Goal: Task Accomplishment & Management: Complete application form

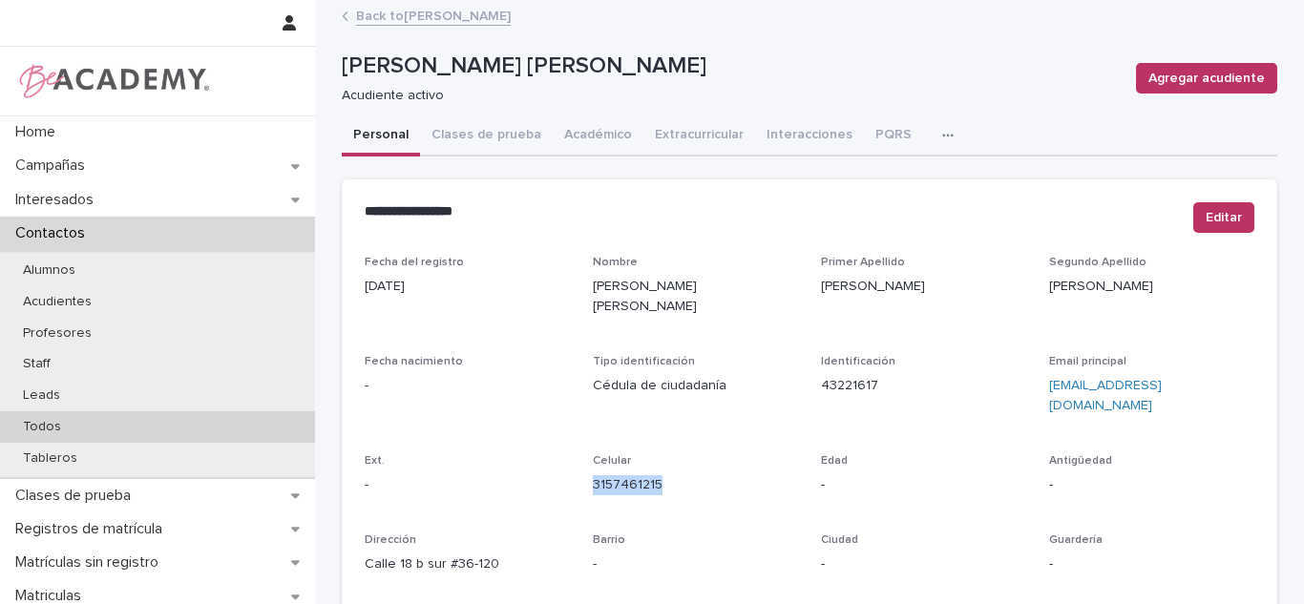
click at [37, 413] on div "Todos" at bounding box center [157, 428] width 315 height 32
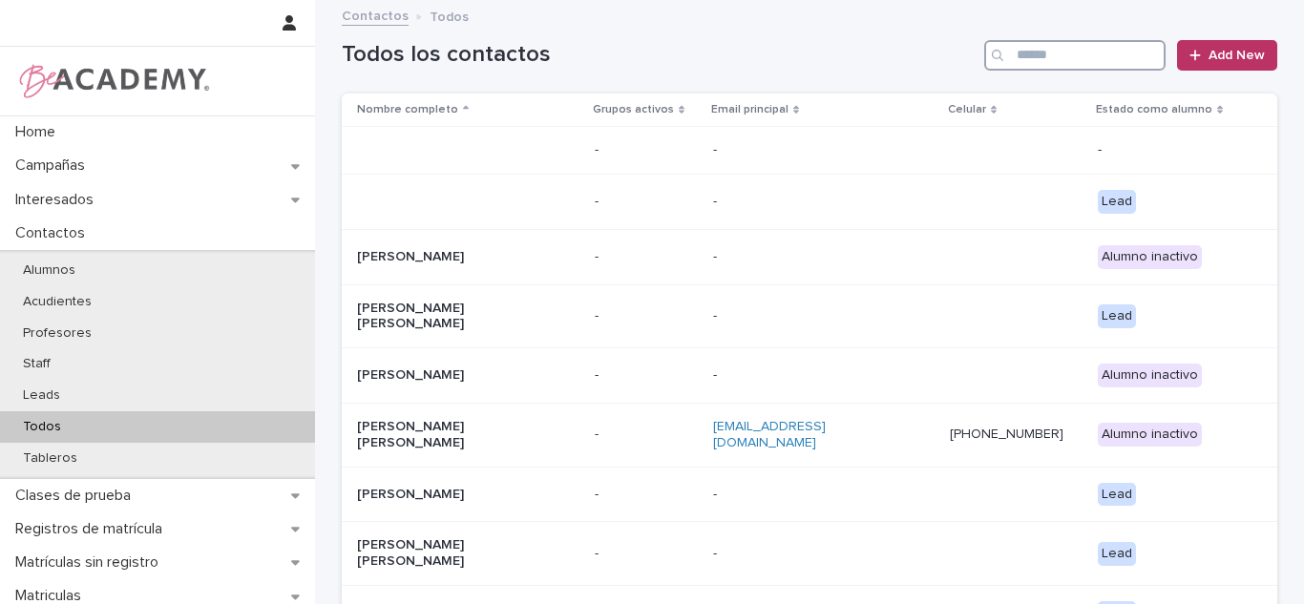
click at [1082, 61] on input "Search" at bounding box center [1075, 55] width 181 height 31
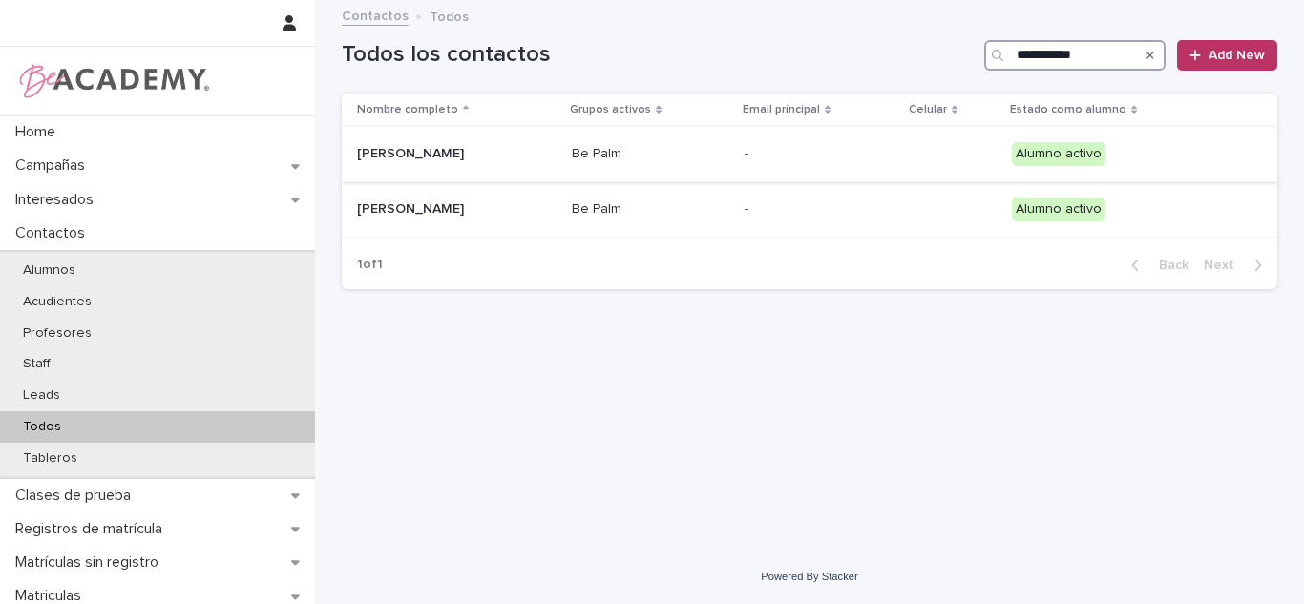
type input "**********"
click at [557, 153] on div "Amelia Ramirez Pachon" at bounding box center [457, 154] width 200 height 32
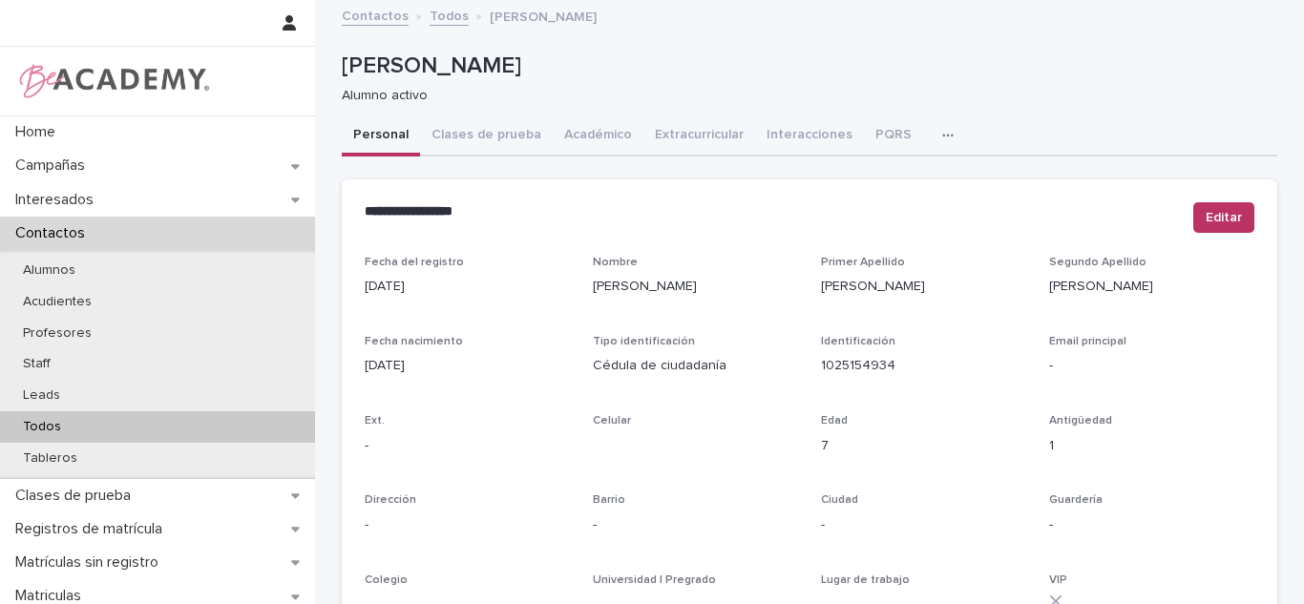
scroll to position [805, 0]
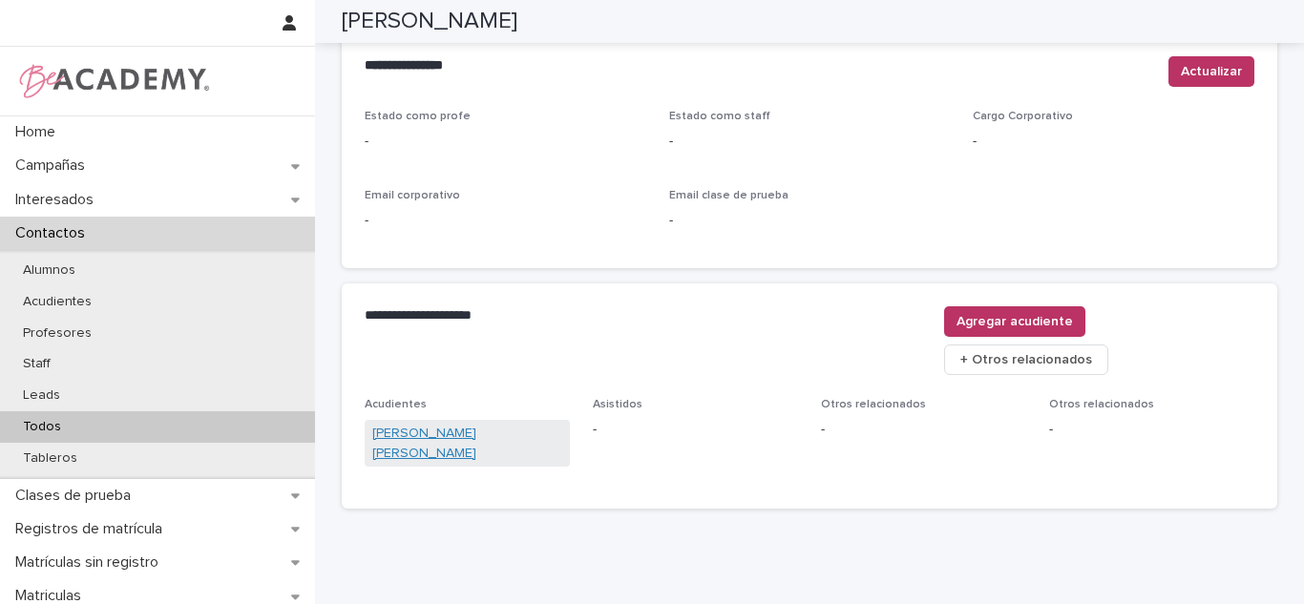
click at [437, 424] on link "Ana Maria Pachon" at bounding box center [467, 444] width 190 height 40
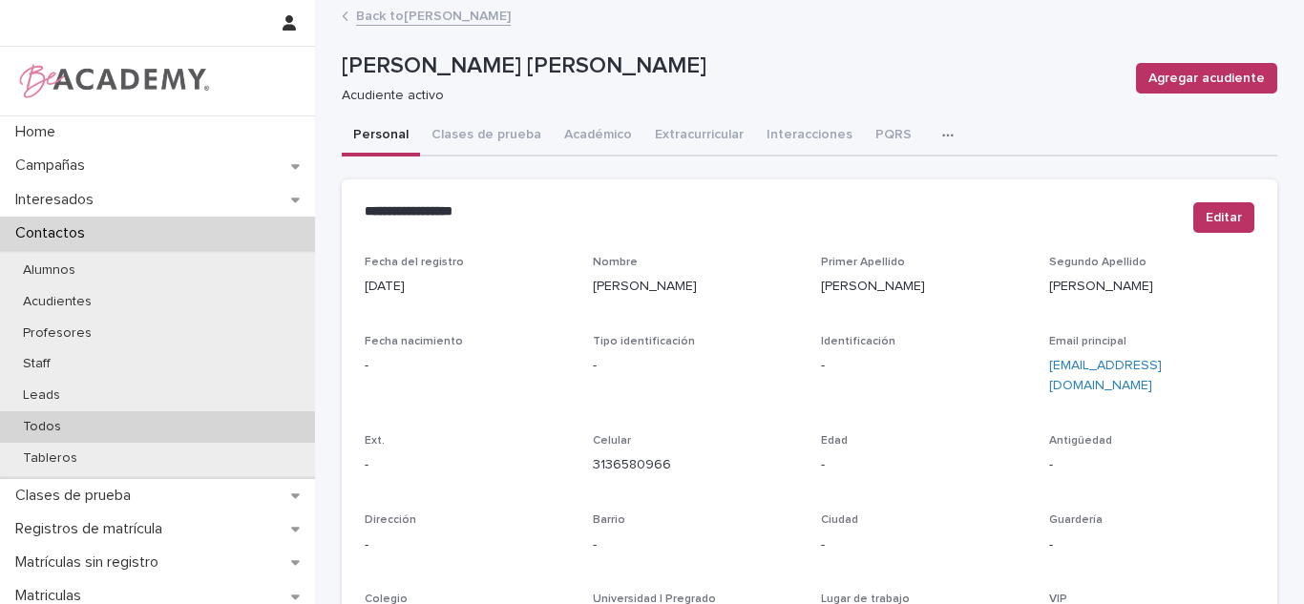
click at [61, 425] on p "Todos" at bounding box center [42, 427] width 69 height 16
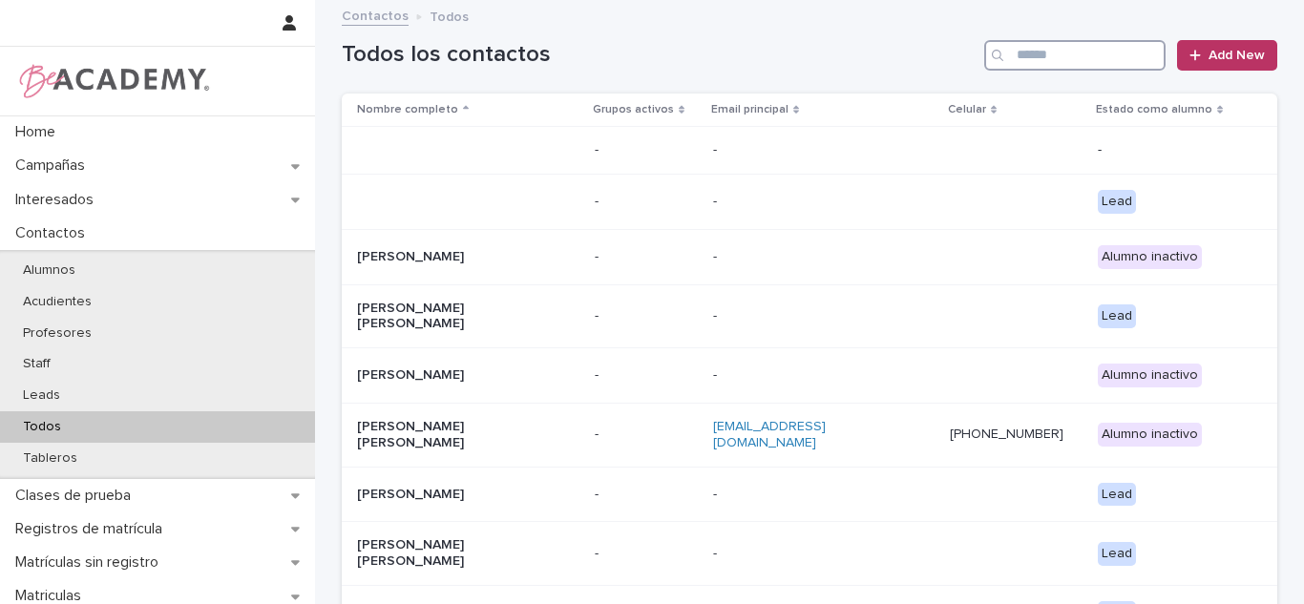
click at [1032, 48] on input "Search" at bounding box center [1075, 55] width 181 height 31
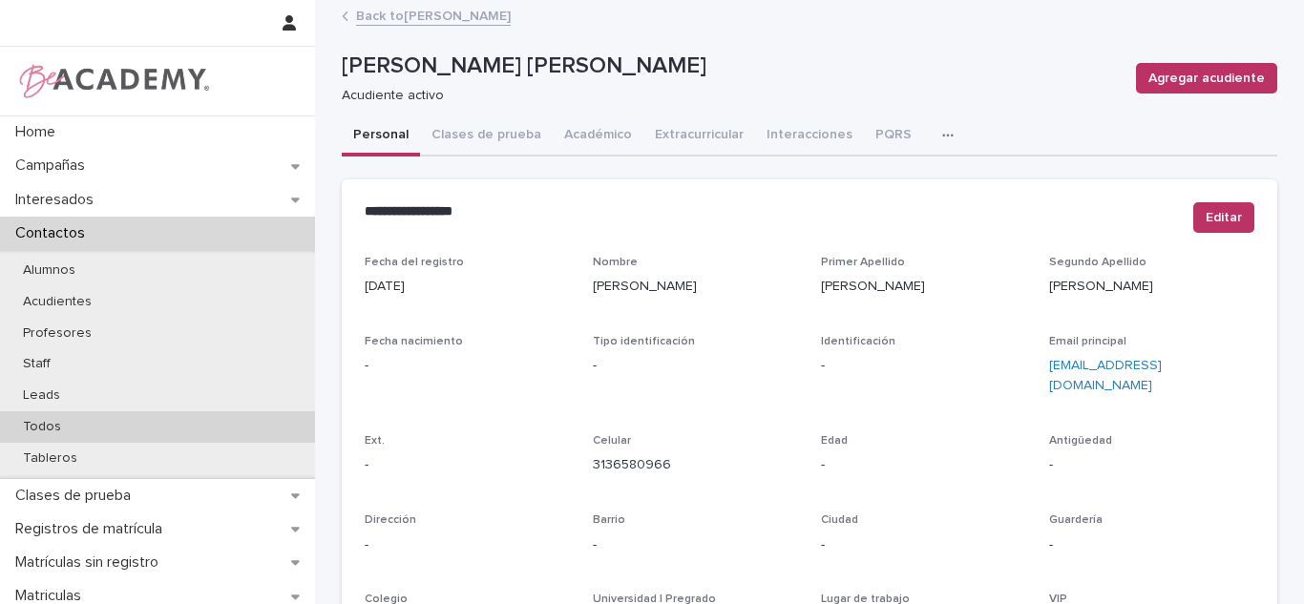
click at [93, 416] on div "Todos" at bounding box center [157, 428] width 315 height 32
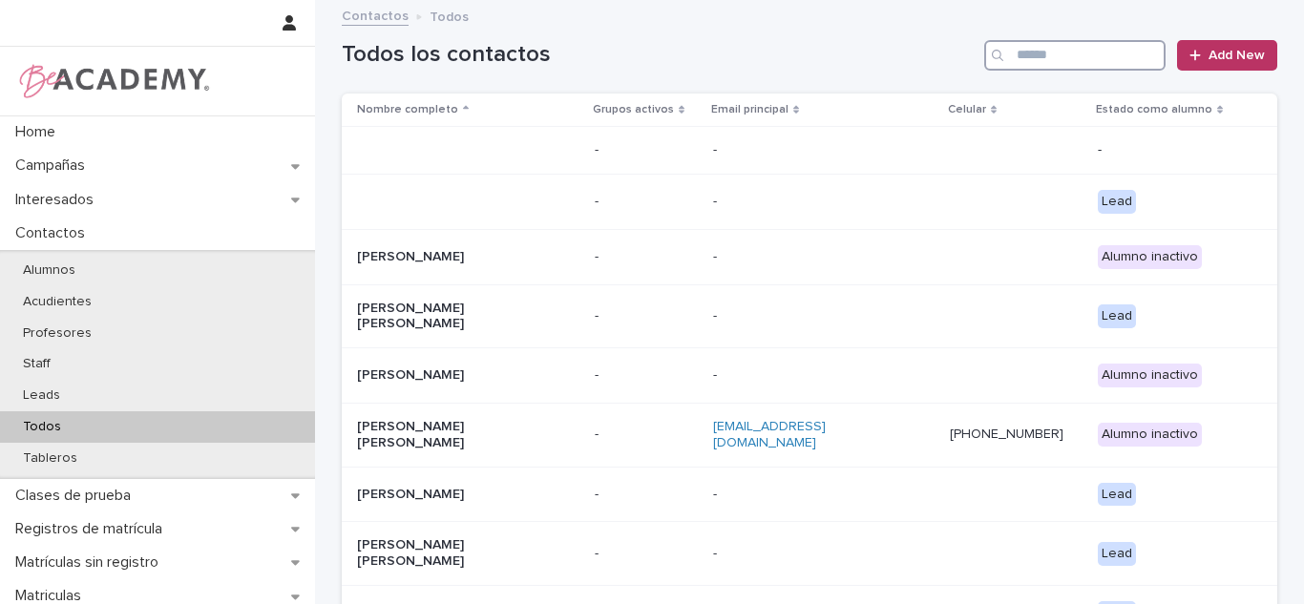
click at [1070, 55] on input "Search" at bounding box center [1075, 55] width 181 height 31
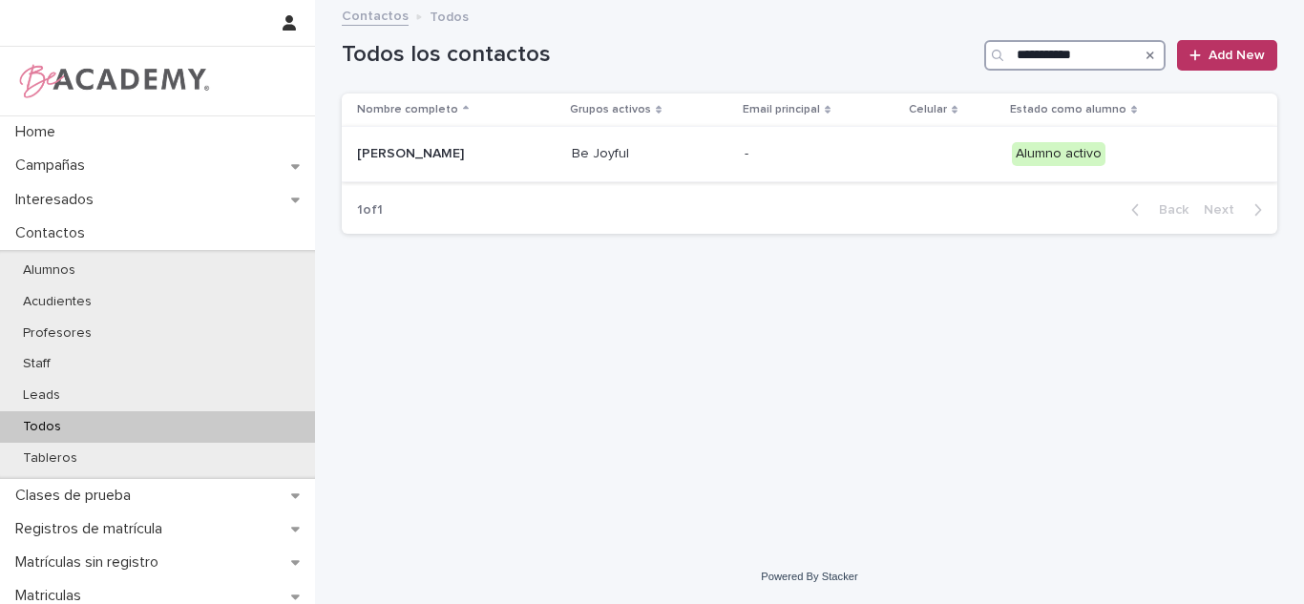
type input "**********"
click at [496, 149] on p "Rebeca Salazar Laverde" at bounding box center [452, 154] width 191 height 16
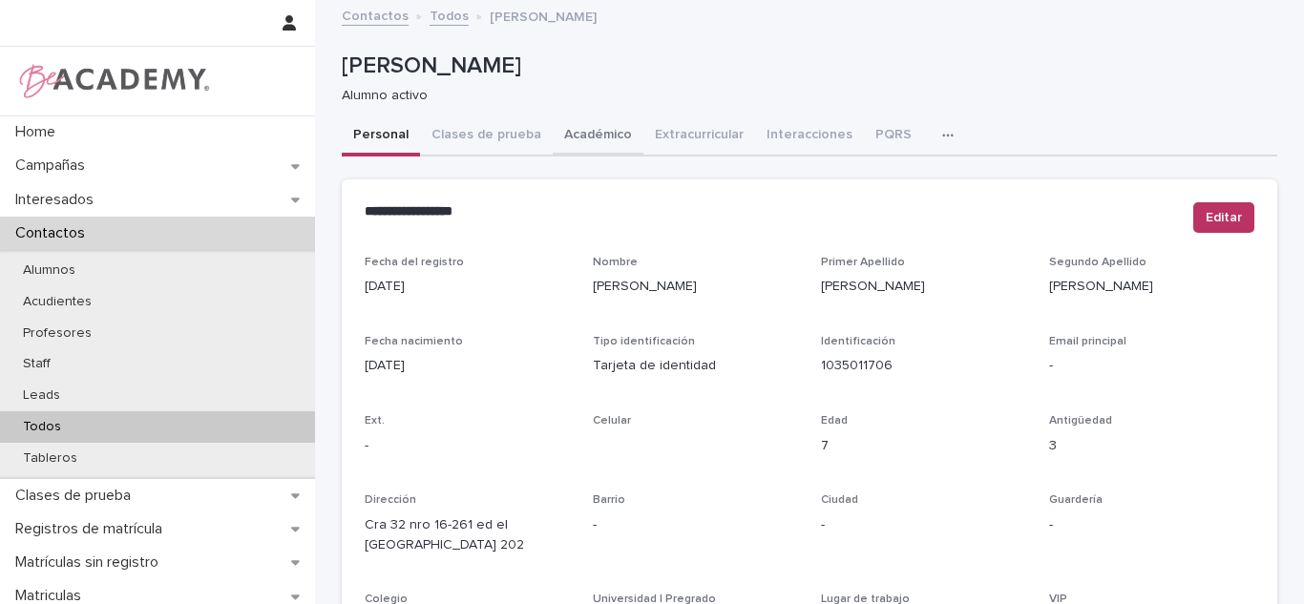
click at [576, 151] on button "Académico" at bounding box center [598, 137] width 91 height 40
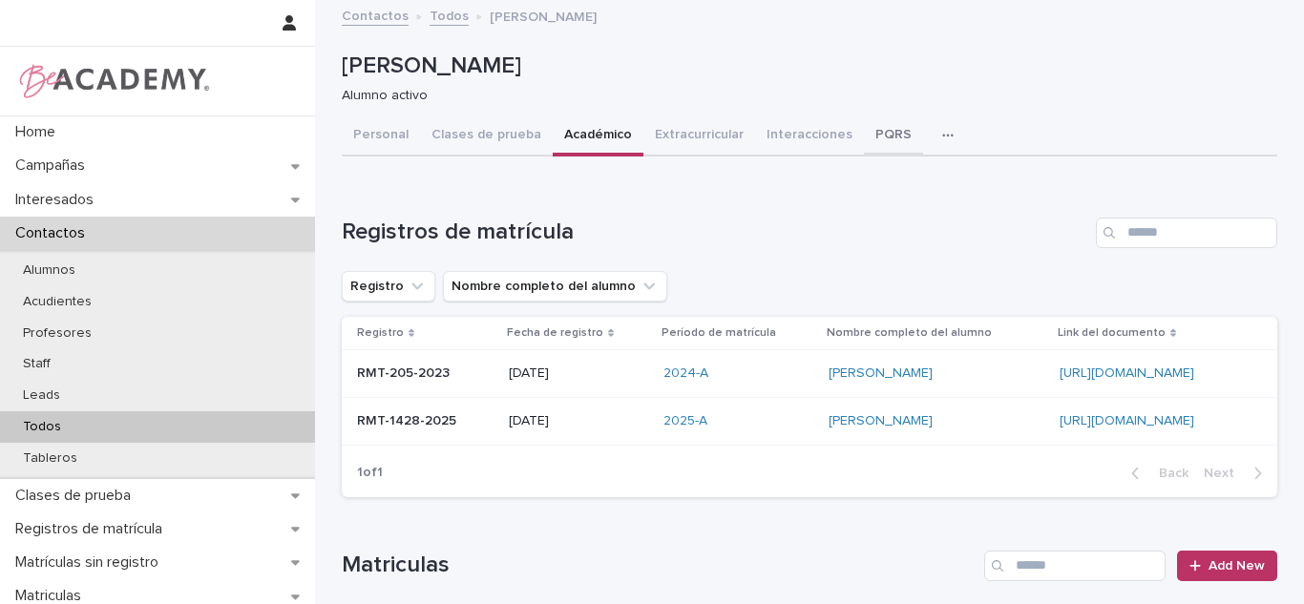
click at [867, 122] on button "PQRS" at bounding box center [893, 137] width 59 height 40
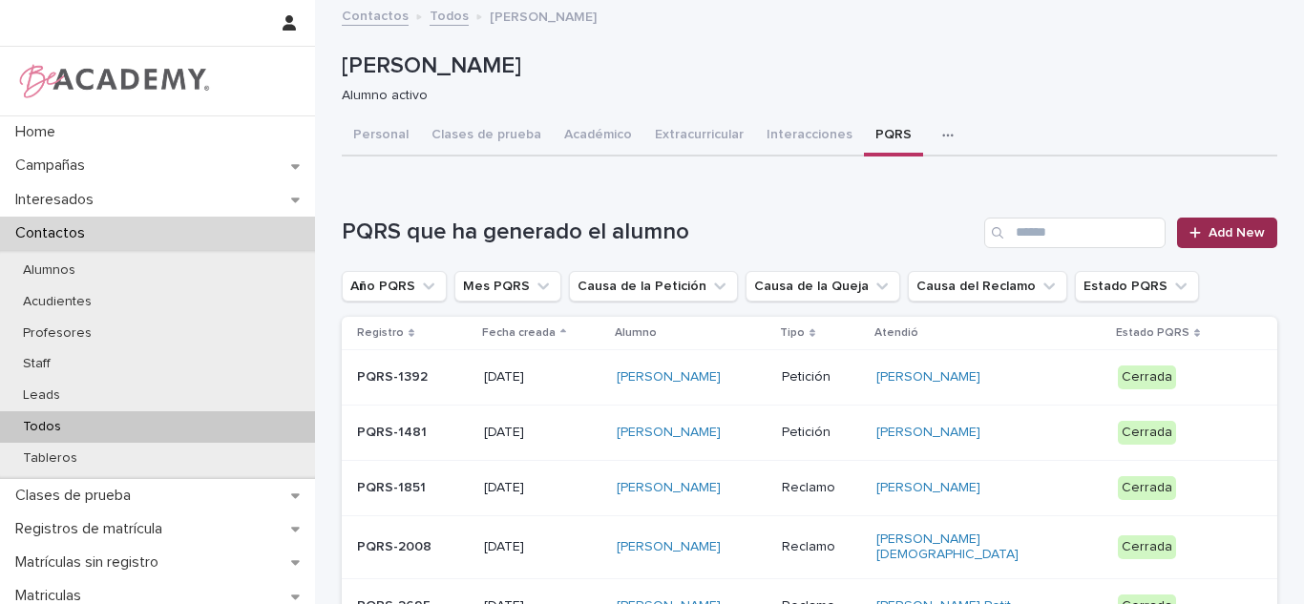
click at [1209, 238] on span "Add New" at bounding box center [1237, 232] width 56 height 13
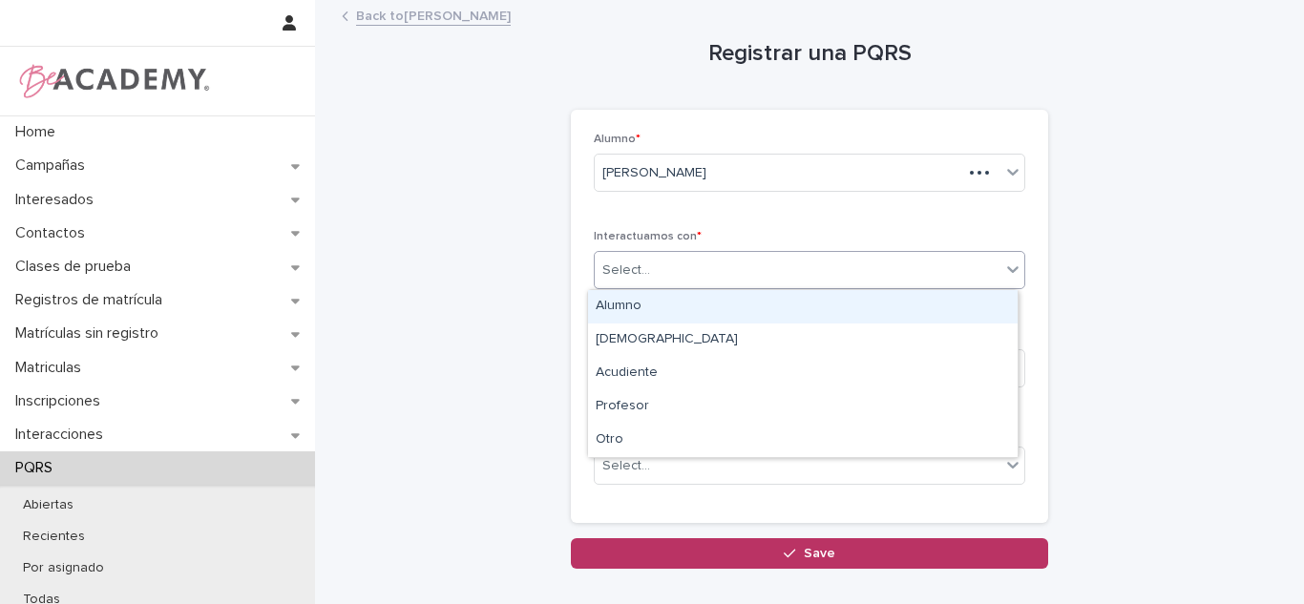
click at [607, 273] on div "Select..." at bounding box center [627, 271] width 48 height 20
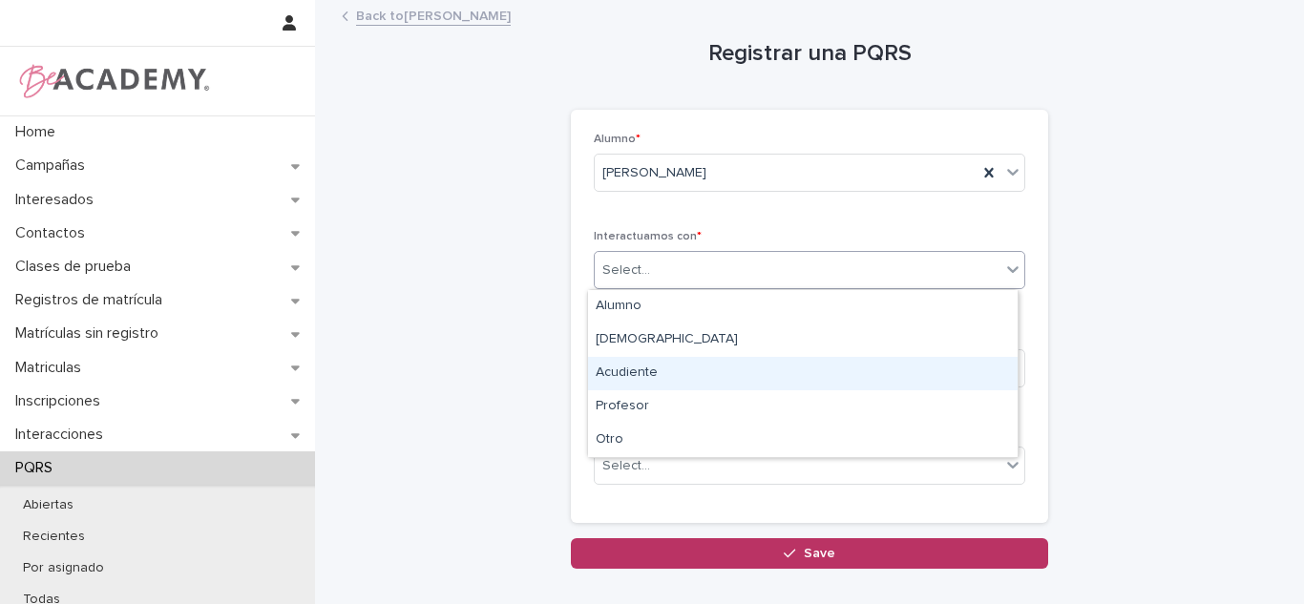
click at [644, 360] on div "Acudiente" at bounding box center [803, 373] width 430 height 33
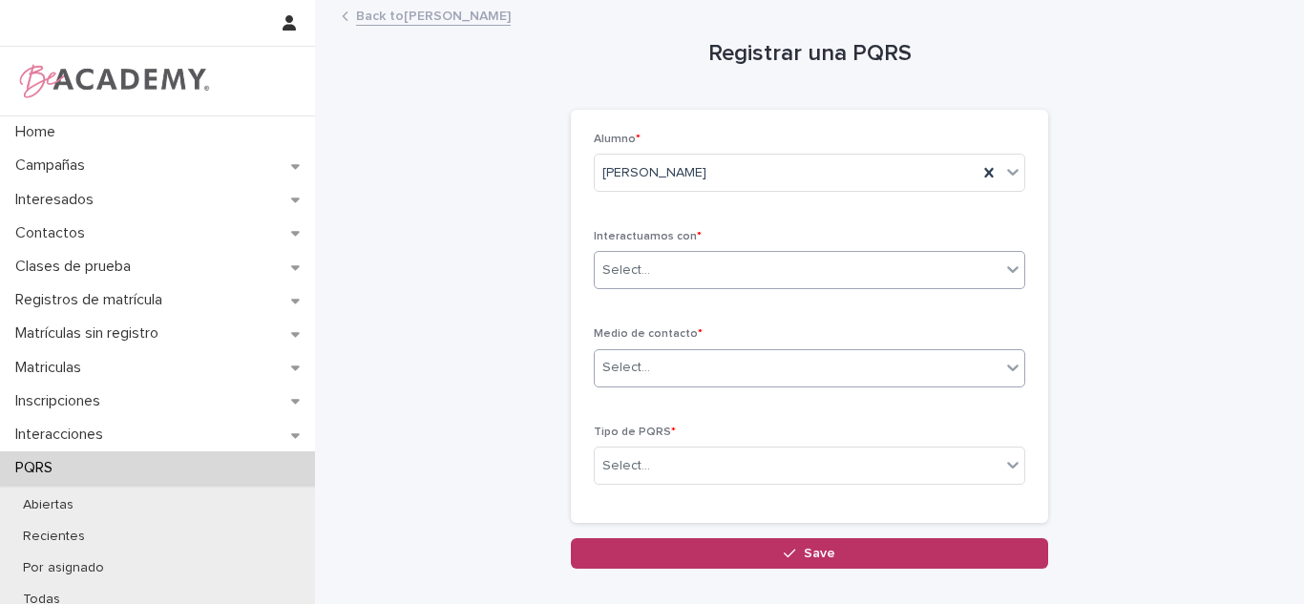
click at [631, 350] on div "Select..." at bounding box center [810, 369] width 432 height 38
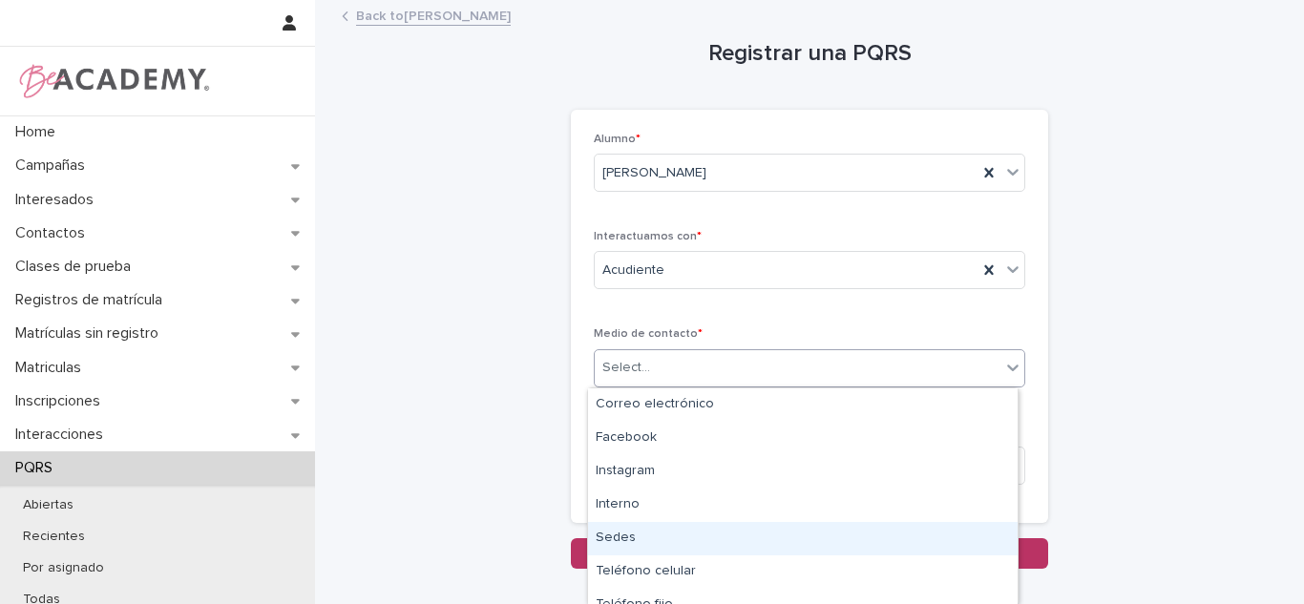
click at [610, 548] on div "Sedes" at bounding box center [803, 538] width 430 height 33
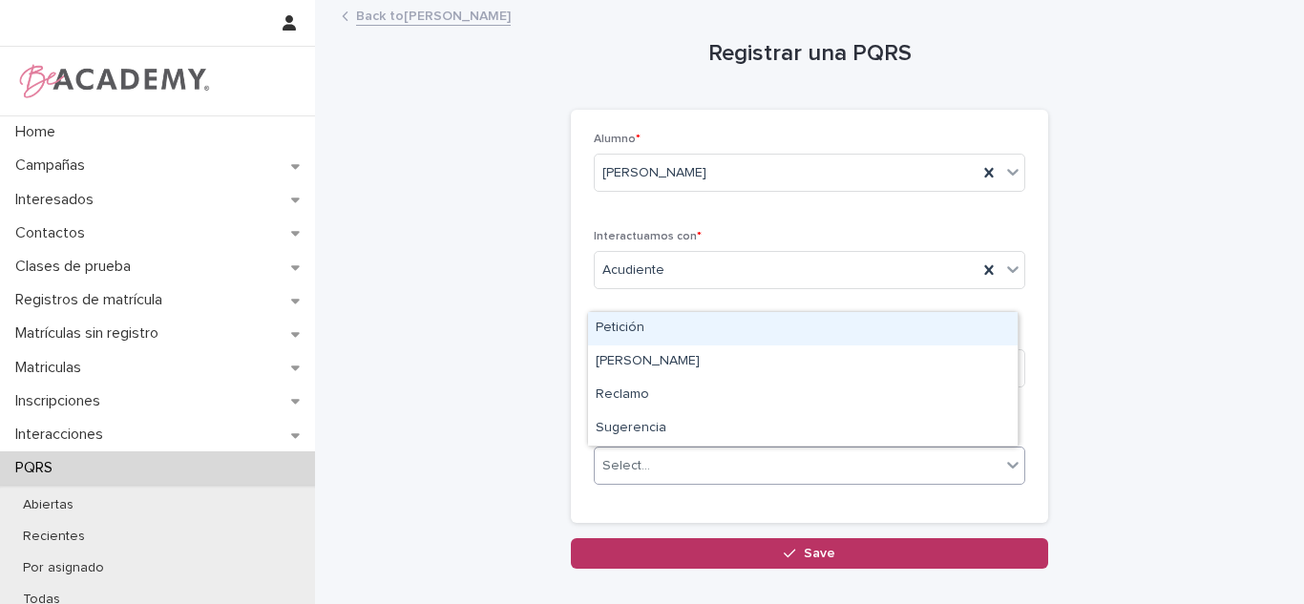
click at [654, 459] on div "Select..." at bounding box center [798, 467] width 406 height 32
click at [644, 324] on div "Petición" at bounding box center [803, 328] width 430 height 33
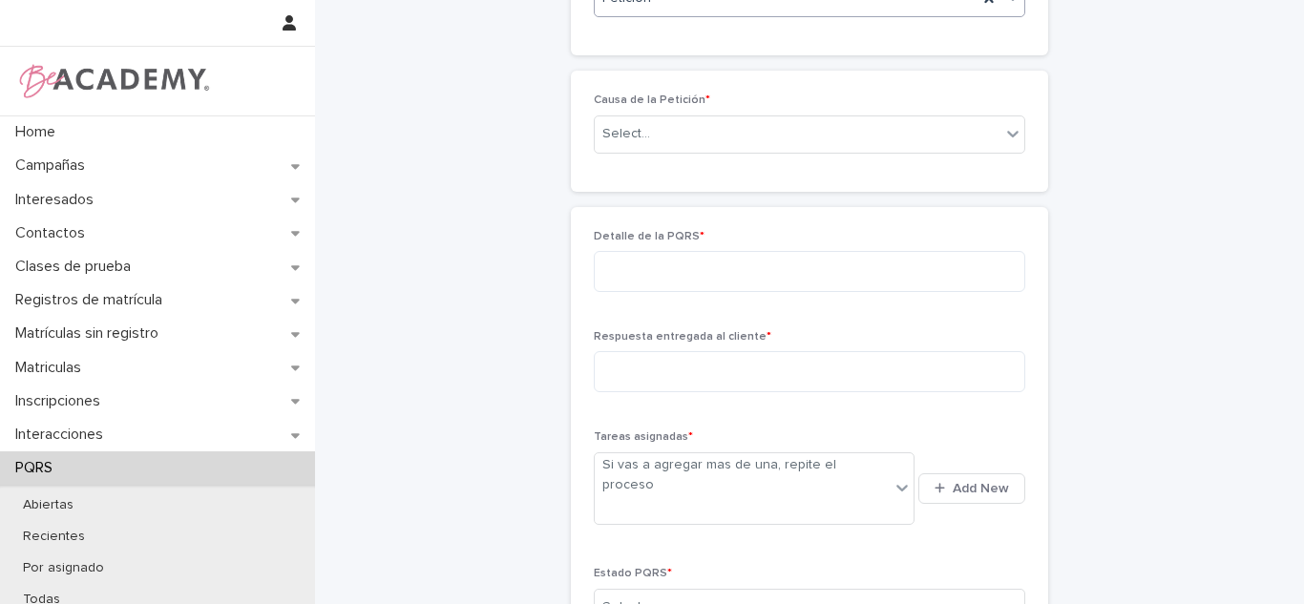
scroll to position [451, 0]
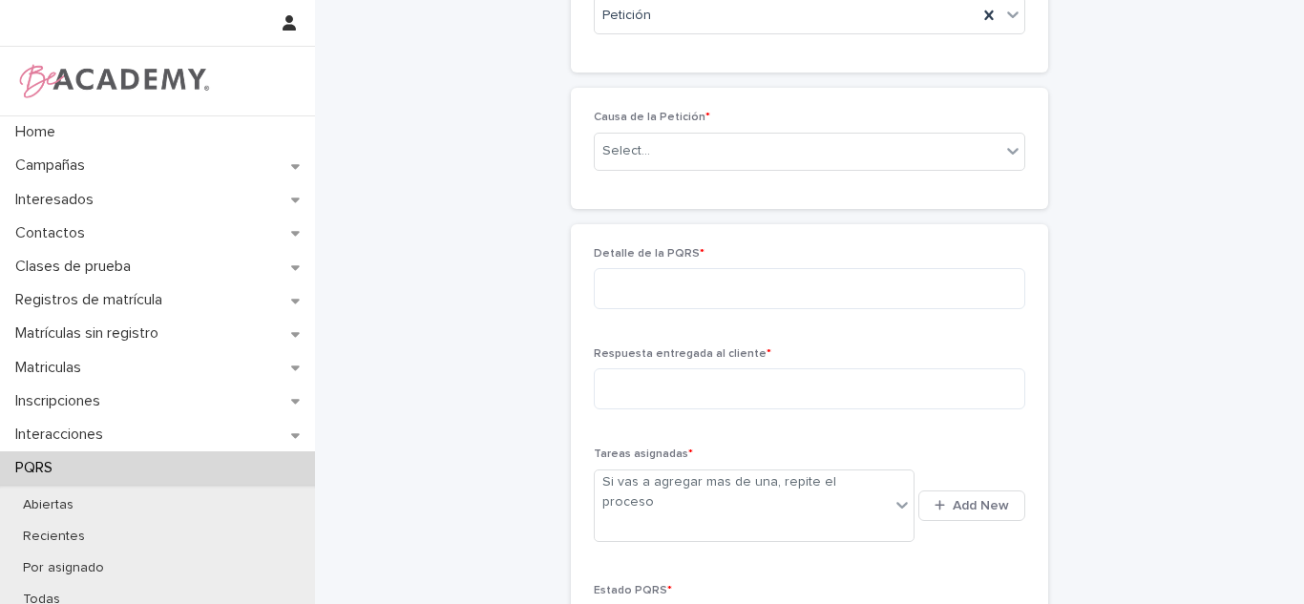
click at [640, 126] on div "Causa de la Petición * Select..." at bounding box center [810, 148] width 432 height 74
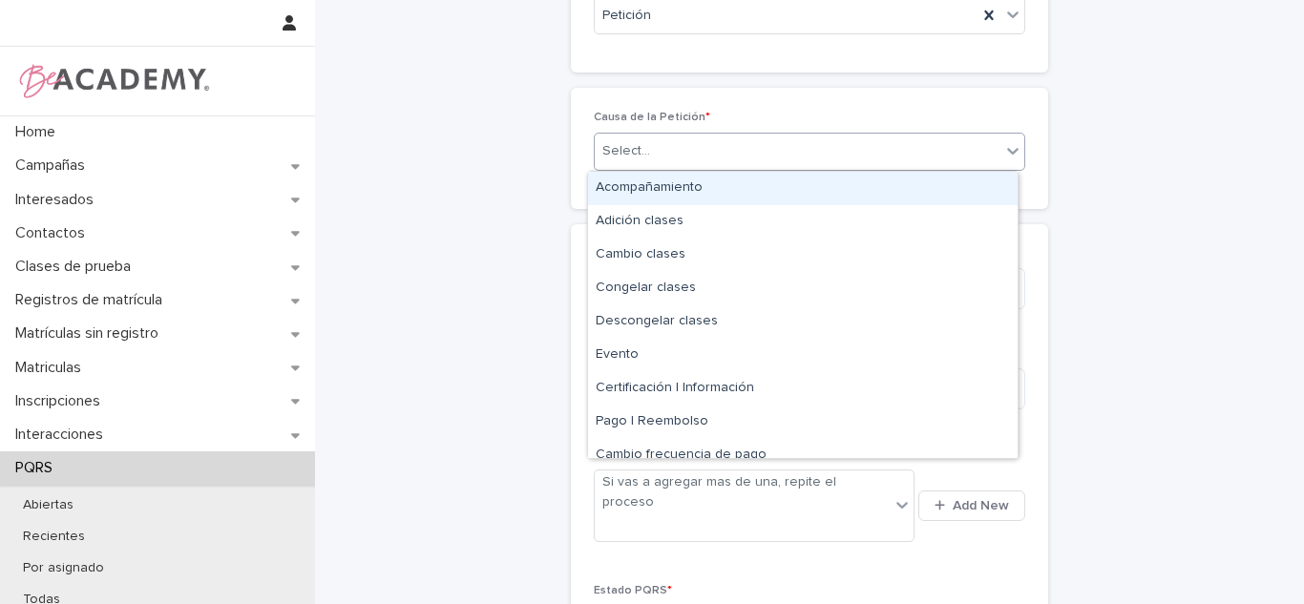
click at [630, 150] on div "Select..." at bounding box center [627, 151] width 48 height 20
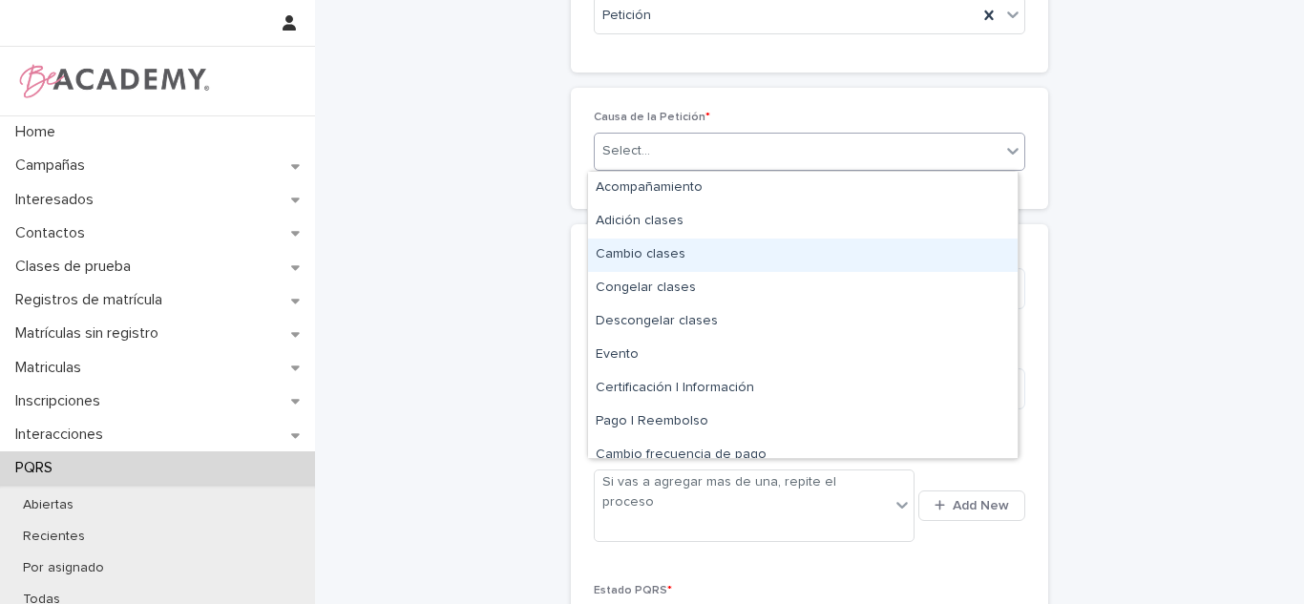
click at [648, 248] on div "Cambio clases" at bounding box center [803, 255] width 430 height 33
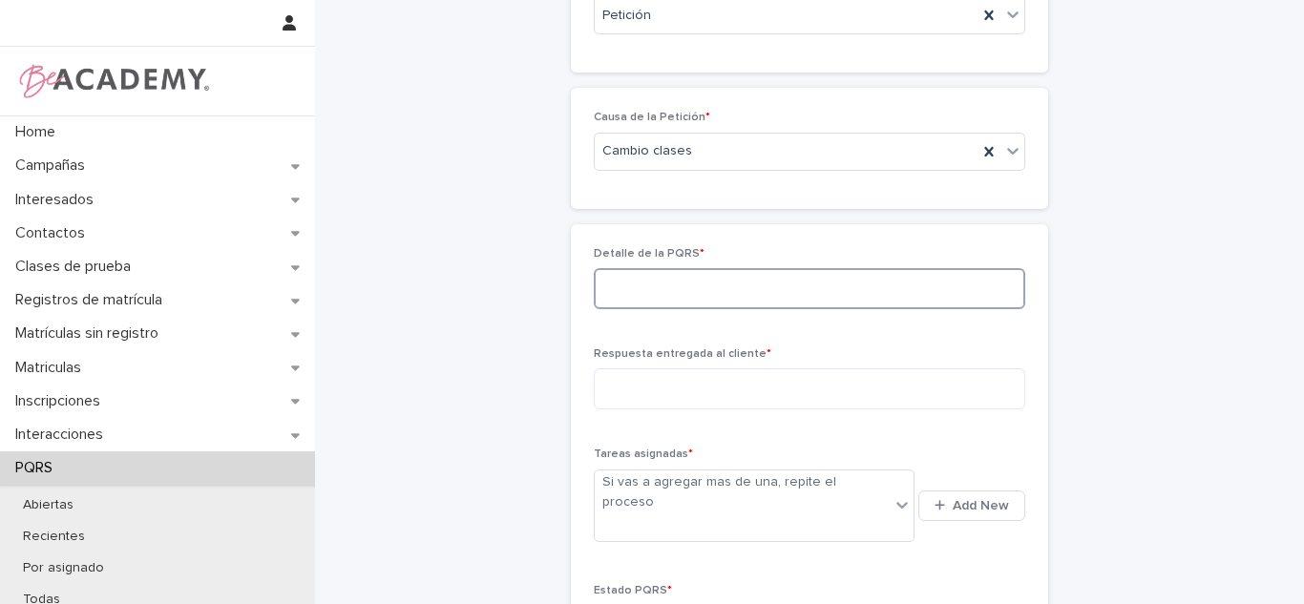
click at [647, 278] on textarea at bounding box center [810, 288] width 432 height 41
type textarea "*"
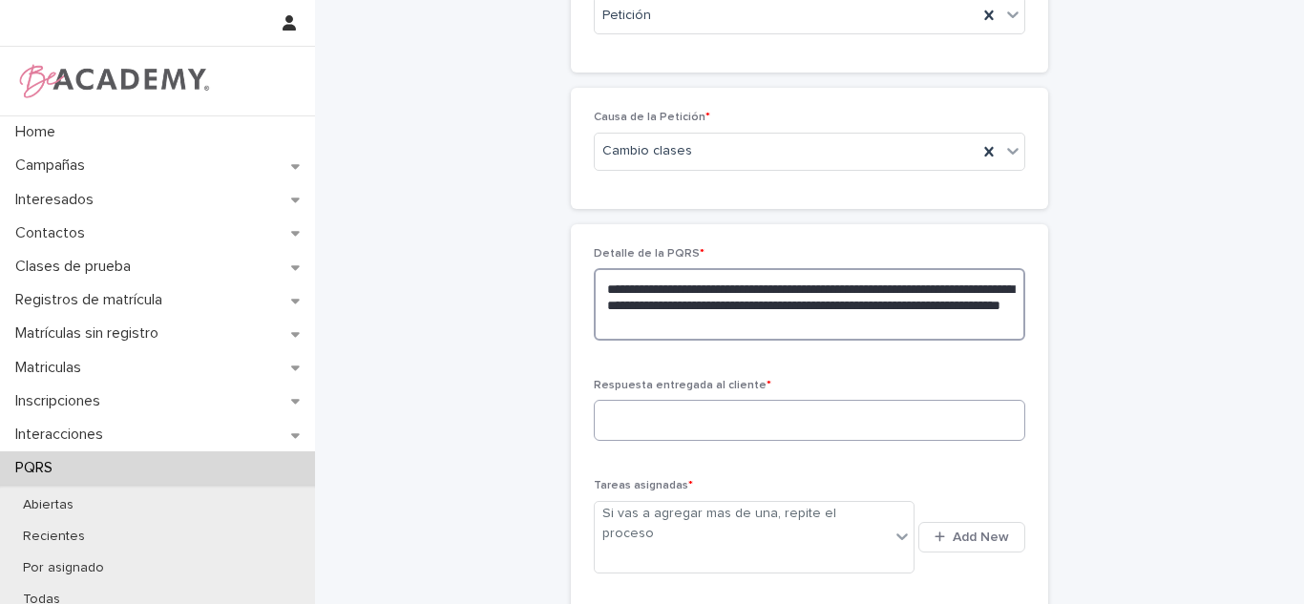
type textarea "**********"
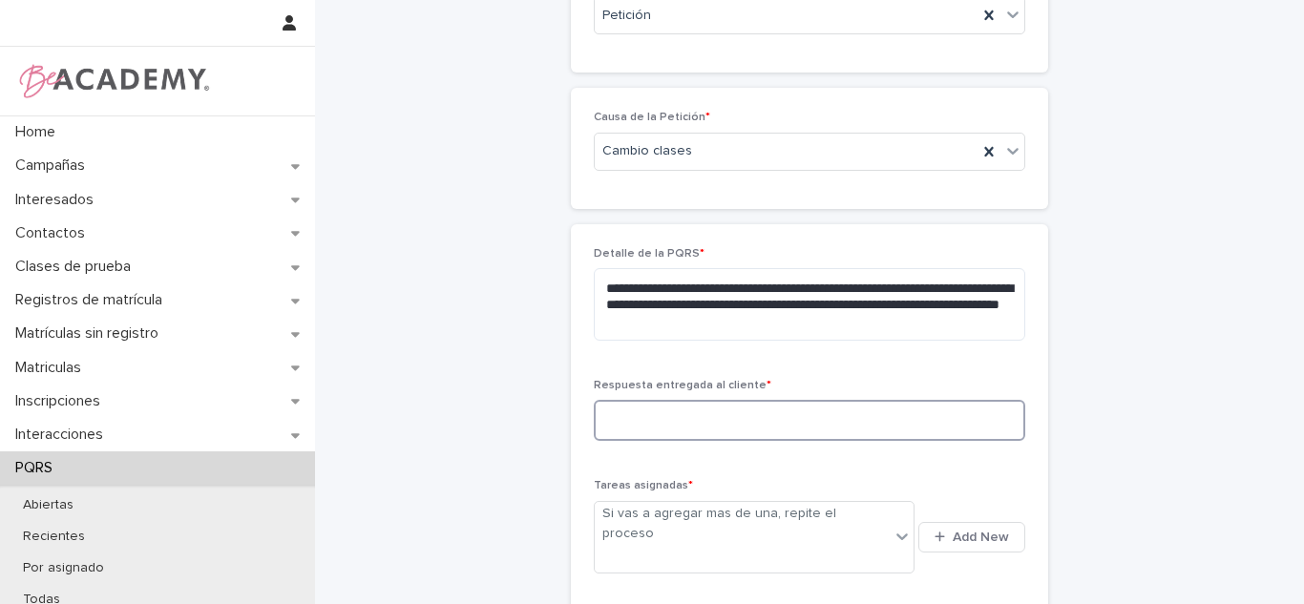
click at [682, 418] on textarea at bounding box center [810, 420] width 432 height 41
type textarea "*"
type textarea "**********"
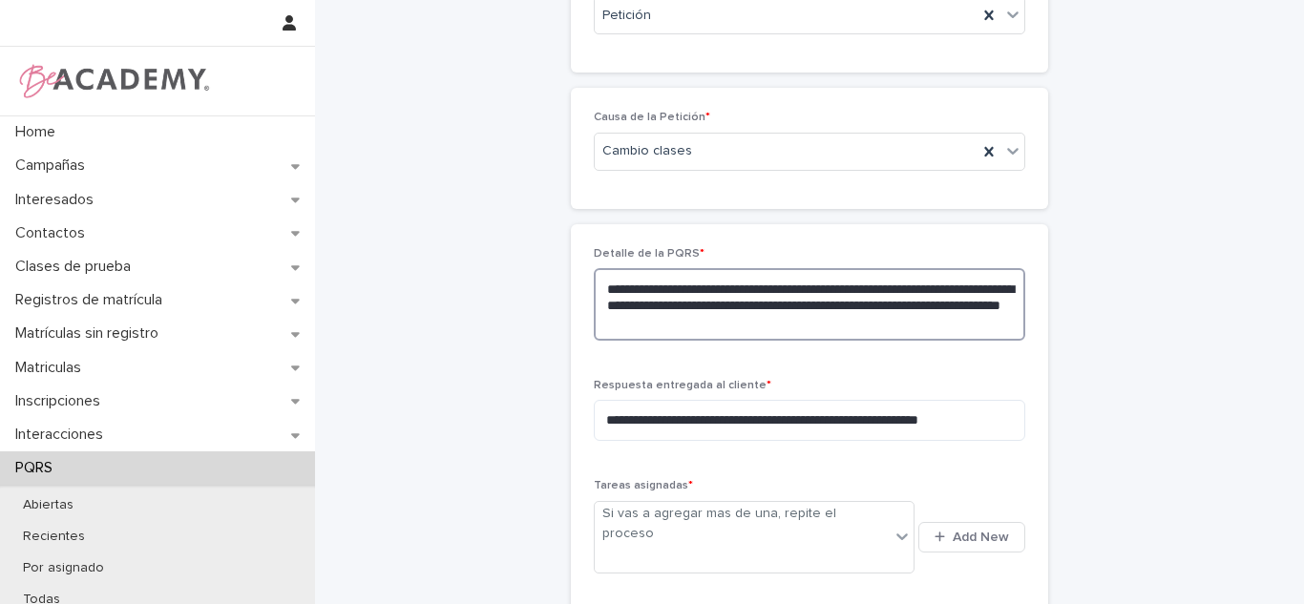
click at [912, 328] on textarea "**********" at bounding box center [810, 304] width 432 height 73
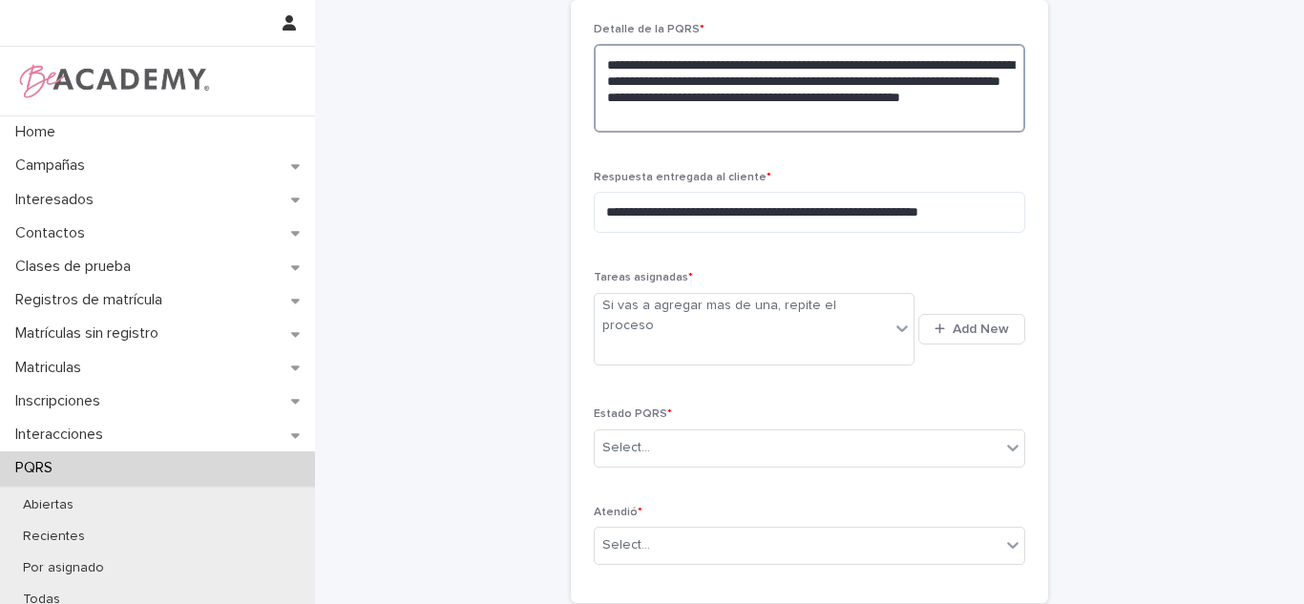
scroll to position [731, 0]
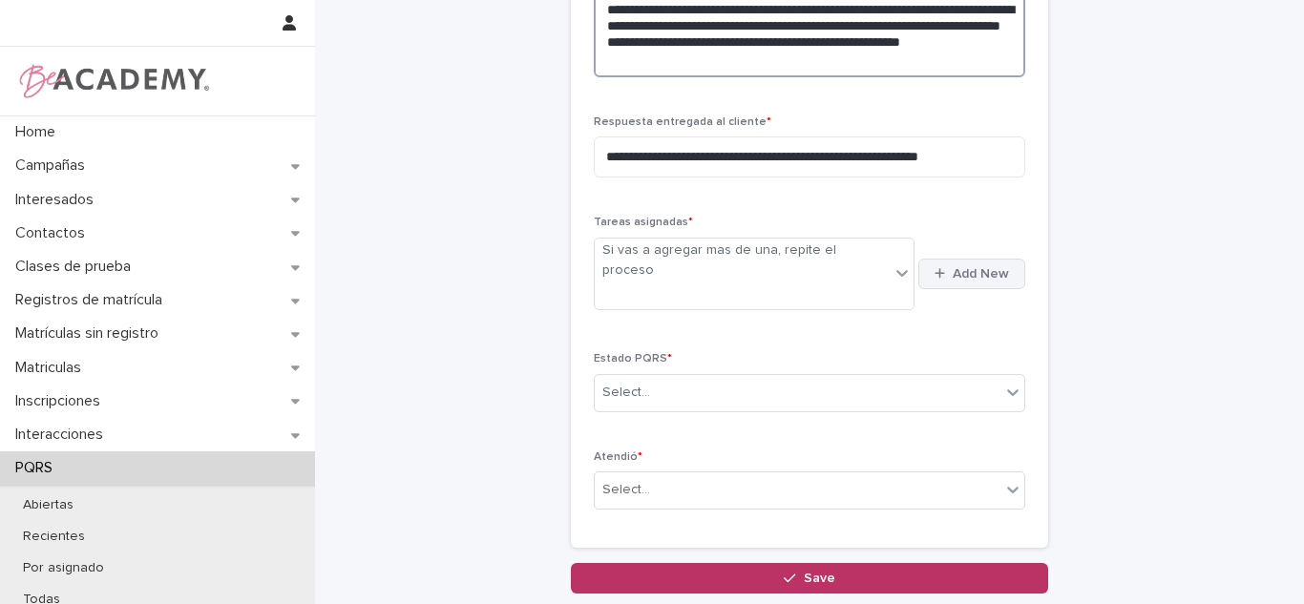
type textarea "**********"
click at [975, 267] on span "Add New" at bounding box center [981, 273] width 56 height 13
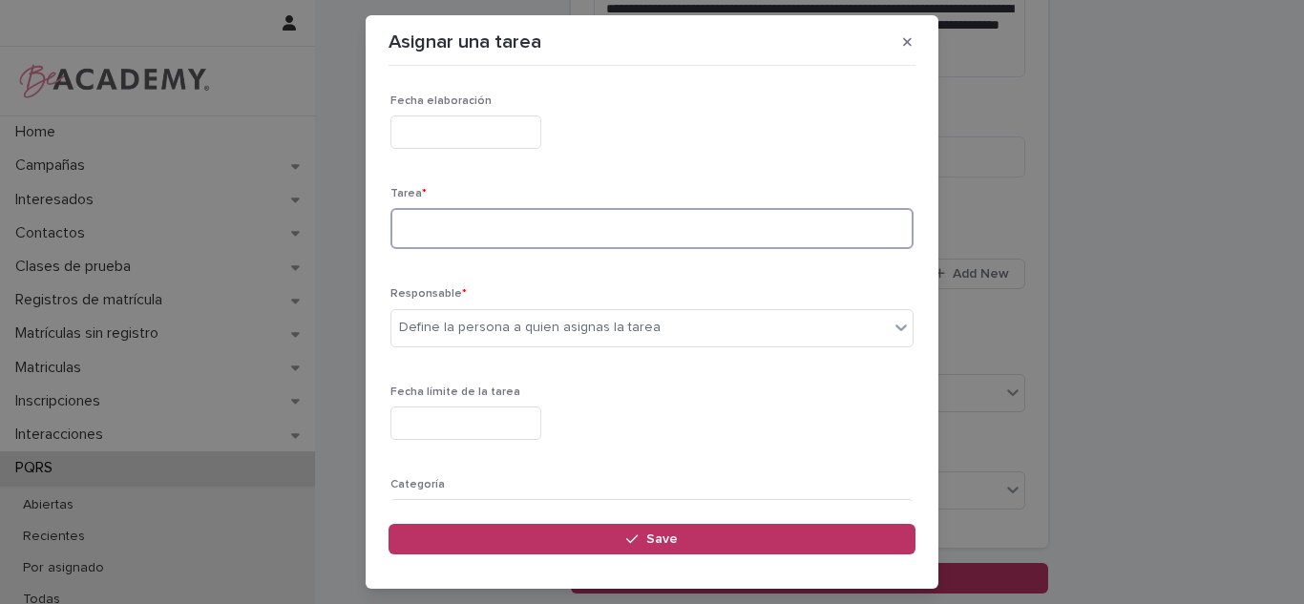
click at [577, 224] on textarea at bounding box center [652, 228] width 523 height 41
click at [577, 226] on textarea "**********" at bounding box center [645, 228] width 509 height 41
type textarea "**********"
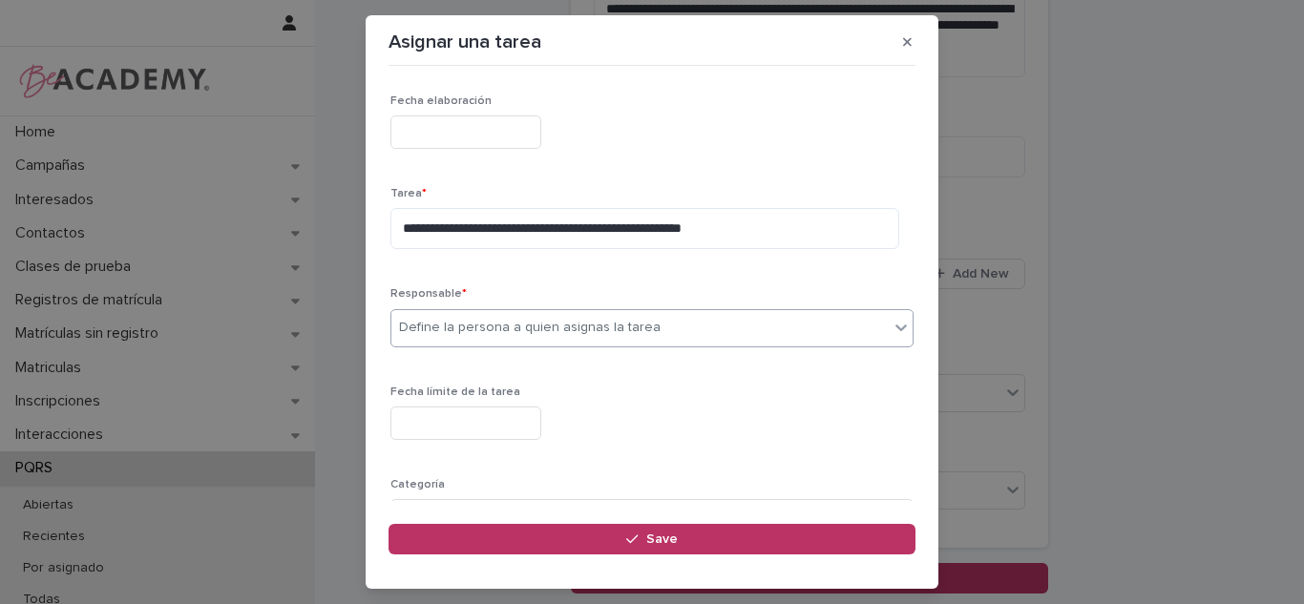
type input "*"
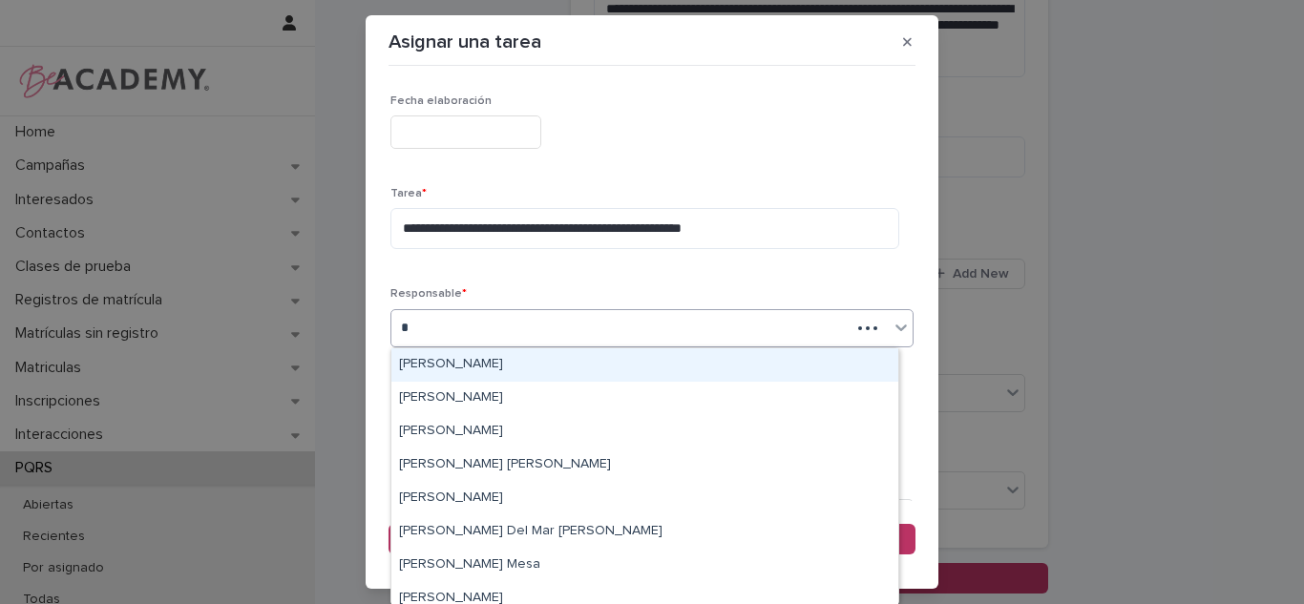
click at [508, 366] on div "Carolina Castillo Cuadrado" at bounding box center [645, 365] width 507 height 33
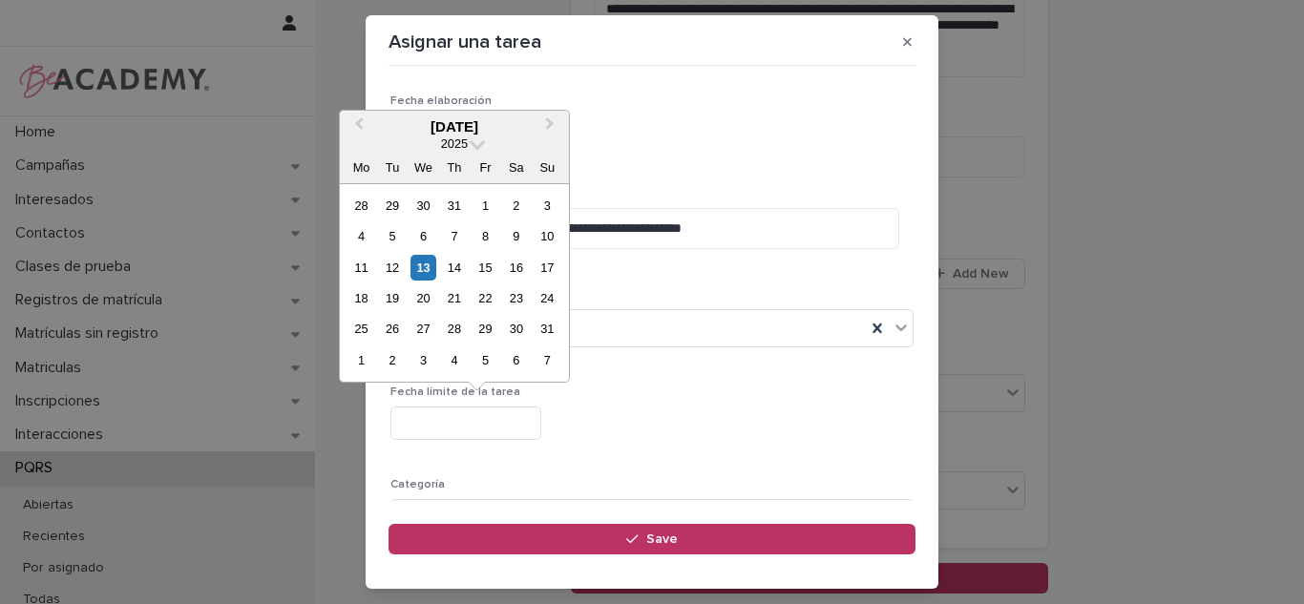
click at [447, 414] on input "text" at bounding box center [466, 423] width 151 height 33
click at [422, 276] on div "13" at bounding box center [424, 268] width 26 height 26
type input "**********"
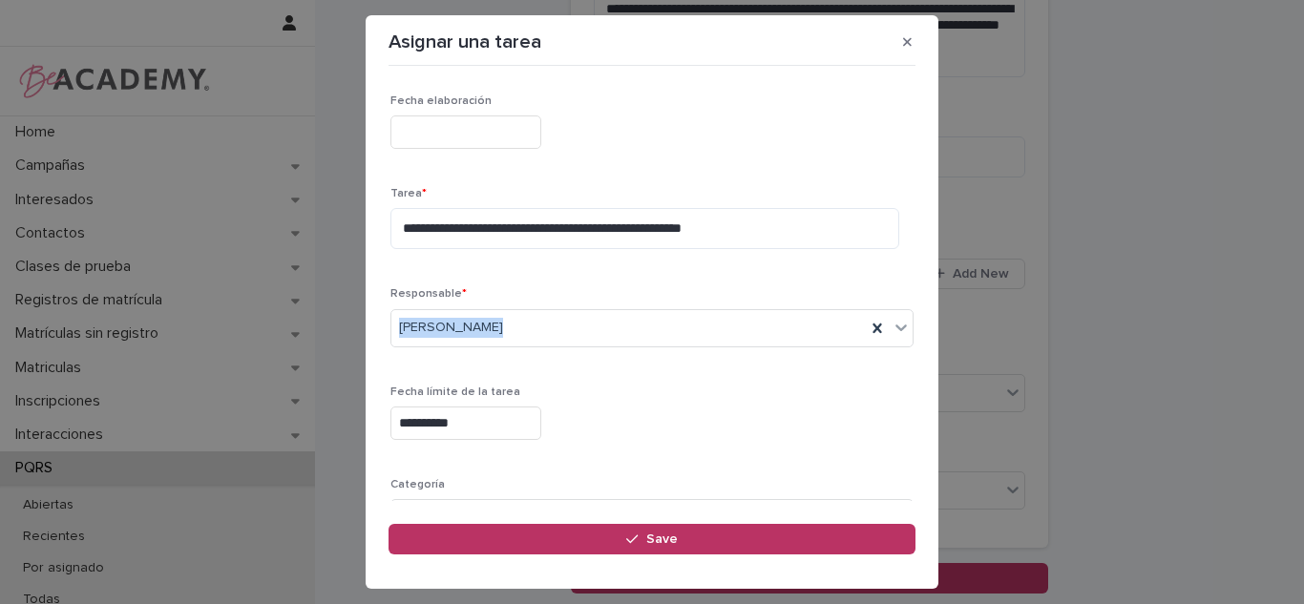
click at [896, 330] on div "Responsable * Carolina Castillo Cuadrado" at bounding box center [652, 324] width 523 height 74
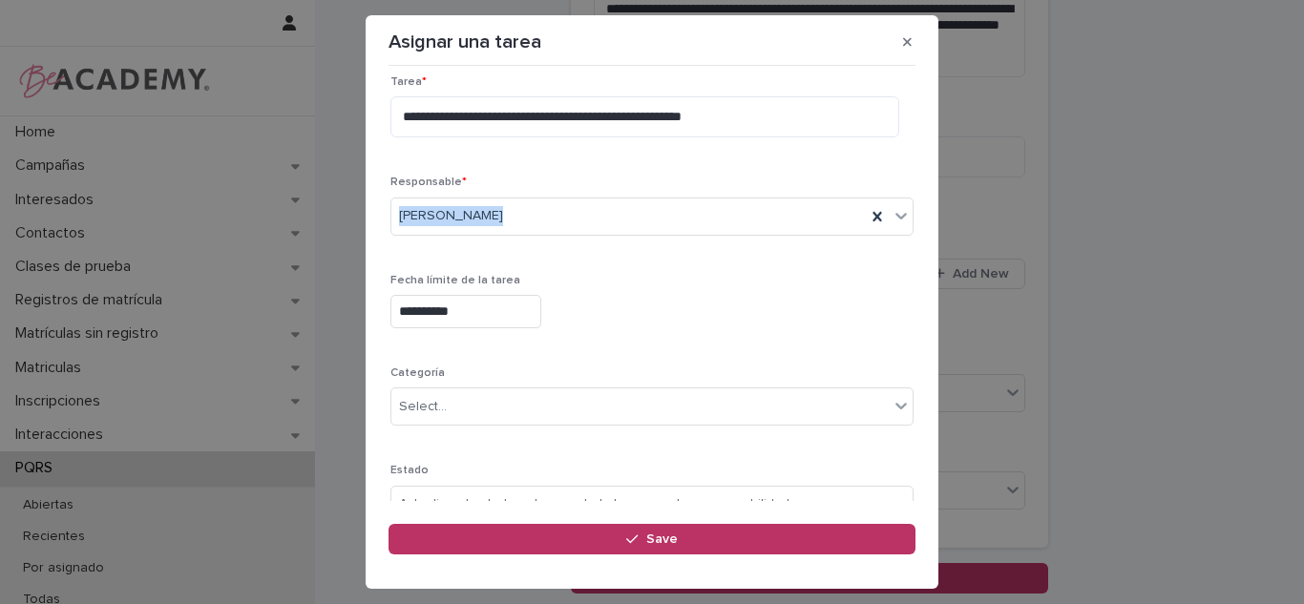
scroll to position [194, 0]
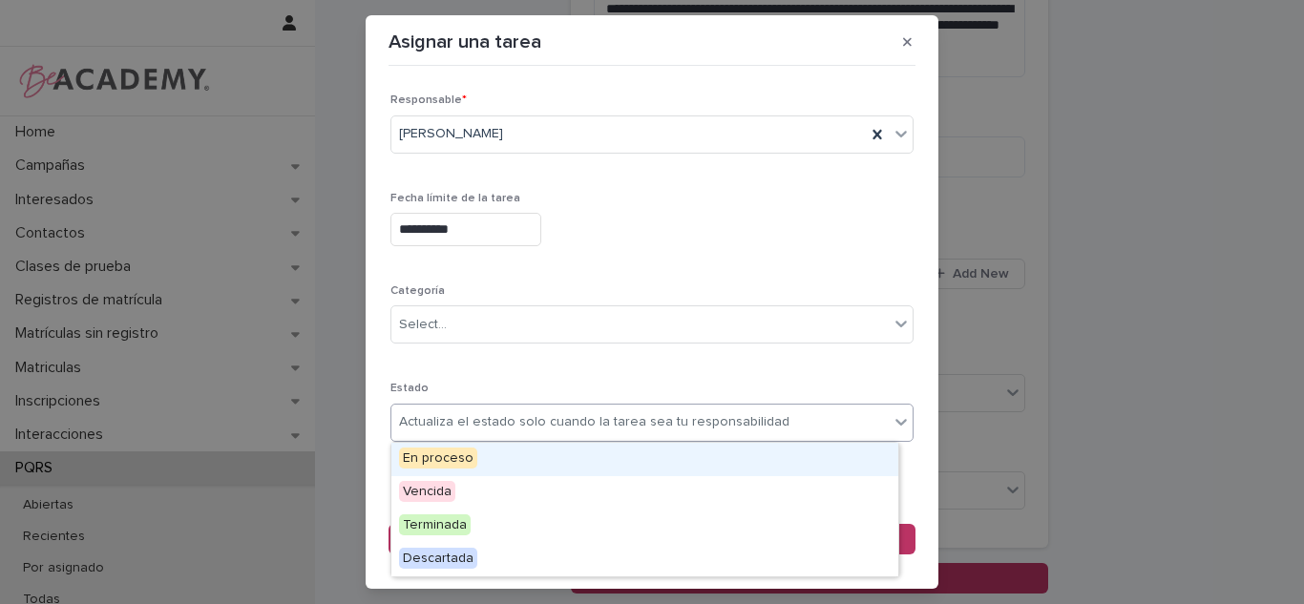
drag, startPoint x: 504, startPoint y: 426, endPoint x: 480, endPoint y: 458, distance: 40.3
click at [503, 424] on div "Actualiza el estado solo cuando la tarea sea tu responsabilidad" at bounding box center [594, 423] width 391 height 20
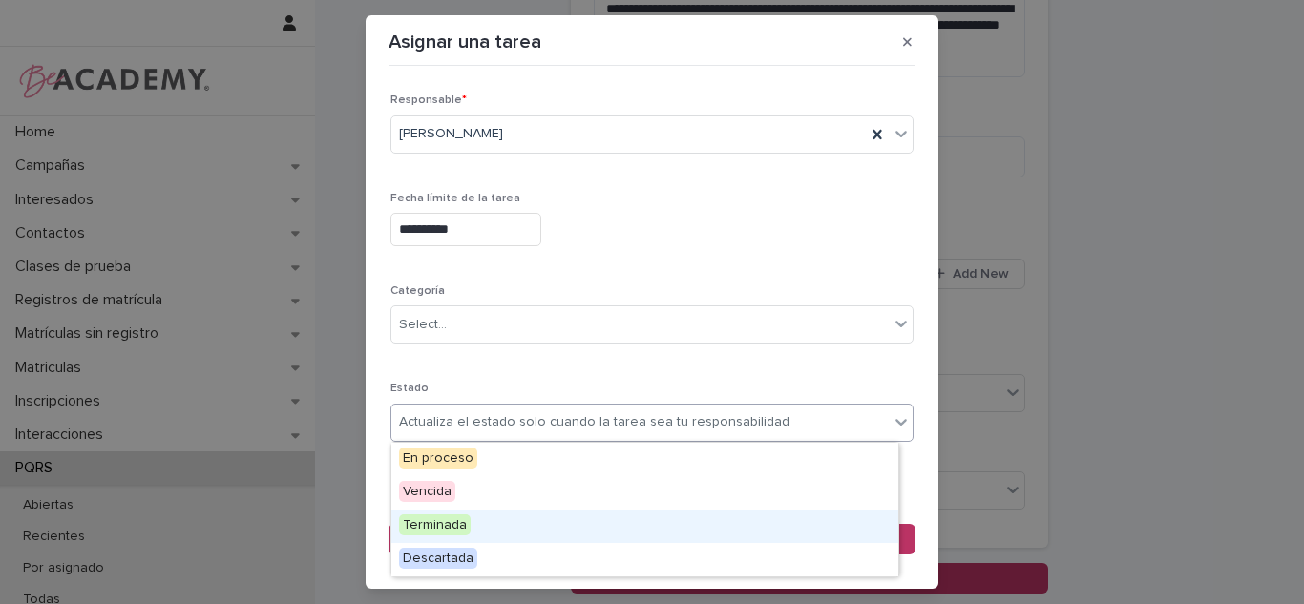
click at [472, 519] on div "Terminada" at bounding box center [645, 526] width 507 height 33
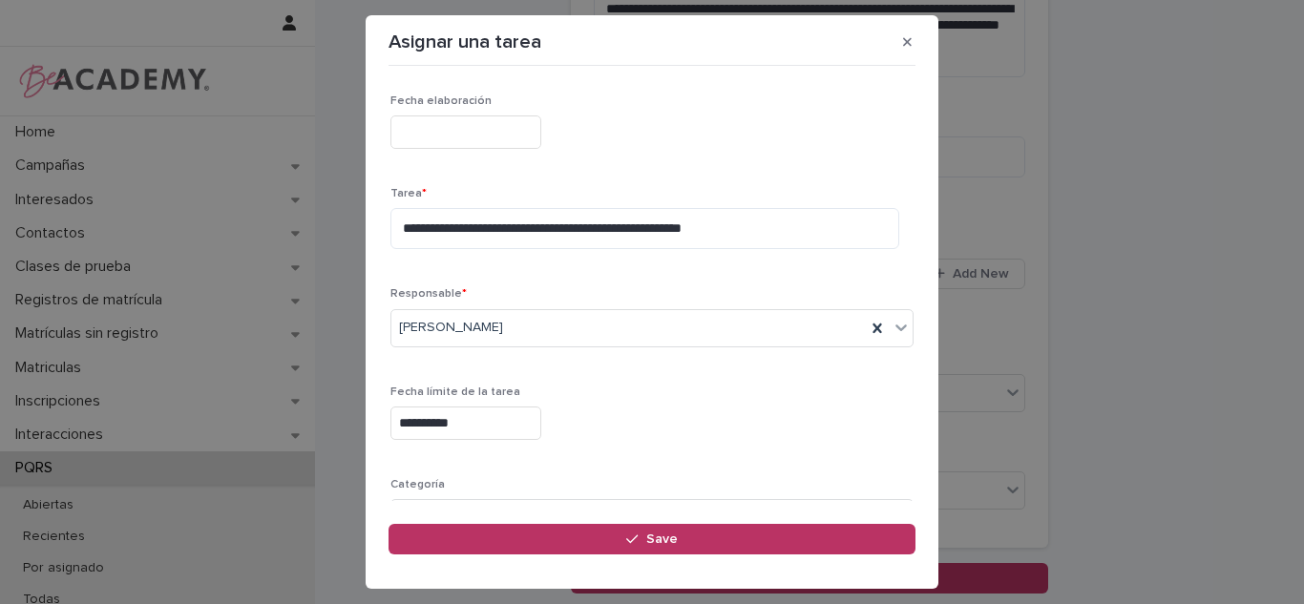
scroll to position [21, 0]
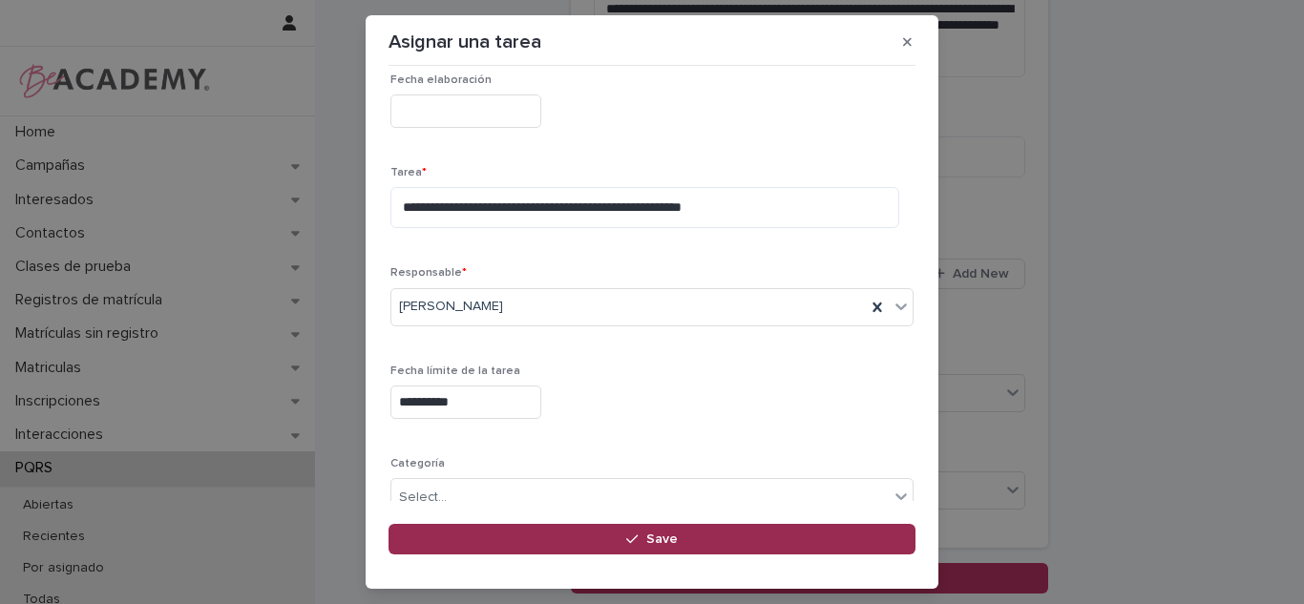
click at [592, 545] on button "Save" at bounding box center [652, 539] width 527 height 31
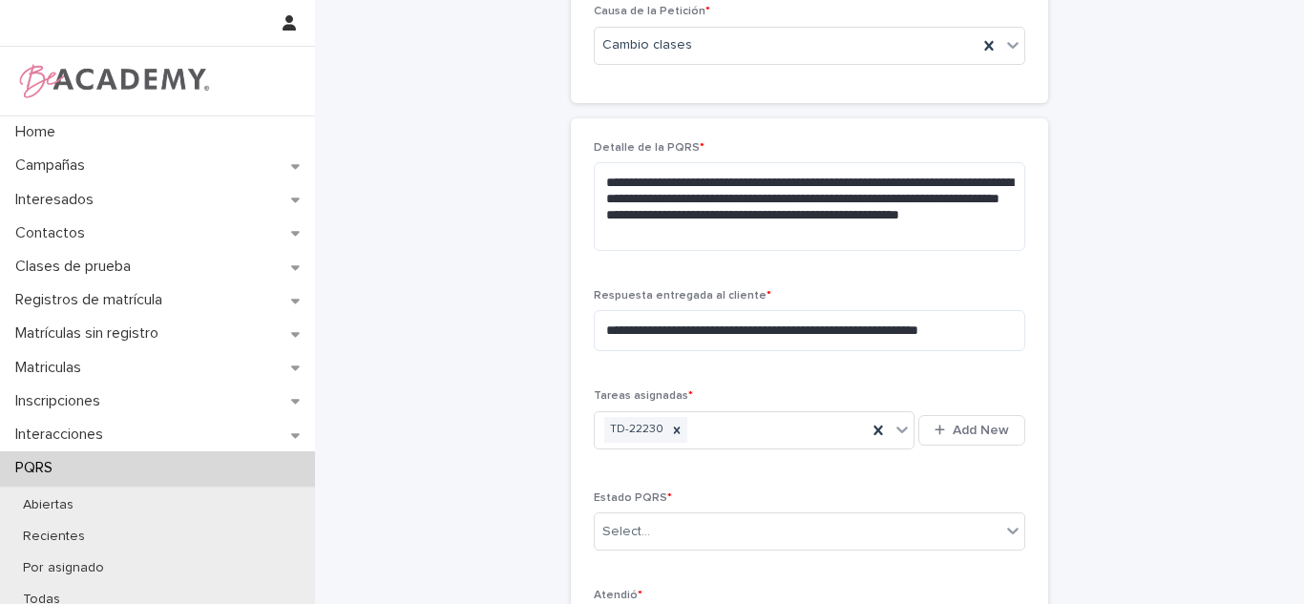
scroll to position [663, 0]
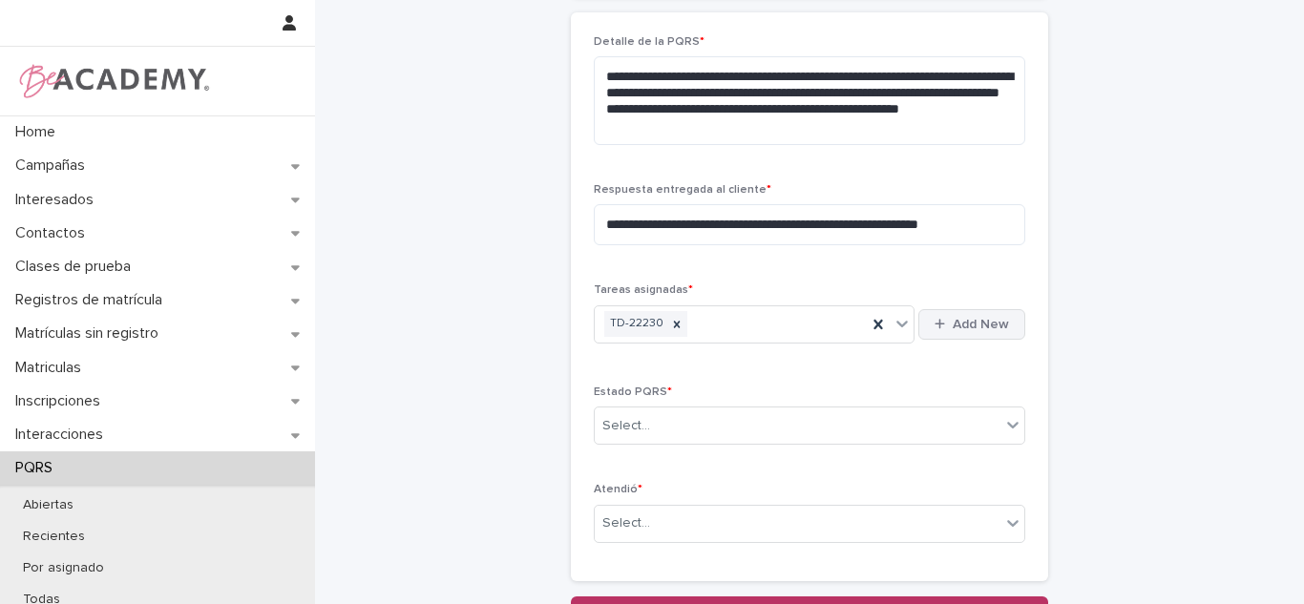
click at [945, 327] on div "button" at bounding box center [944, 324] width 18 height 12
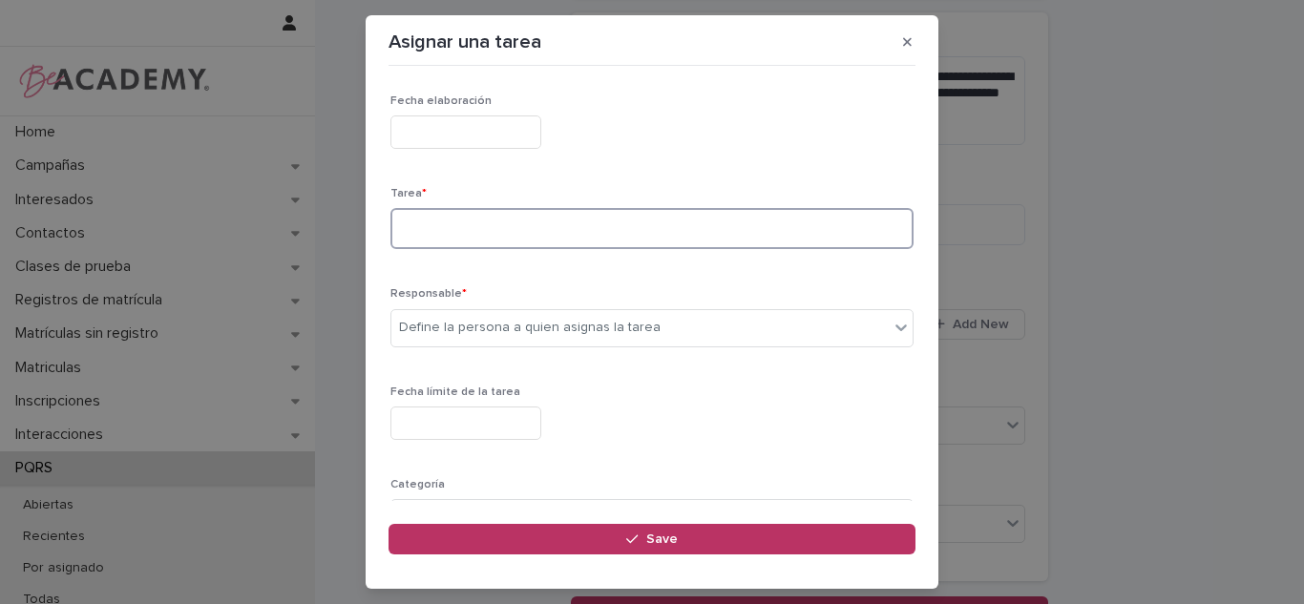
click at [564, 231] on textarea at bounding box center [652, 228] width 523 height 41
click at [765, 225] on textarea at bounding box center [652, 228] width 523 height 41
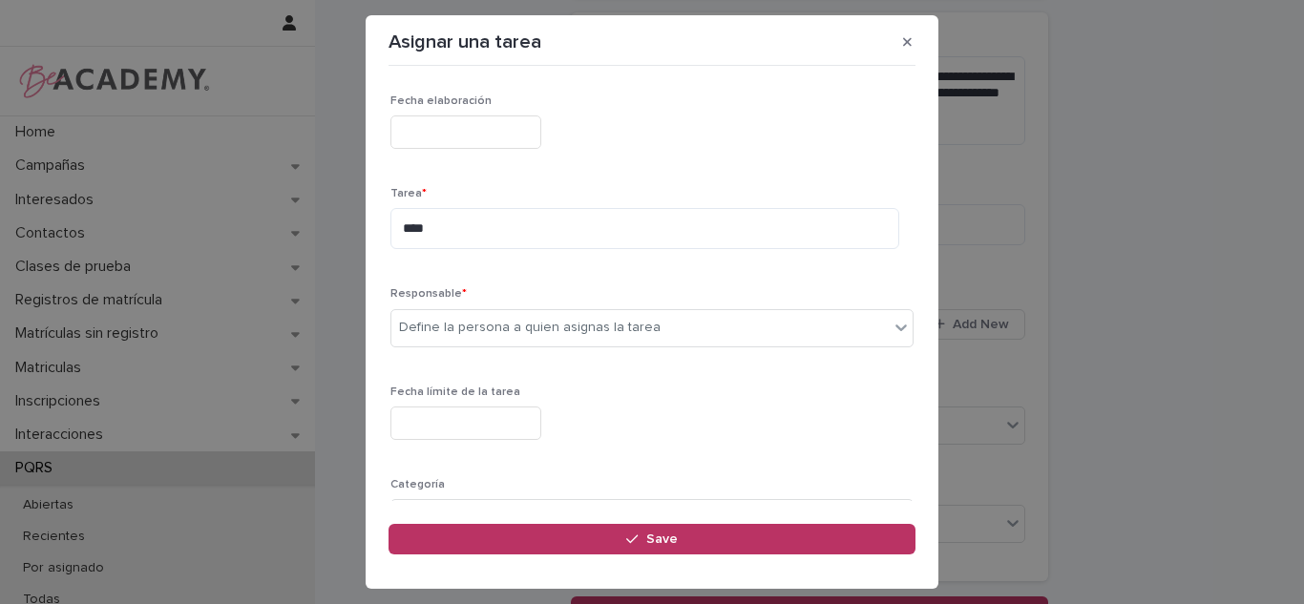
click at [792, 271] on div "Fecha elaboración Tarea * *** Responsable * Define la persona a quien asignas l…" at bounding box center [652, 373] width 523 height 557
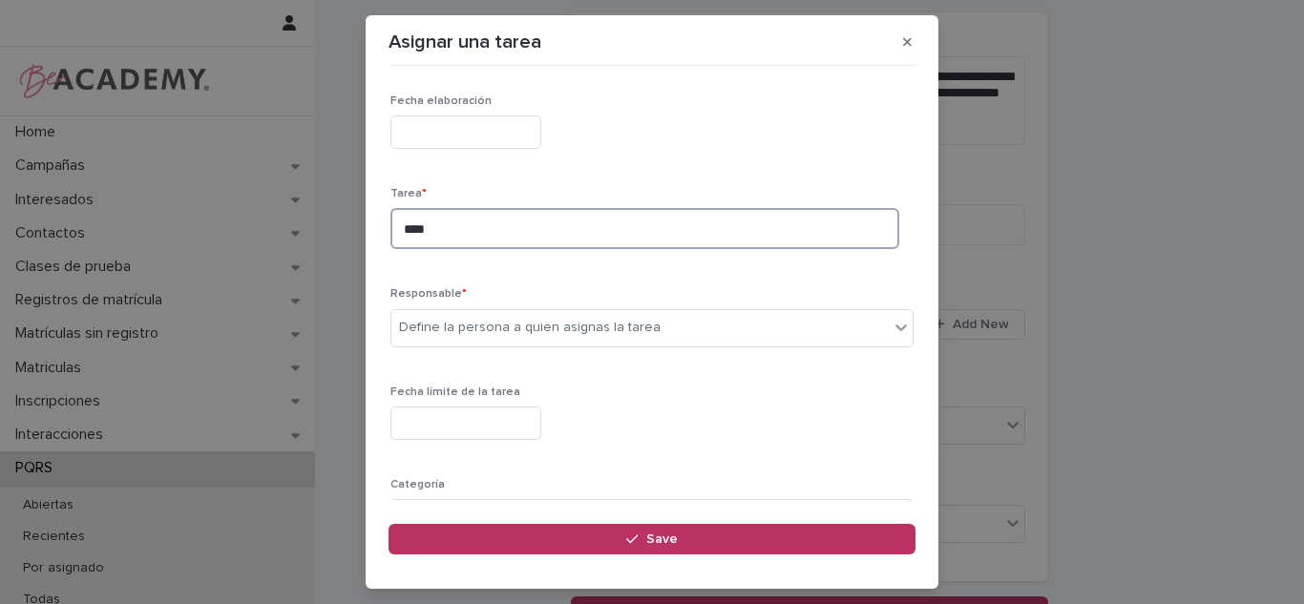
click at [700, 229] on textarea "***" at bounding box center [645, 228] width 509 height 41
drag, startPoint x: 816, startPoint y: 225, endPoint x: 567, endPoint y: 409, distance: 308.6
click at [567, 409] on div "Fecha elaboración Tarea * *** Responsable * Define la persona a quien asignas l…" at bounding box center [652, 373] width 523 height 557
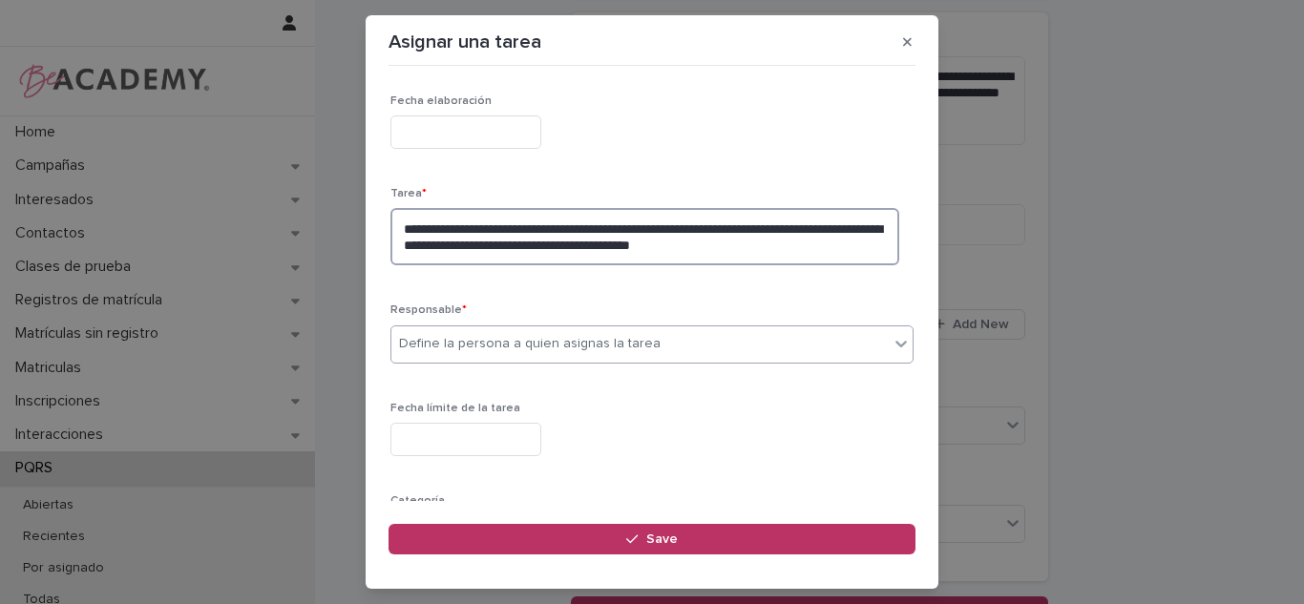
type textarea "**********"
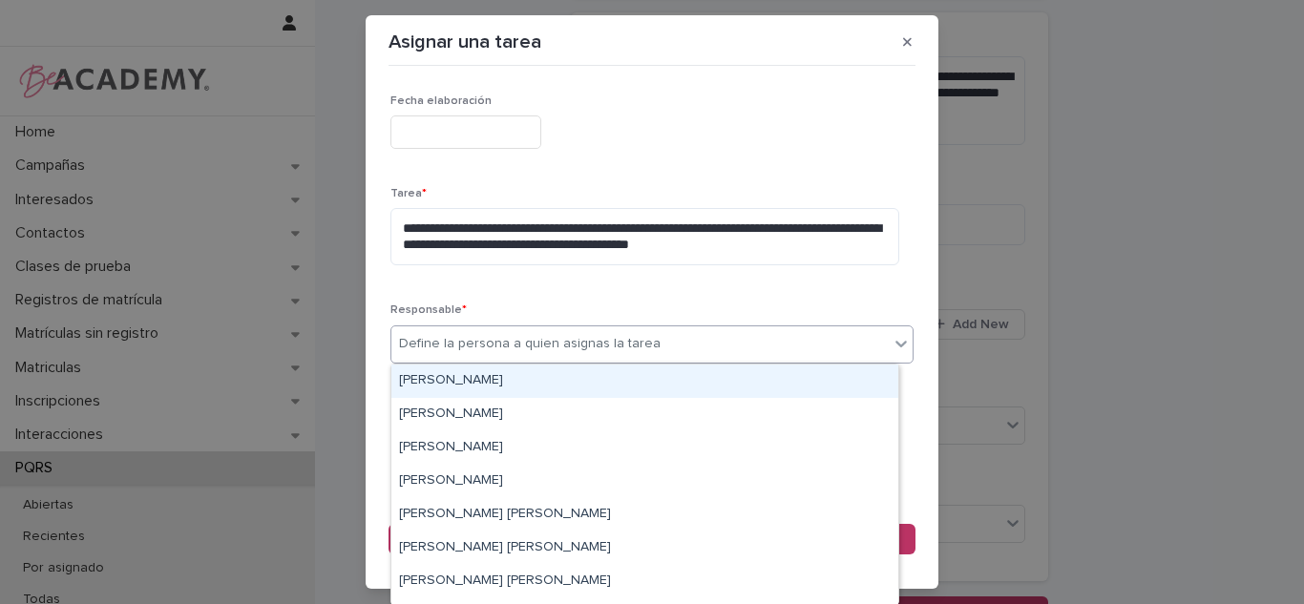
click at [439, 347] on div "Define la persona a quien asignas la tarea" at bounding box center [530, 344] width 262 height 20
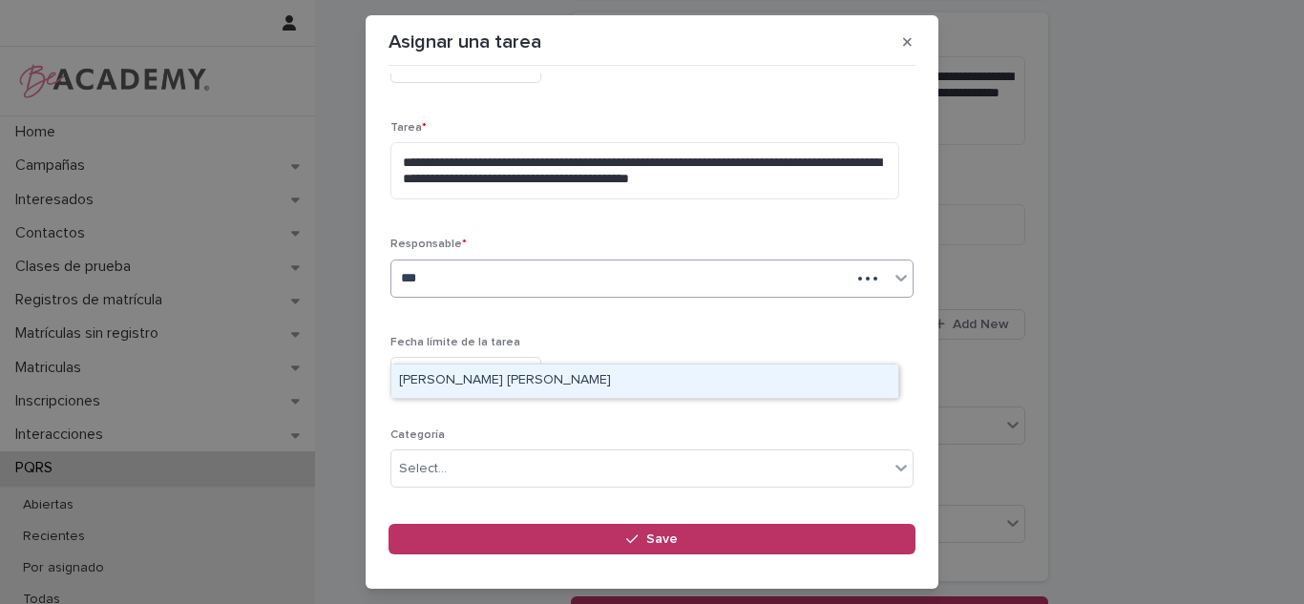
scroll to position [95, 0]
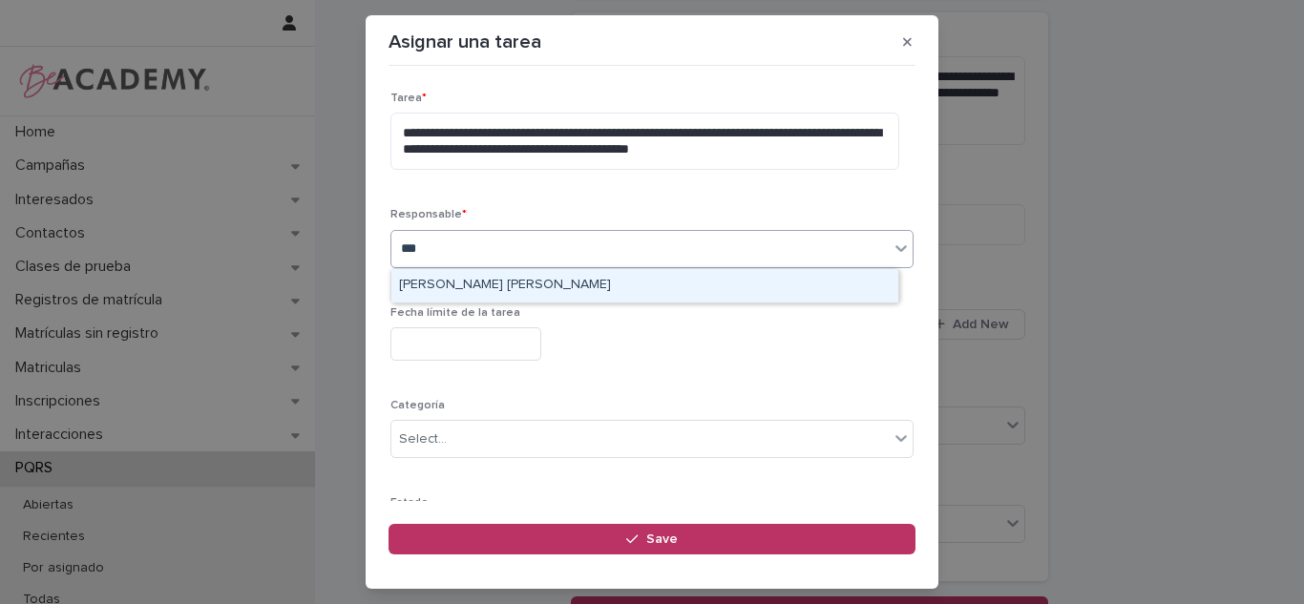
type input "***"
click at [491, 382] on div "**********" at bounding box center [652, 285] width 523 height 573
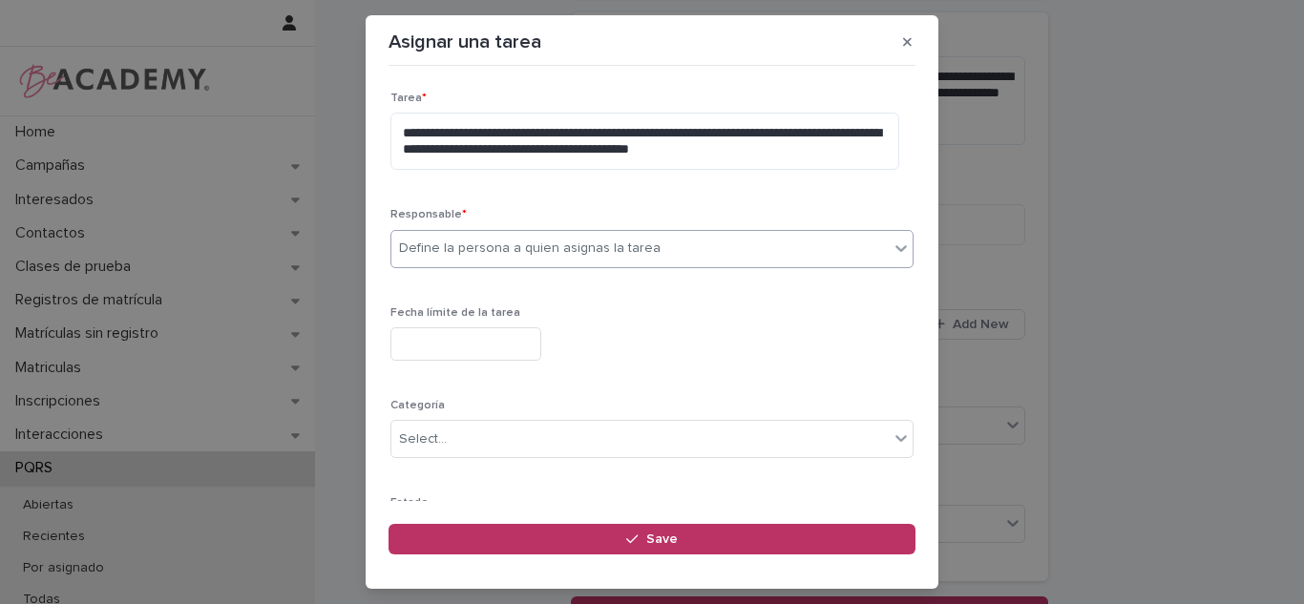
click at [449, 259] on div "Define la persona a quien asignas la tarea" at bounding box center [530, 249] width 262 height 20
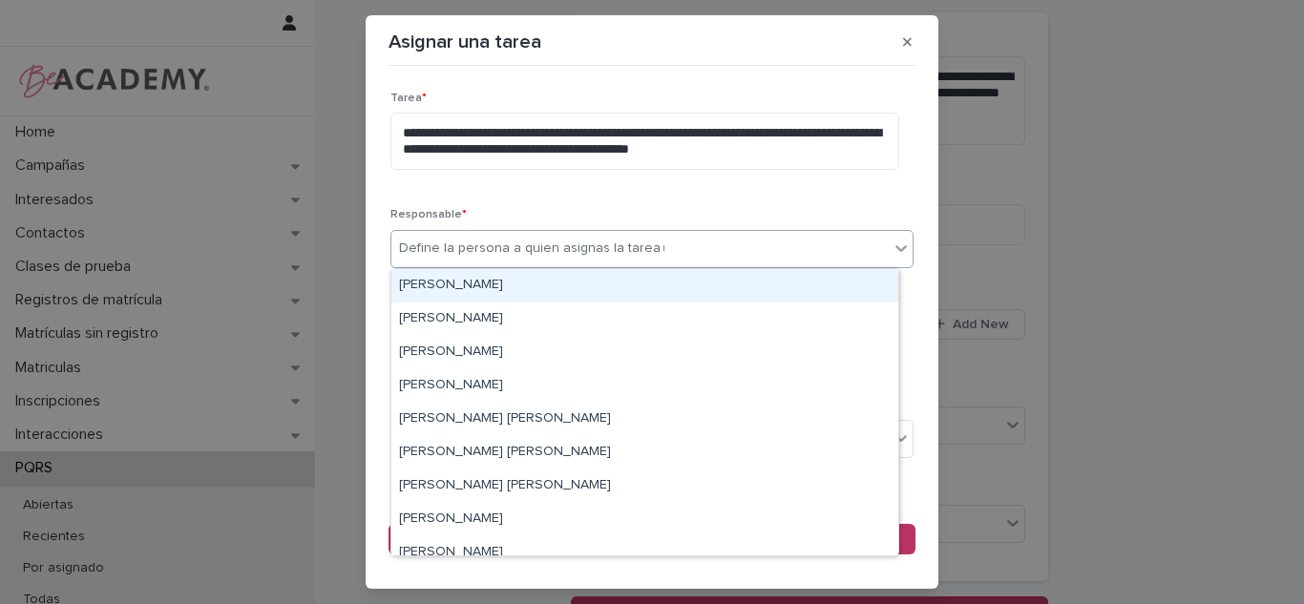
type input "***"
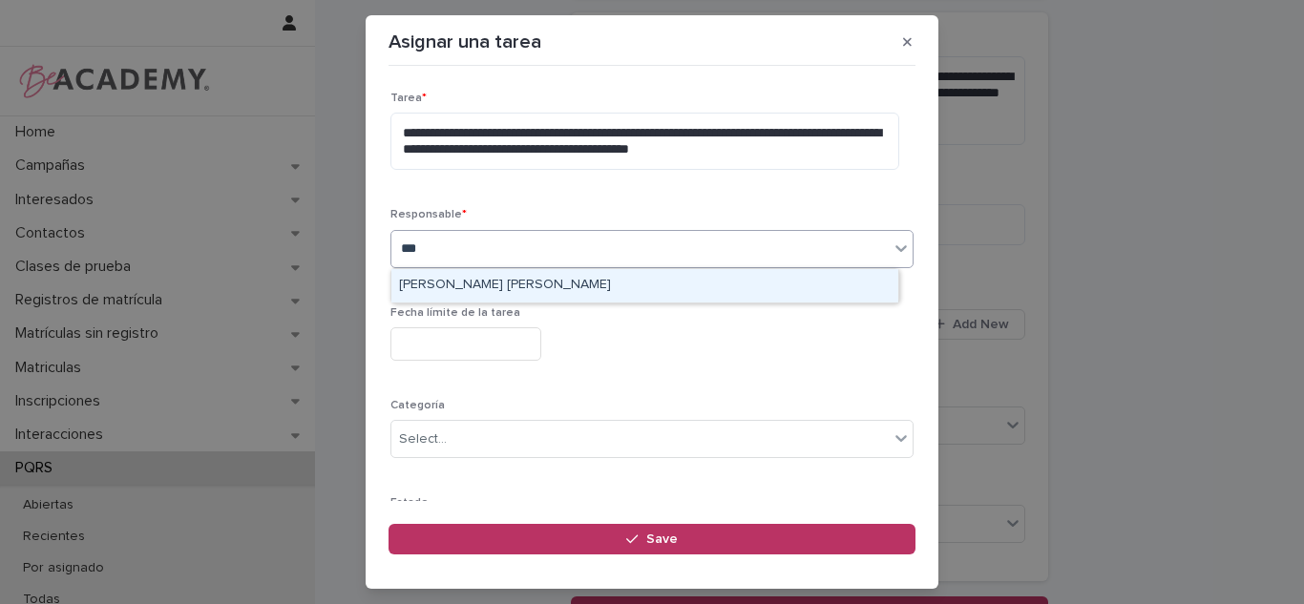
click at [475, 286] on div "Leidy Mesa Alvarez" at bounding box center [645, 285] width 507 height 33
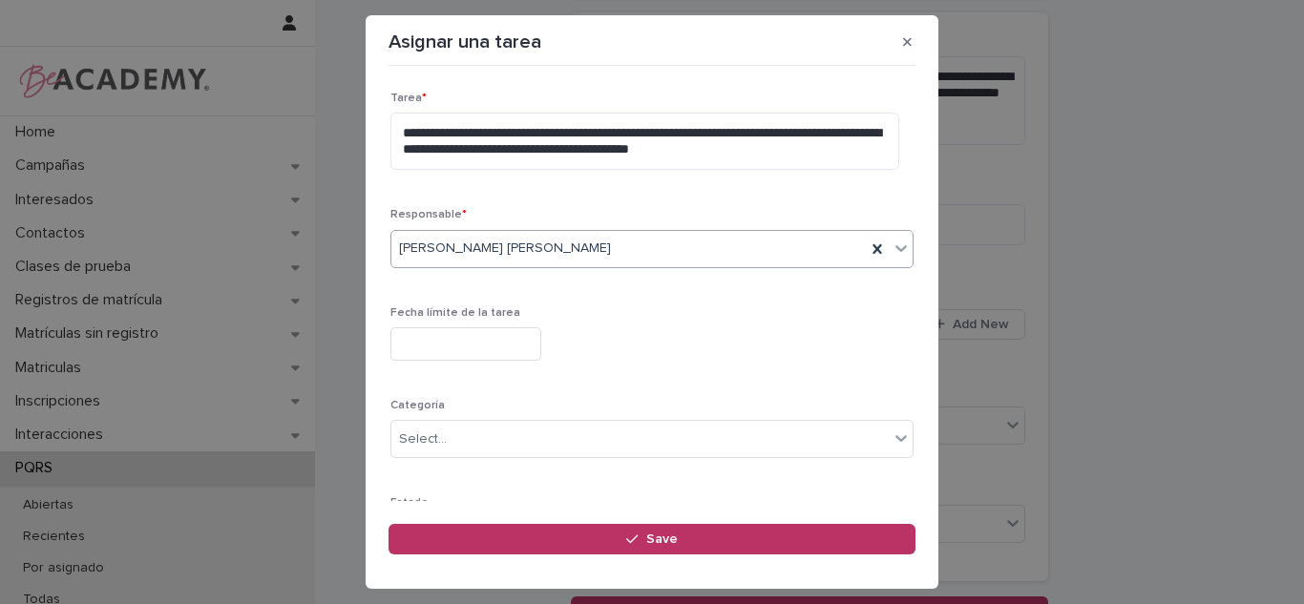
click at [469, 369] on div "Fecha límite de la tarea" at bounding box center [652, 342] width 523 height 70
click at [455, 350] on input "text" at bounding box center [466, 344] width 151 height 33
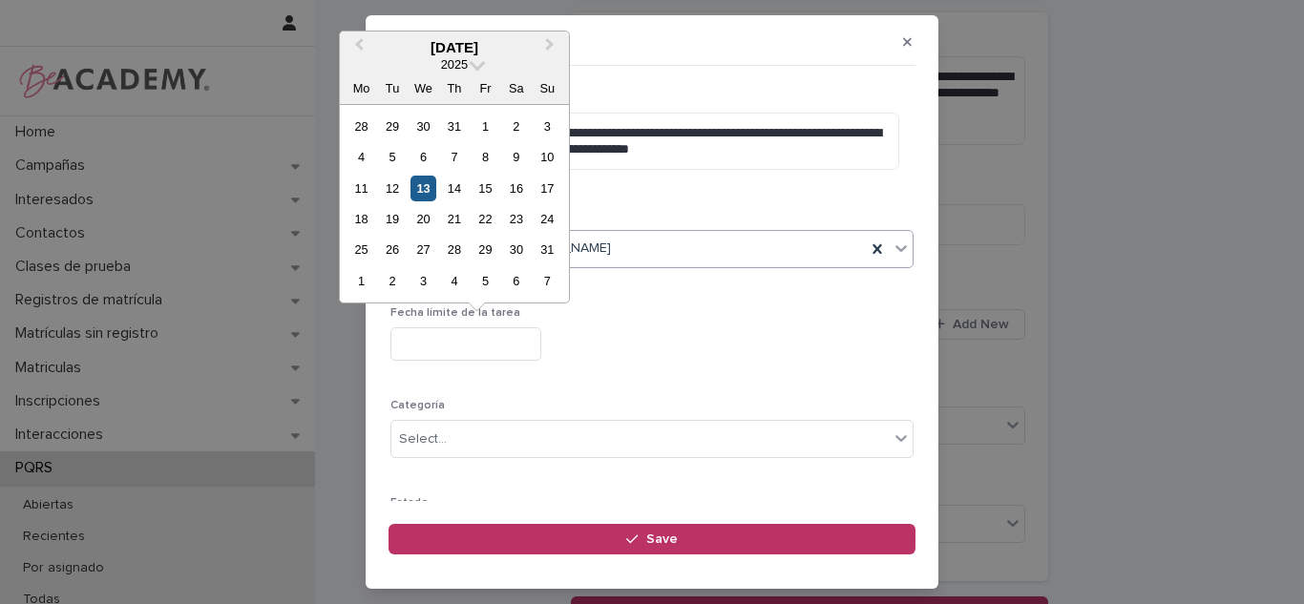
click at [424, 192] on div "13" at bounding box center [424, 189] width 26 height 26
type input "**********"
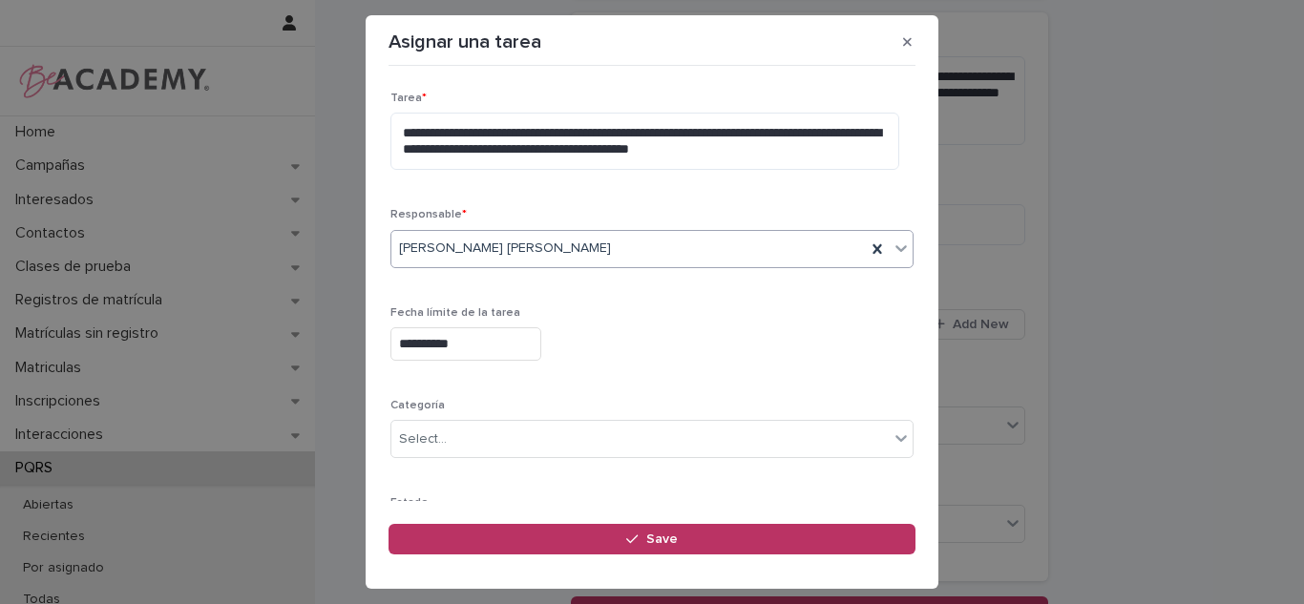
drag, startPoint x: 871, startPoint y: 359, endPoint x: 849, endPoint y: 362, distance: 22.1
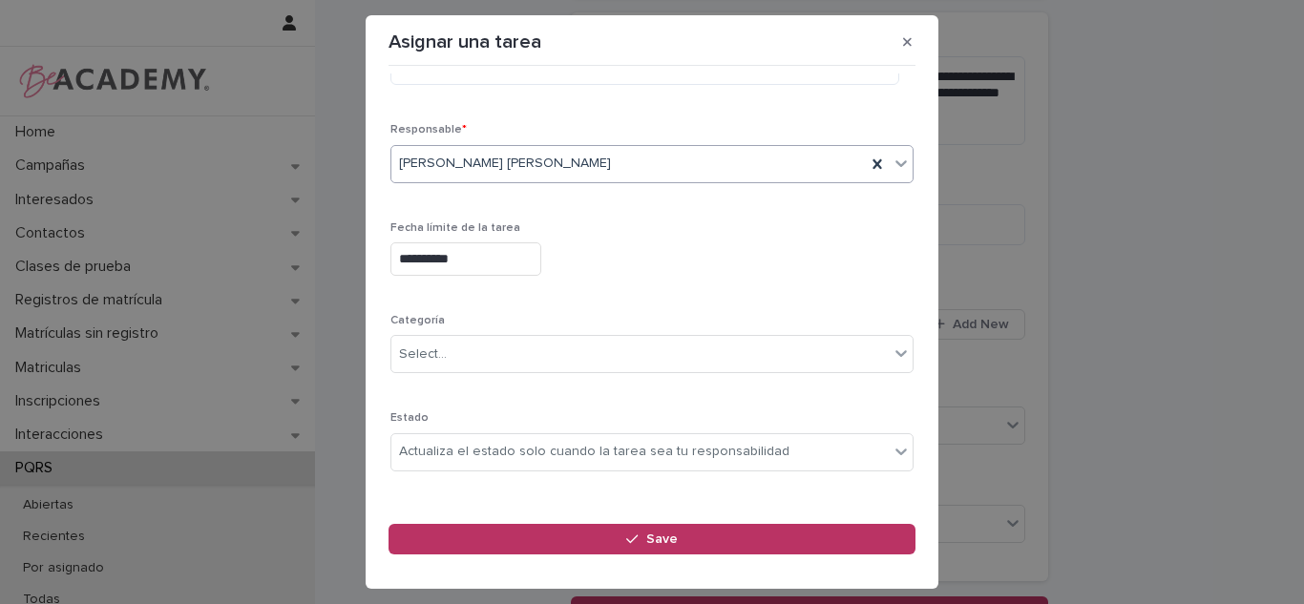
scroll to position [210, 0]
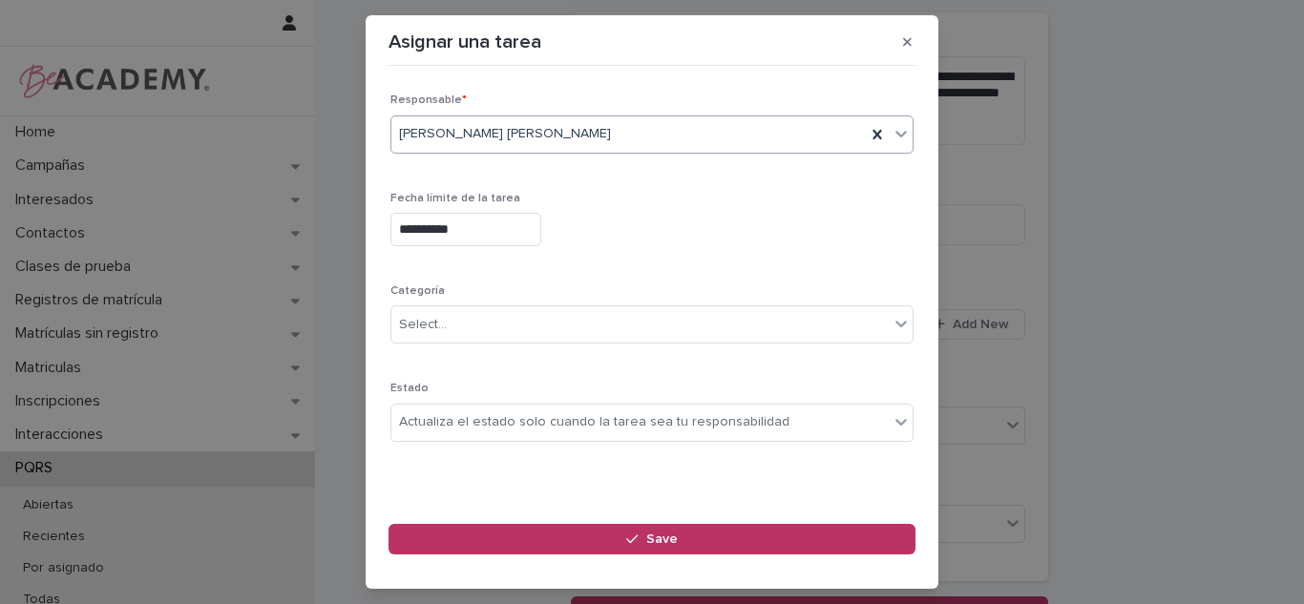
click at [839, 421] on div "Actualiza el estado solo cuando la tarea sea tu responsabilidad" at bounding box center [641, 423] width 498 height 32
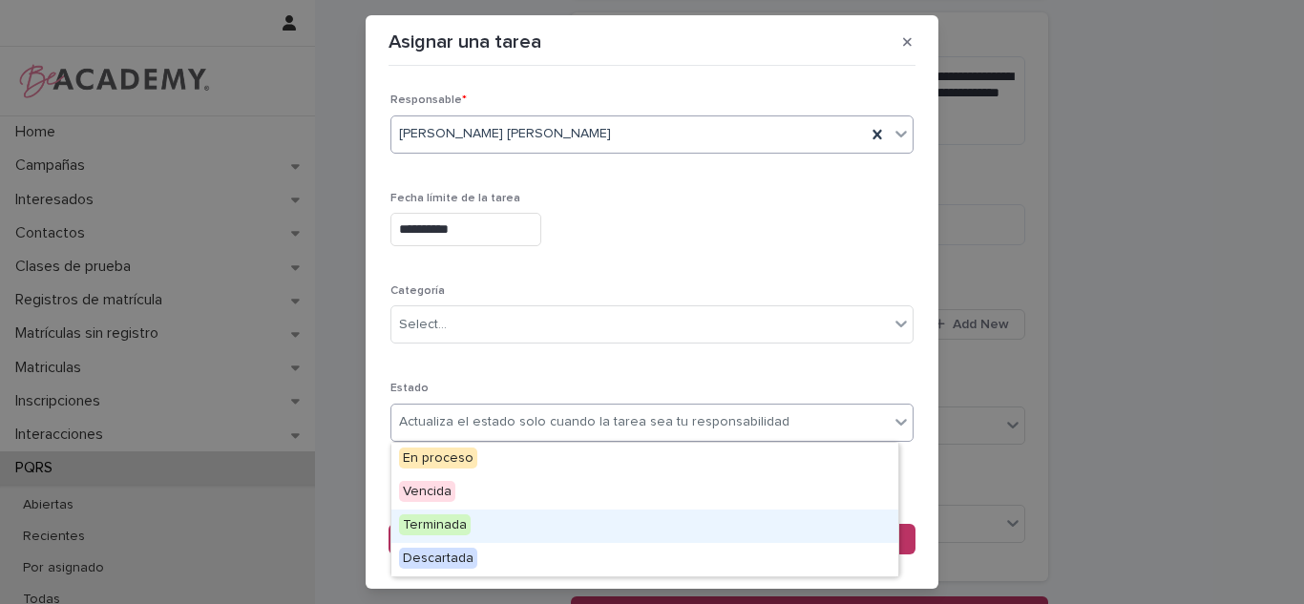
click at [426, 519] on span "Terminada" at bounding box center [435, 525] width 72 height 21
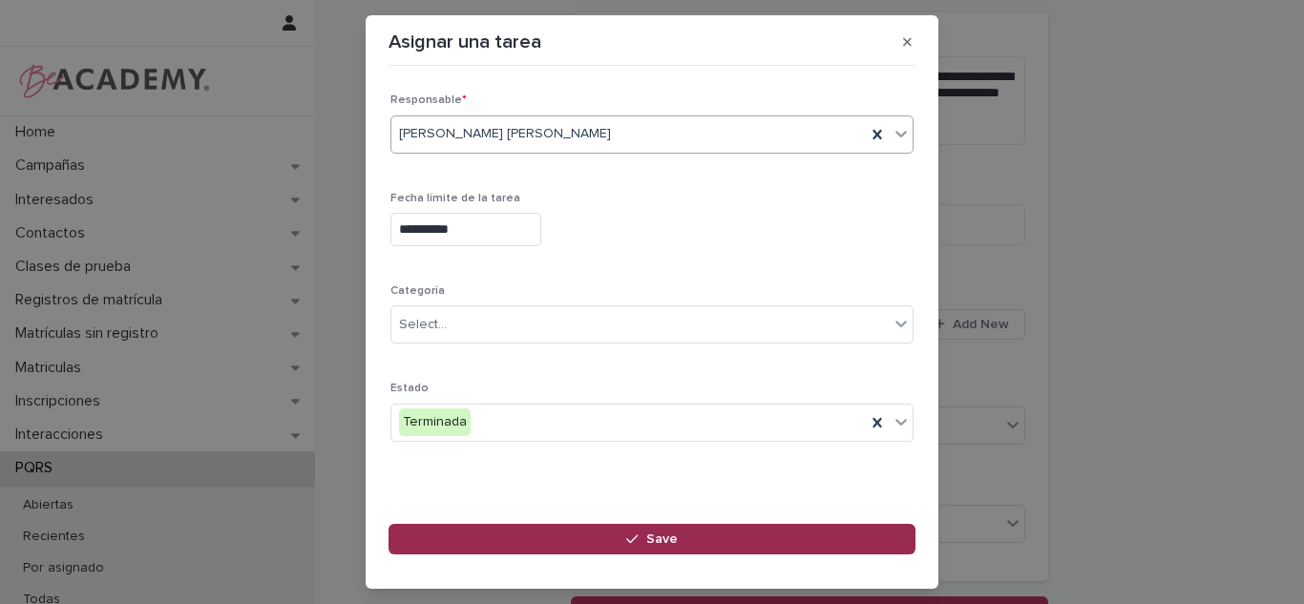
click at [659, 530] on button "Save" at bounding box center [652, 539] width 527 height 31
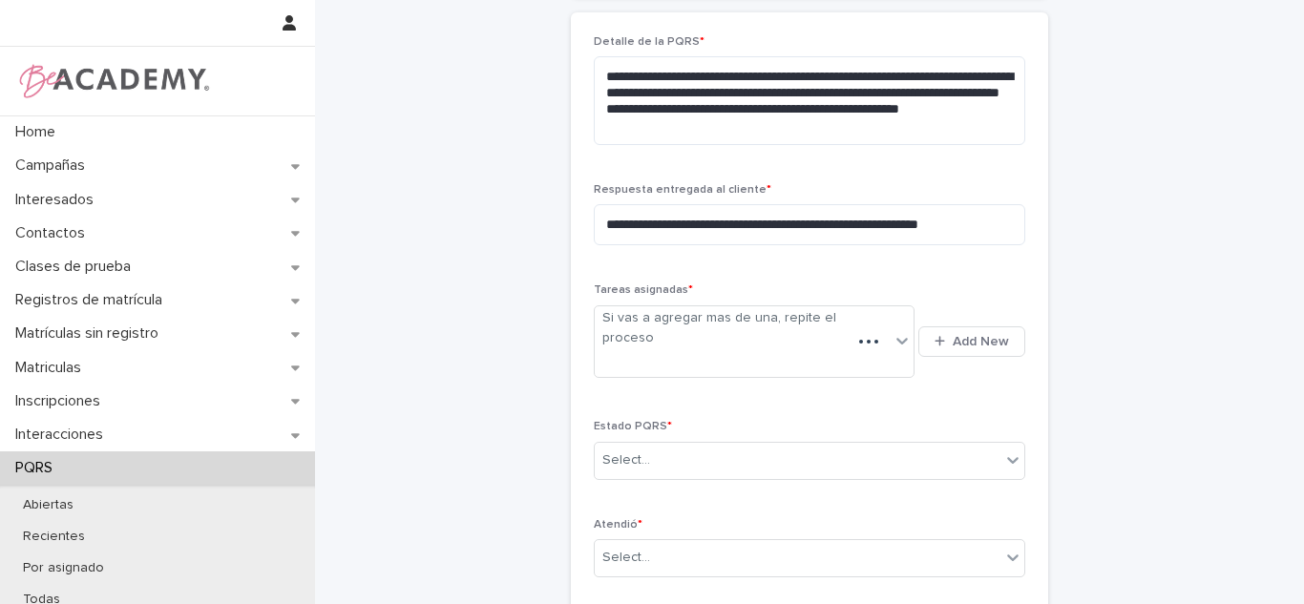
scroll to position [646, 0]
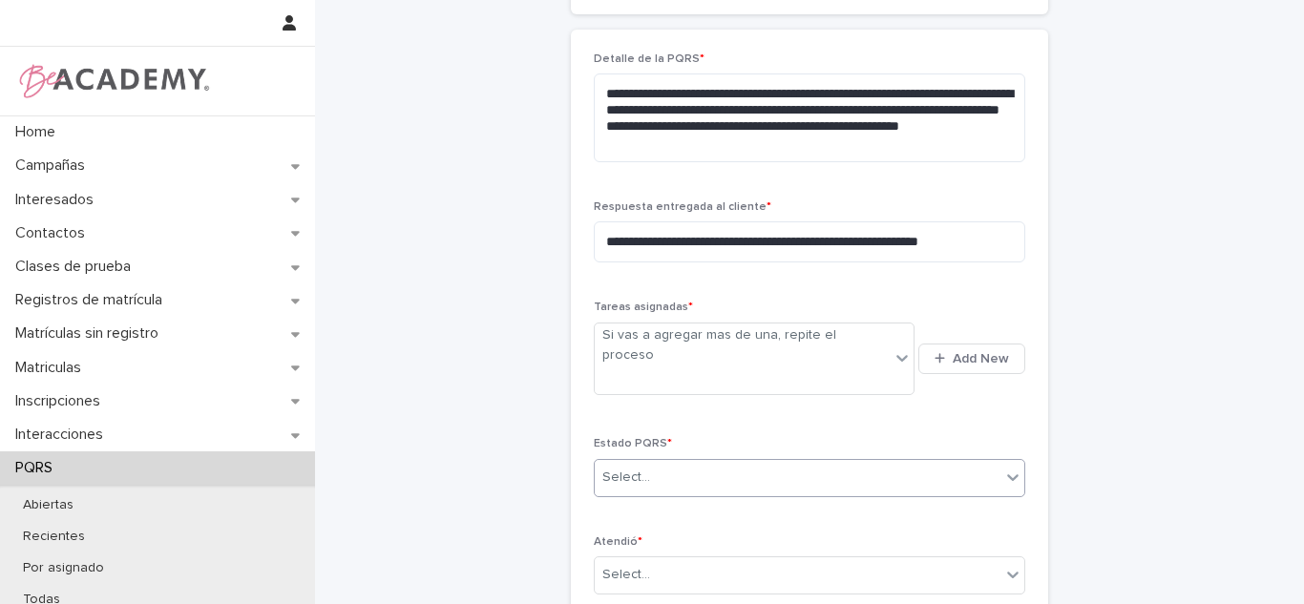
click at [661, 462] on div "Select..." at bounding box center [798, 478] width 406 height 32
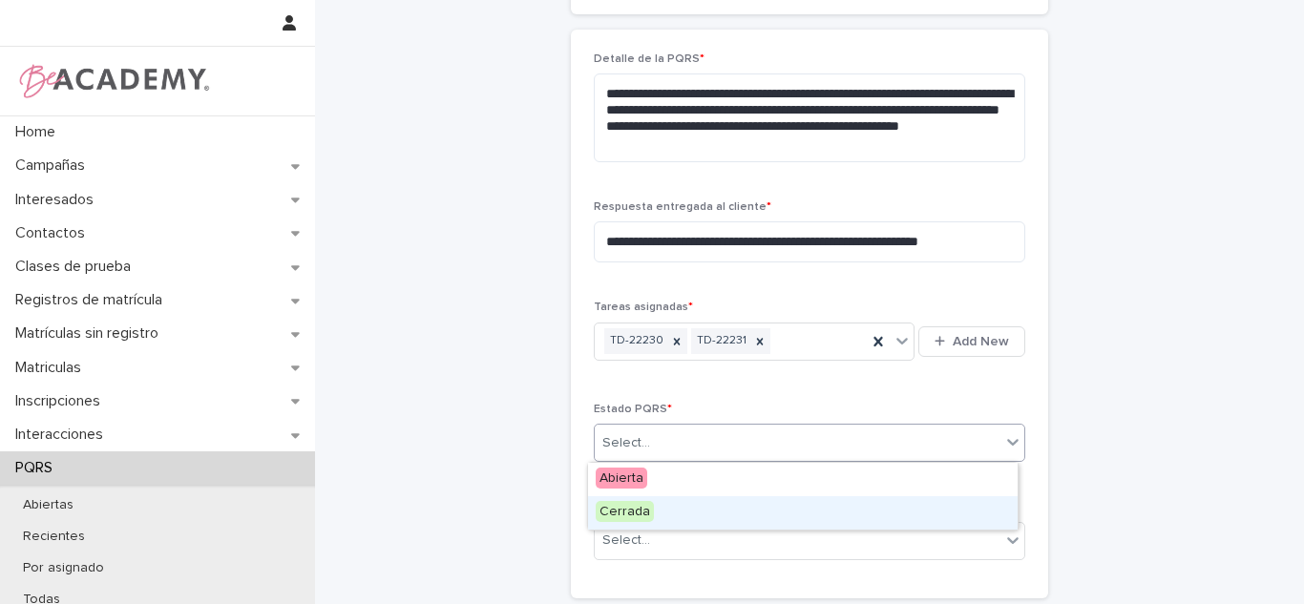
click at [642, 511] on span "Cerrada" at bounding box center [625, 511] width 58 height 21
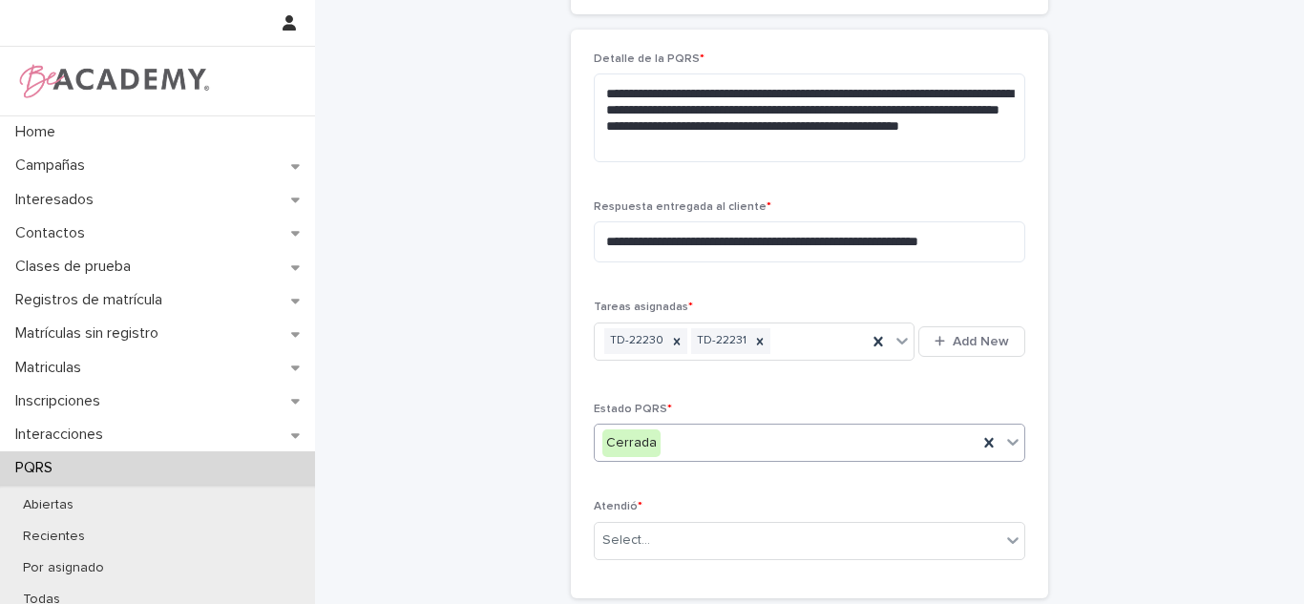
scroll to position [835, 0]
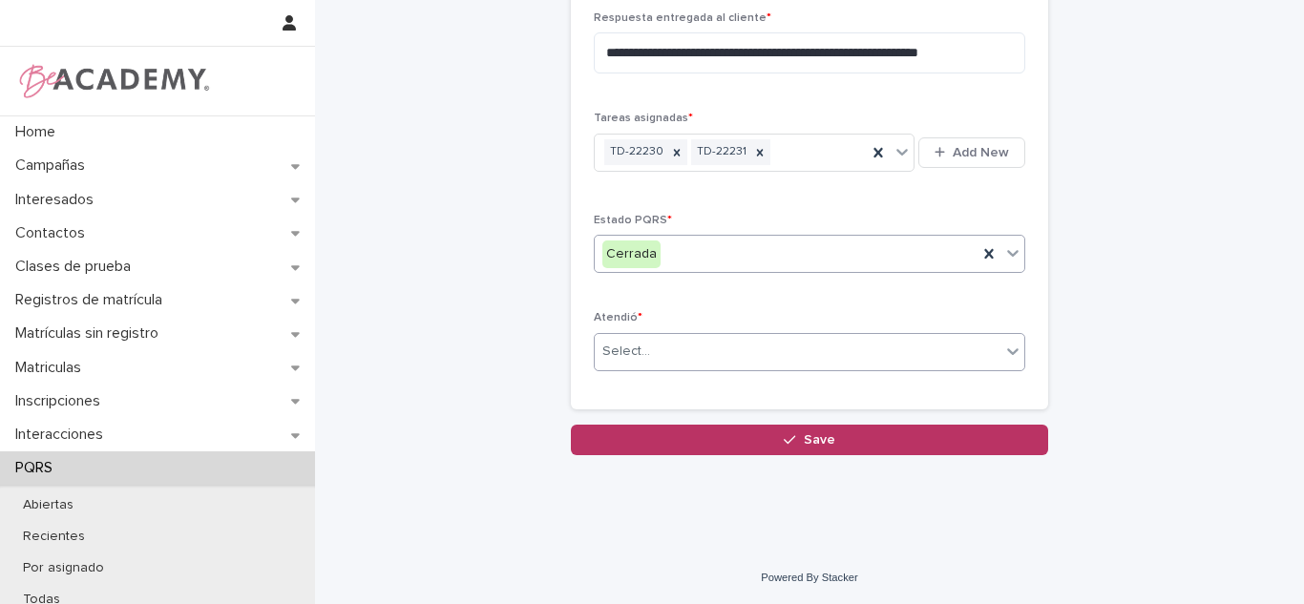
click at [760, 364] on div "Select..." at bounding box center [798, 352] width 406 height 32
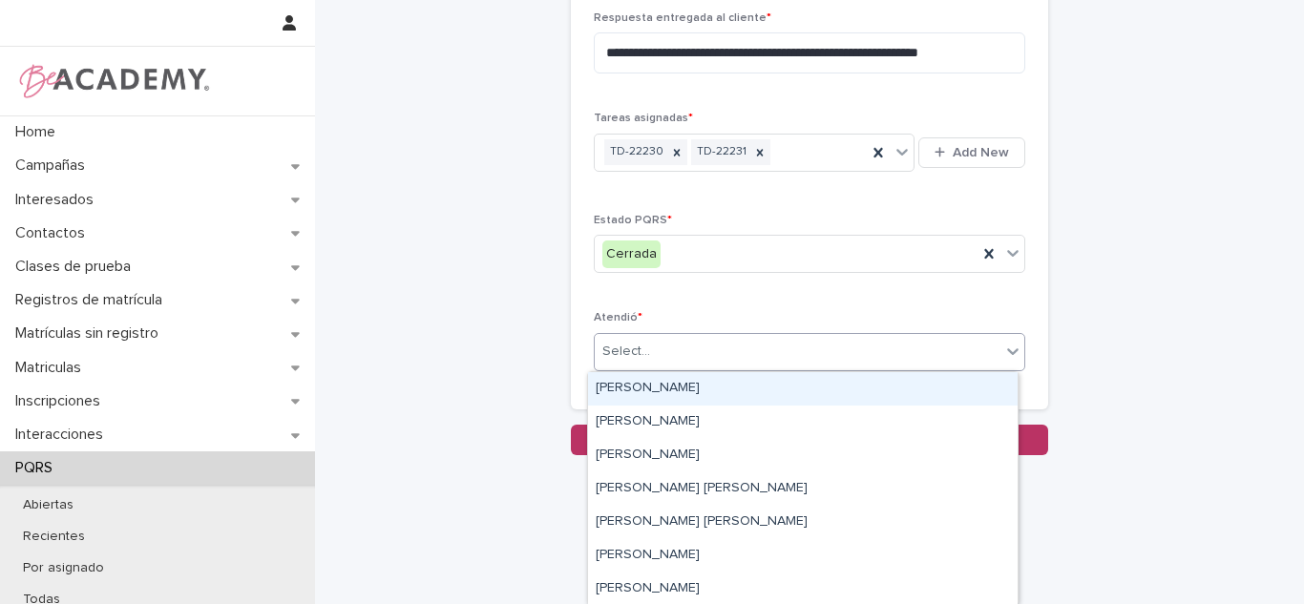
drag, startPoint x: 710, startPoint y: 391, endPoint x: 832, endPoint y: 393, distance: 121.3
click at [710, 392] on div "Carolina Castillo Cuadrado" at bounding box center [803, 388] width 430 height 33
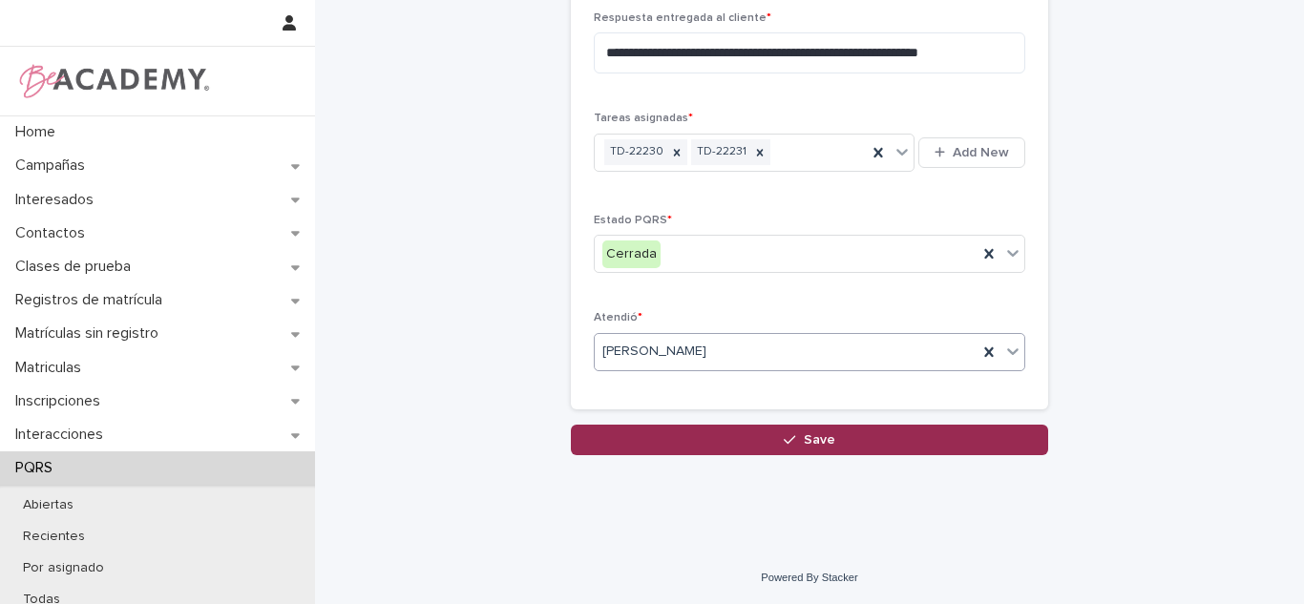
click at [846, 437] on button "Save" at bounding box center [809, 440] width 477 height 31
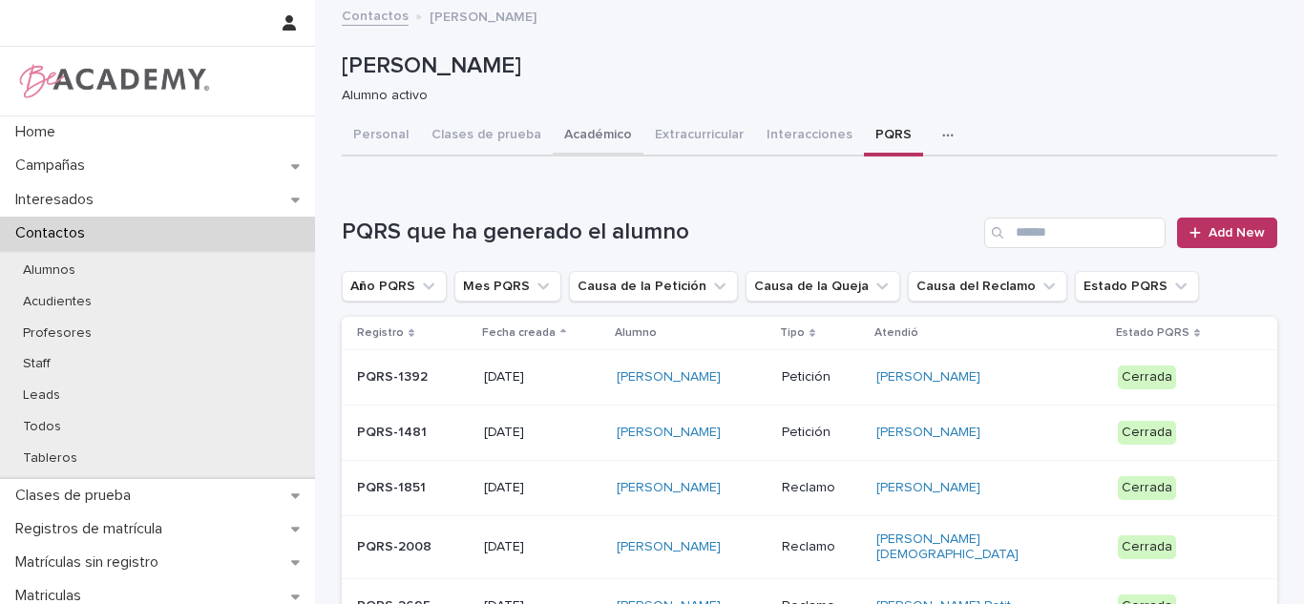
click at [593, 147] on button "Académico" at bounding box center [598, 137] width 91 height 40
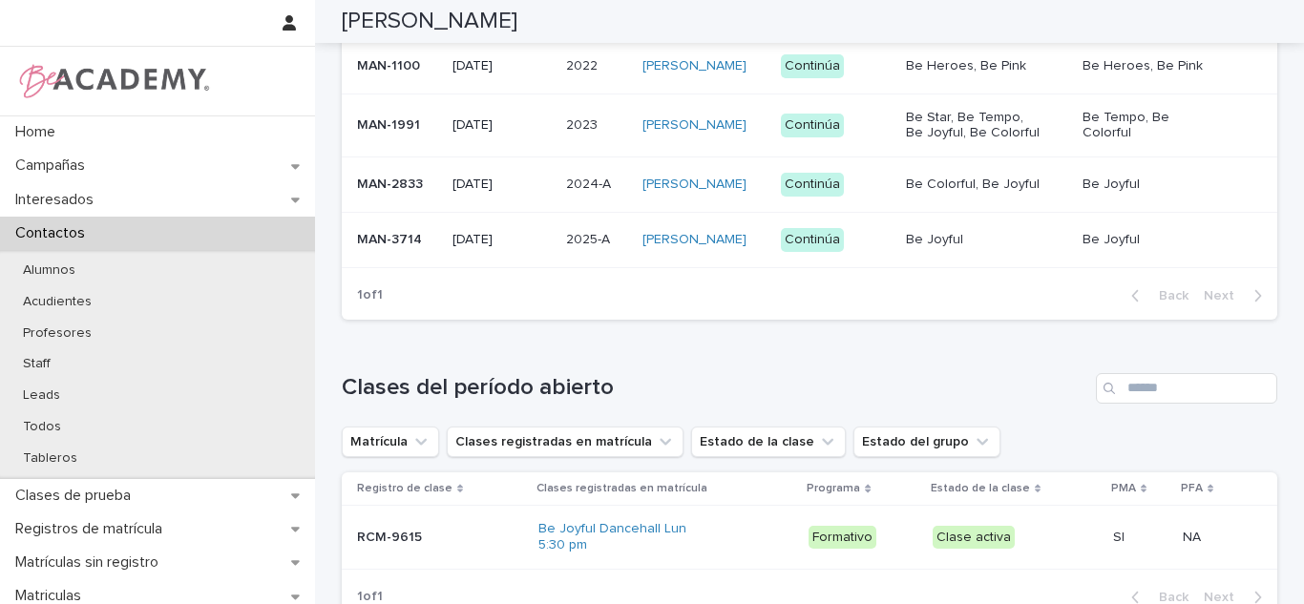
scroll to position [675, 0]
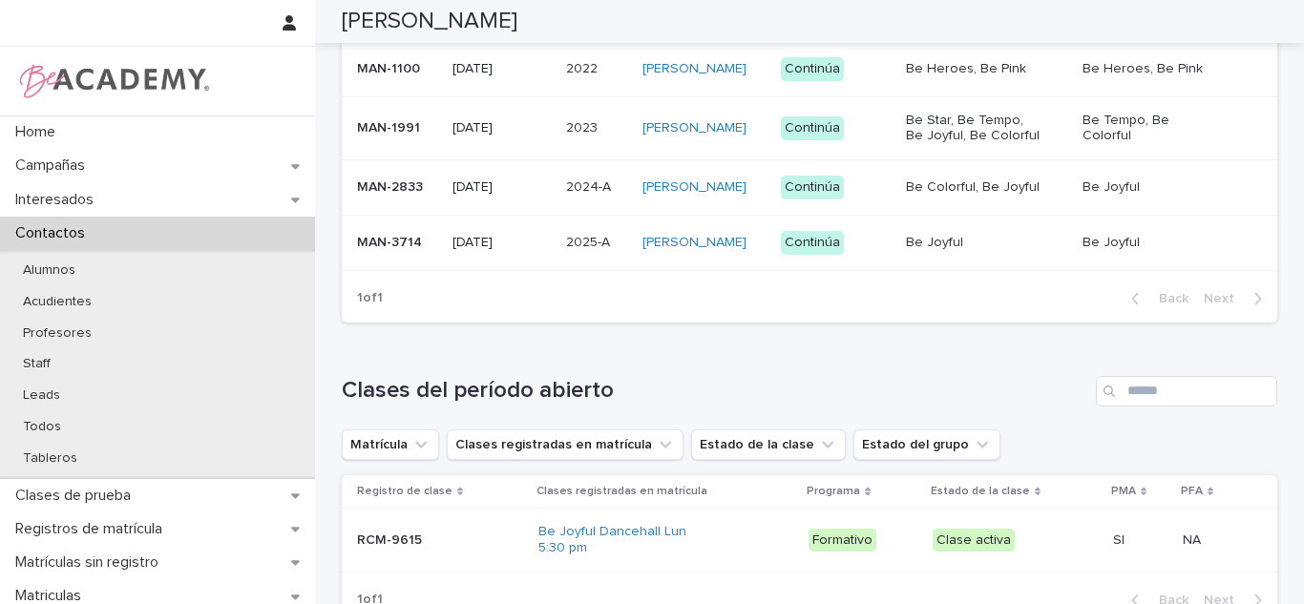
click at [559, 270] on td "2025-A 2025-A" at bounding box center [597, 242] width 76 height 55
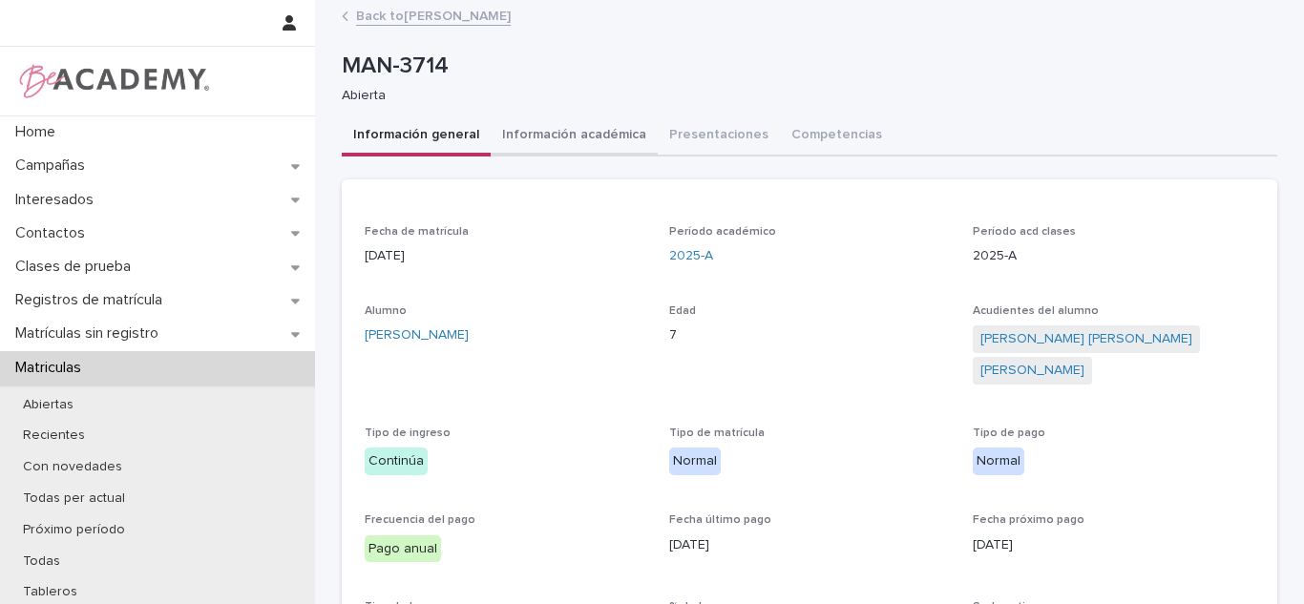
click at [591, 139] on button "Información académica" at bounding box center [574, 137] width 167 height 40
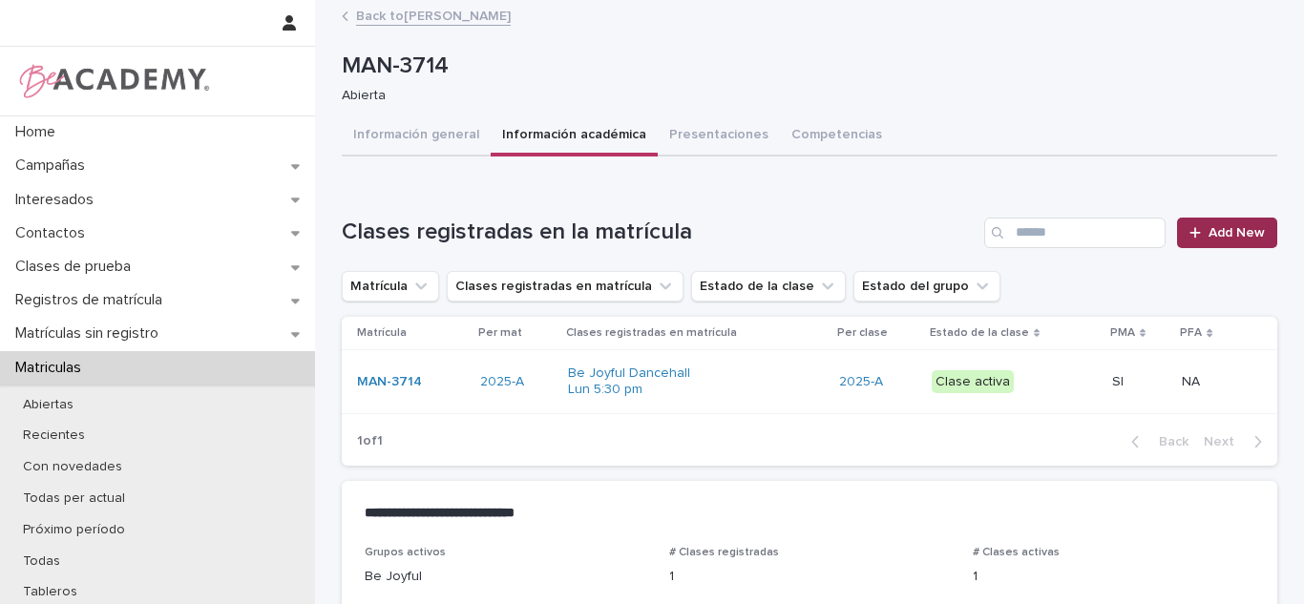
click at [1224, 233] on span "Add New" at bounding box center [1237, 232] width 56 height 13
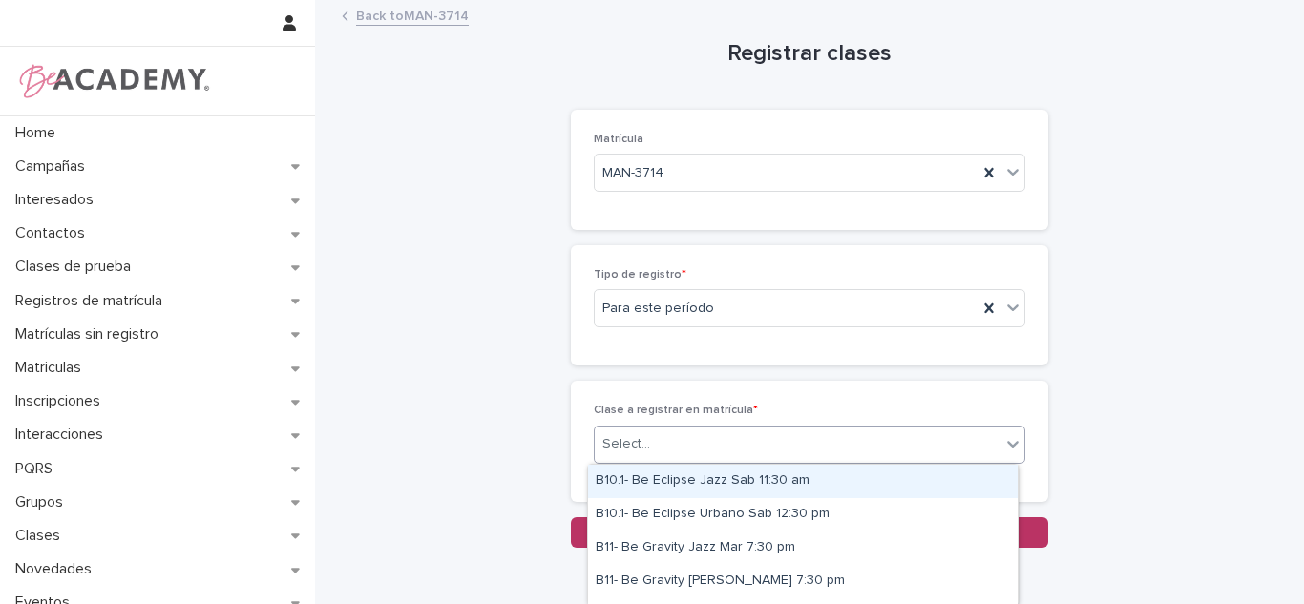
click at [670, 431] on div "Select..." at bounding box center [798, 445] width 406 height 32
type input "**"
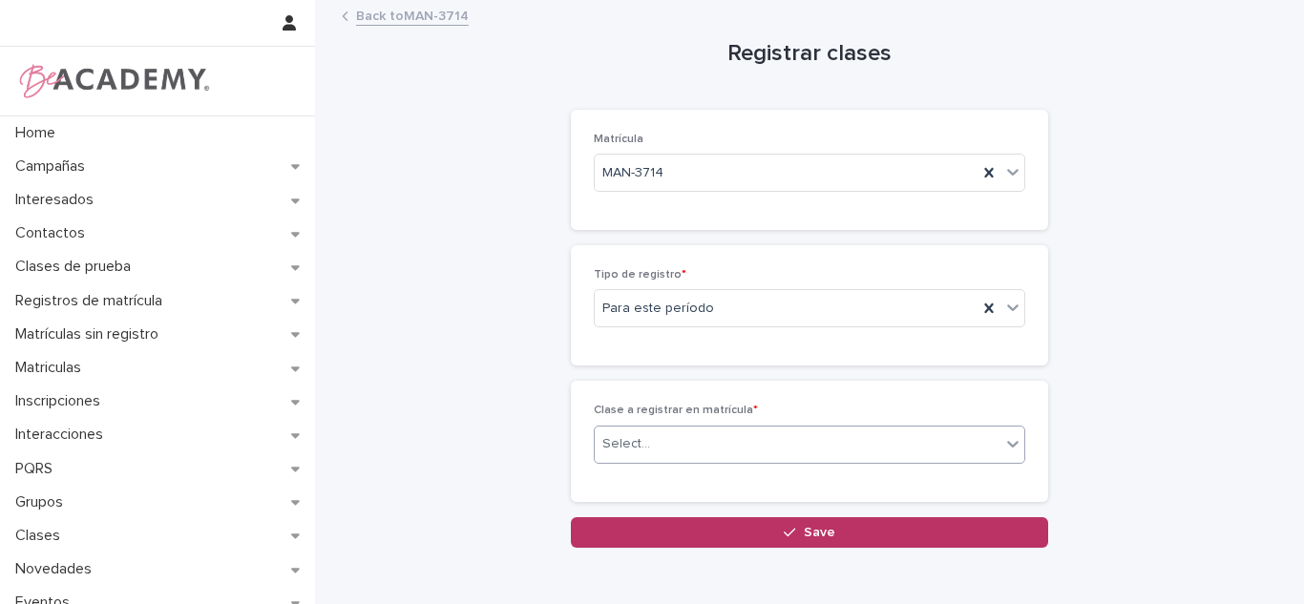
click at [689, 429] on div "Select..." at bounding box center [798, 445] width 406 height 32
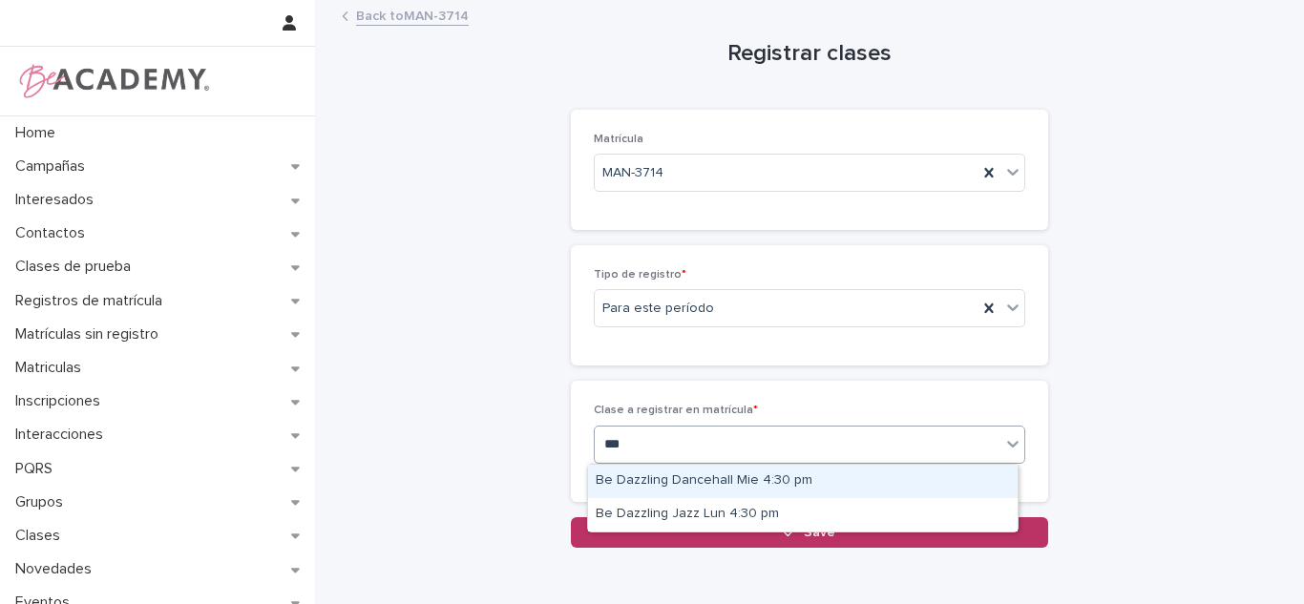
type input "****"
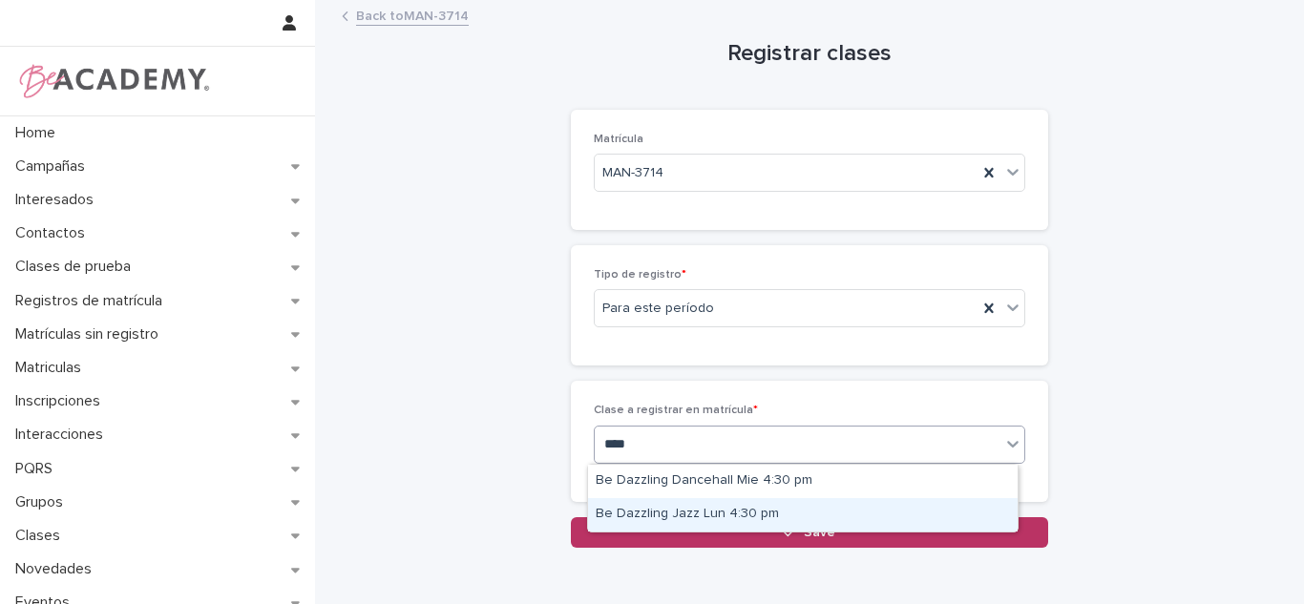
click at [701, 512] on div "Be Dazzling Jazz Lun 4:30 pm" at bounding box center [803, 514] width 430 height 33
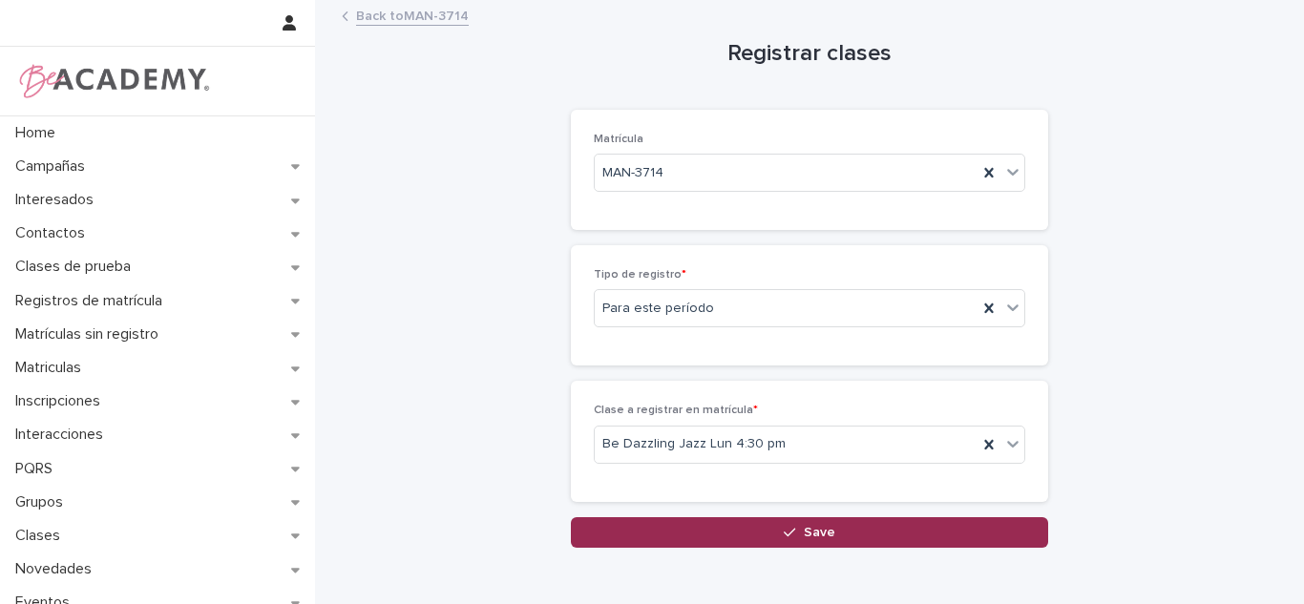
click at [695, 535] on button "Save" at bounding box center [809, 533] width 477 height 31
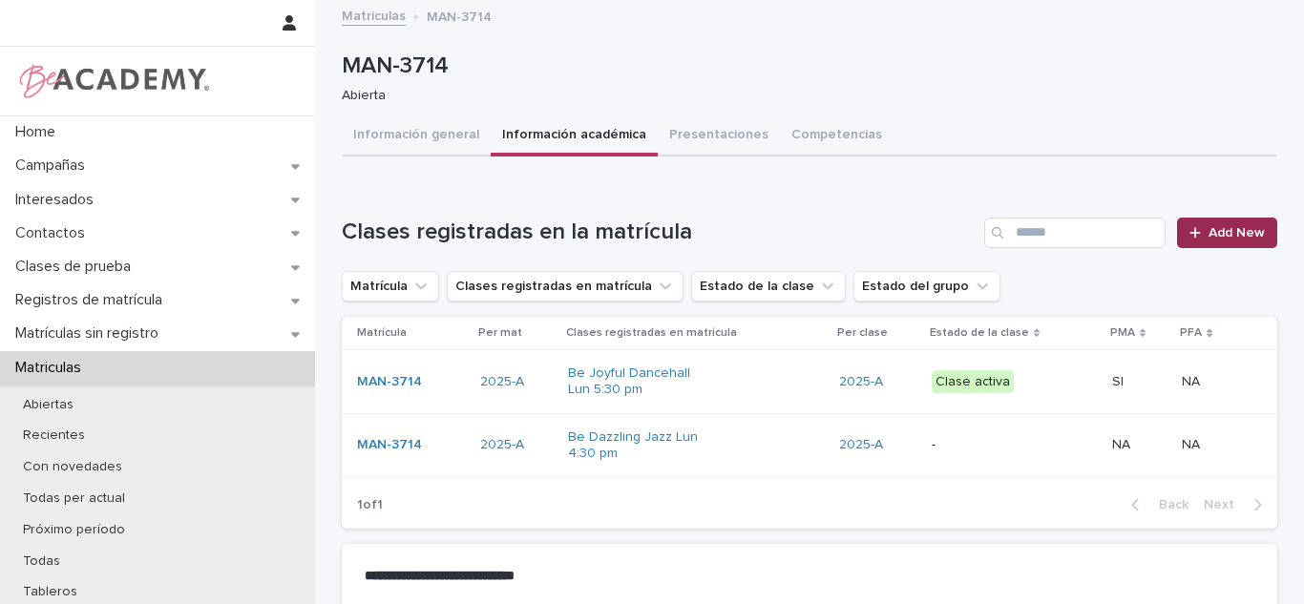
click at [1219, 230] on span "Add New" at bounding box center [1237, 232] width 56 height 13
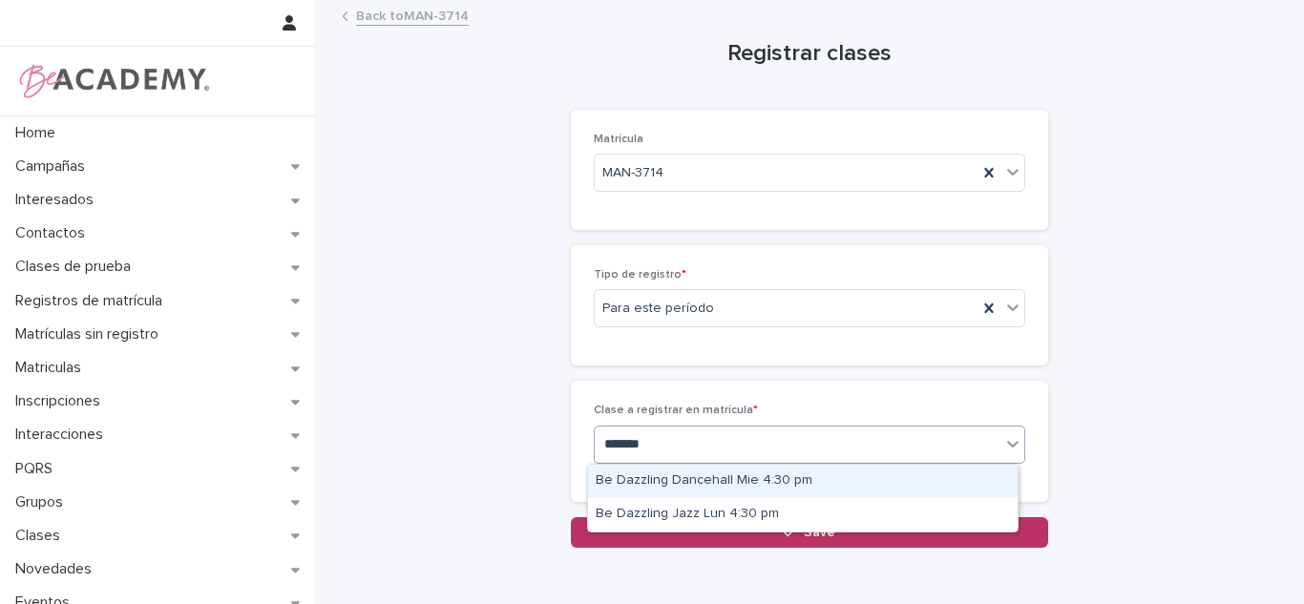
type input "********"
drag, startPoint x: 642, startPoint y: 458, endPoint x: 603, endPoint y: 459, distance: 39.2
click at [641, 458] on div "******** be dazzl" at bounding box center [798, 445] width 406 height 32
click at [660, 495] on div "Be Dazzling Dancehall Mie 4:30 pm" at bounding box center [803, 481] width 430 height 33
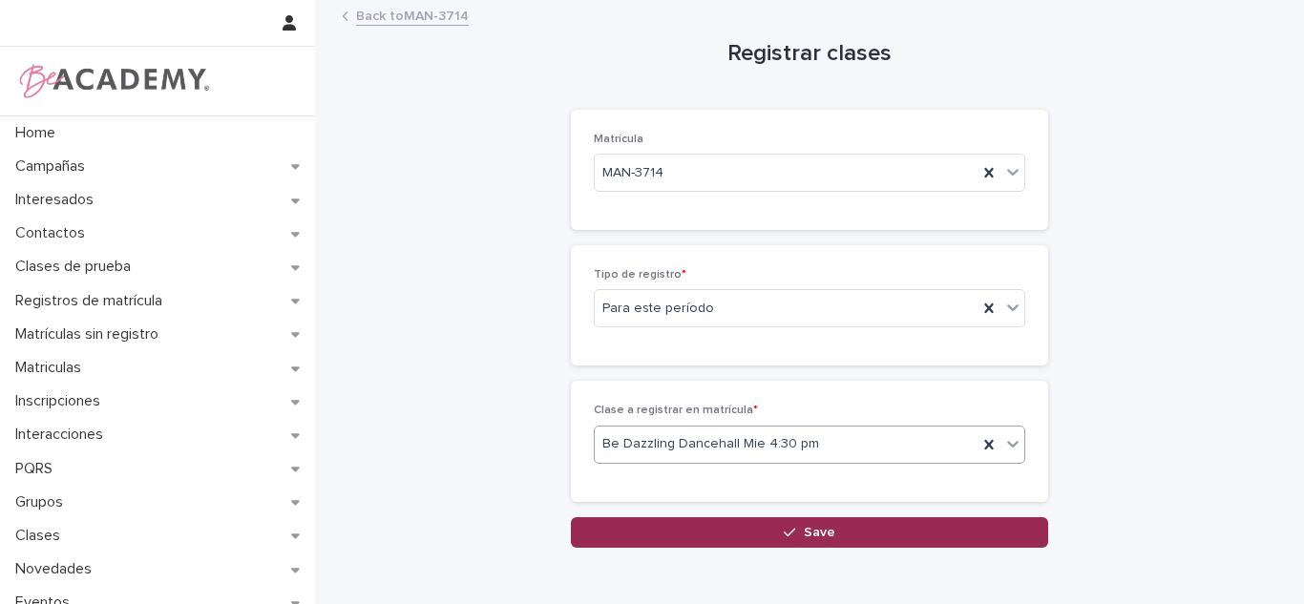
click at [661, 539] on button "Save" at bounding box center [809, 533] width 477 height 31
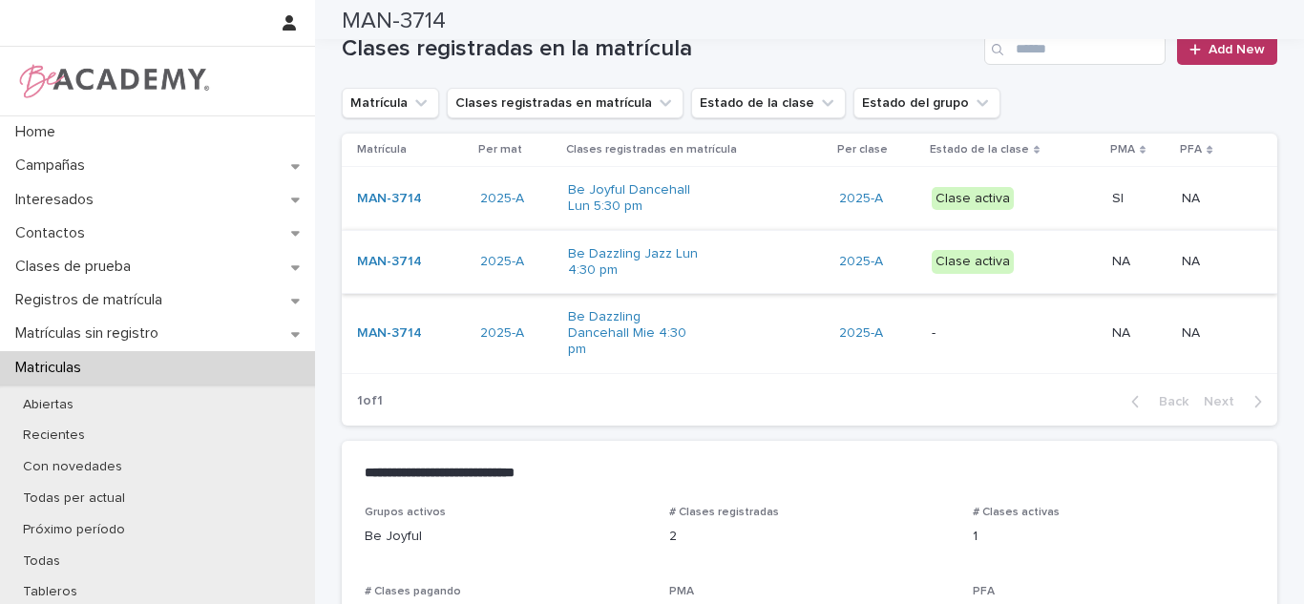
scroll to position [215, 0]
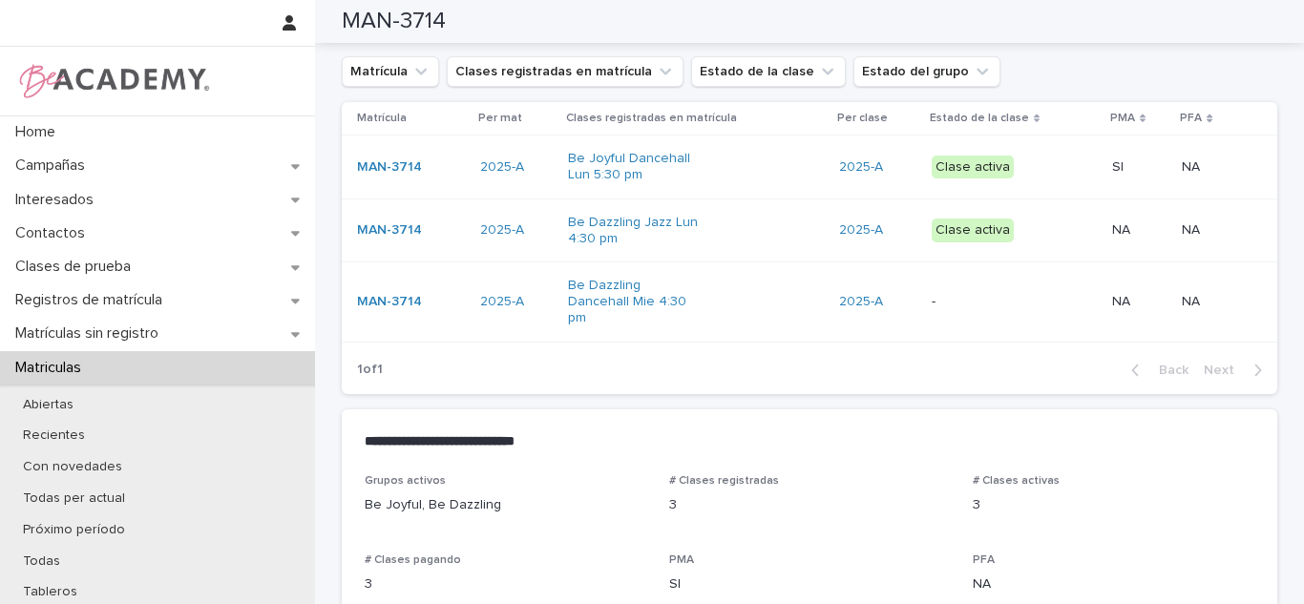
click at [750, 174] on div "Be Joyful Dancehall Lun 5:30 pm" at bounding box center [696, 167] width 256 height 48
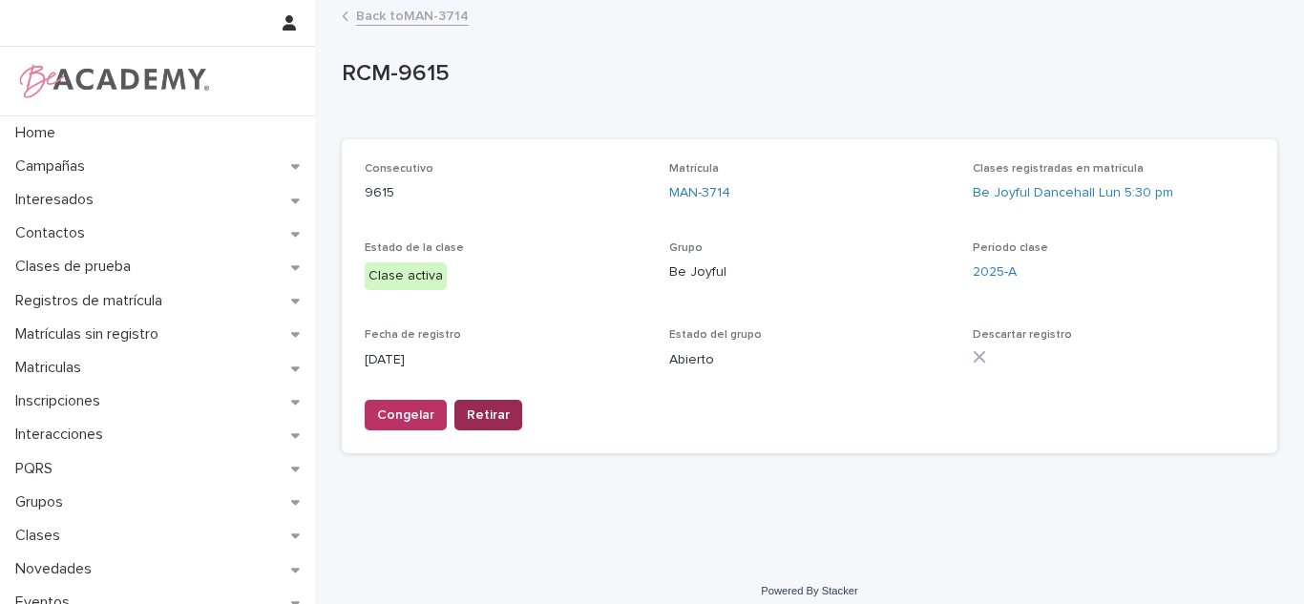
click at [486, 424] on span "Retirar" at bounding box center [488, 415] width 43 height 19
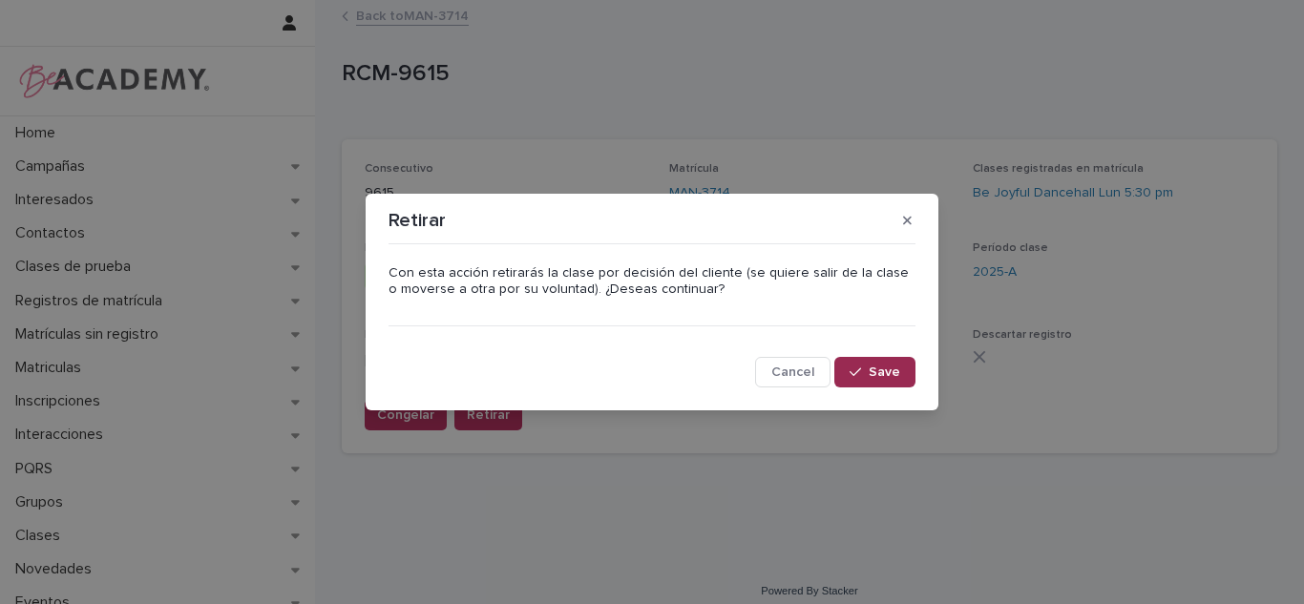
click at [853, 359] on button "Save" at bounding box center [875, 372] width 81 height 31
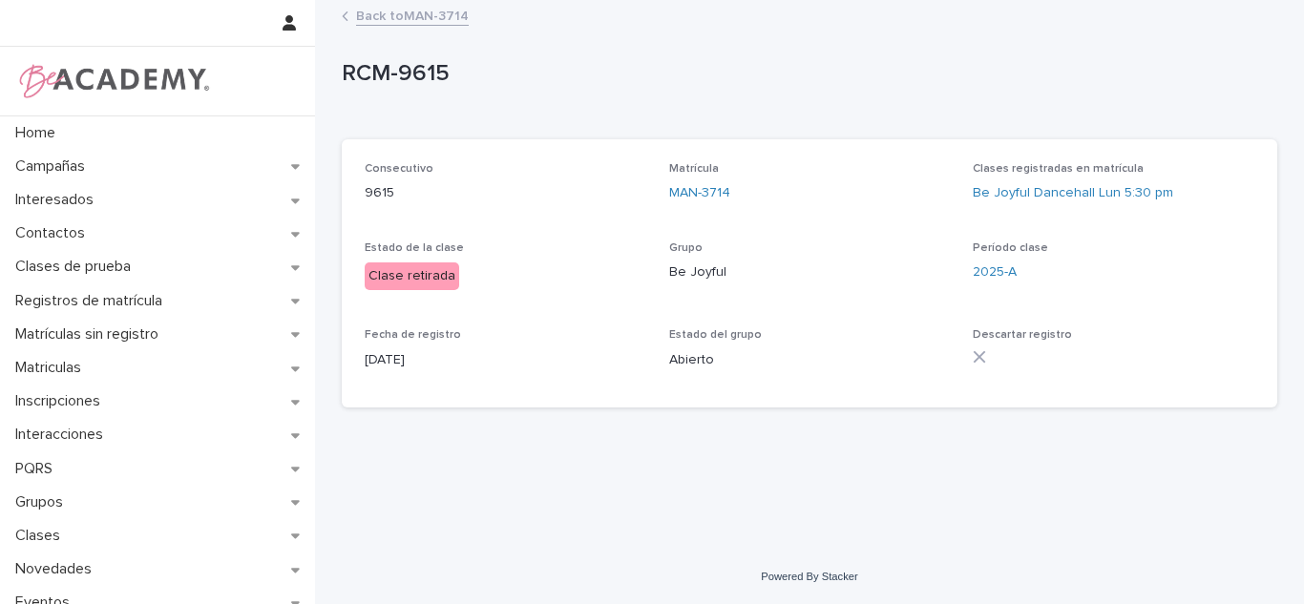
click at [425, 21] on link "Back to MAN-3714" at bounding box center [412, 15] width 113 height 22
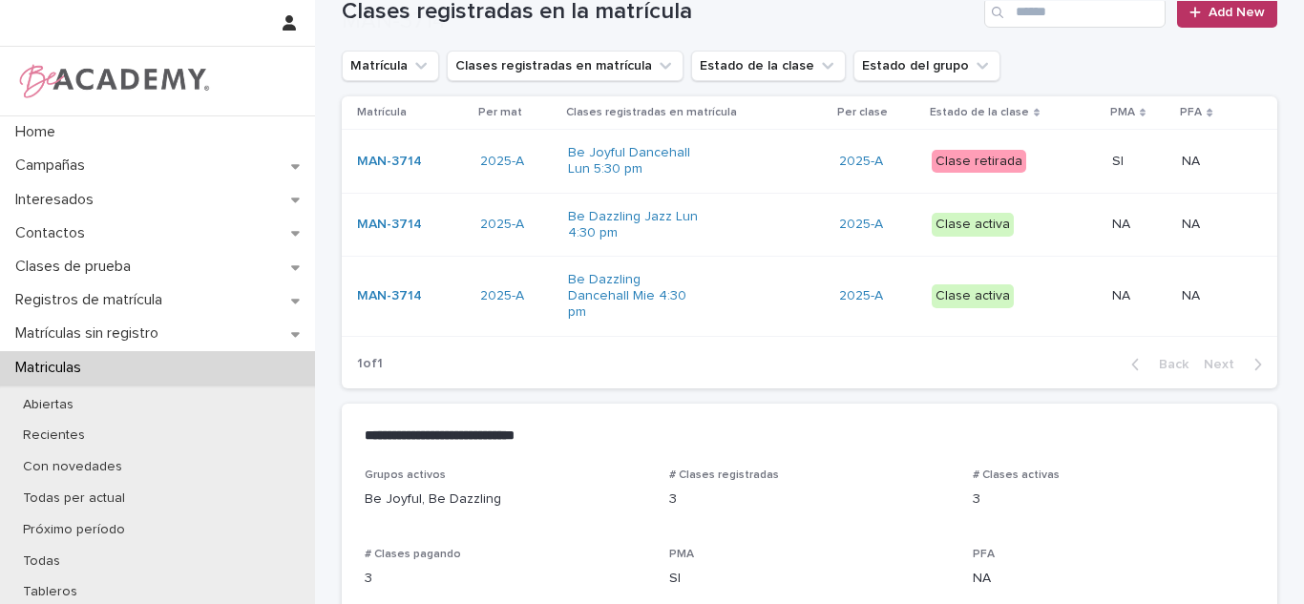
scroll to position [247, 0]
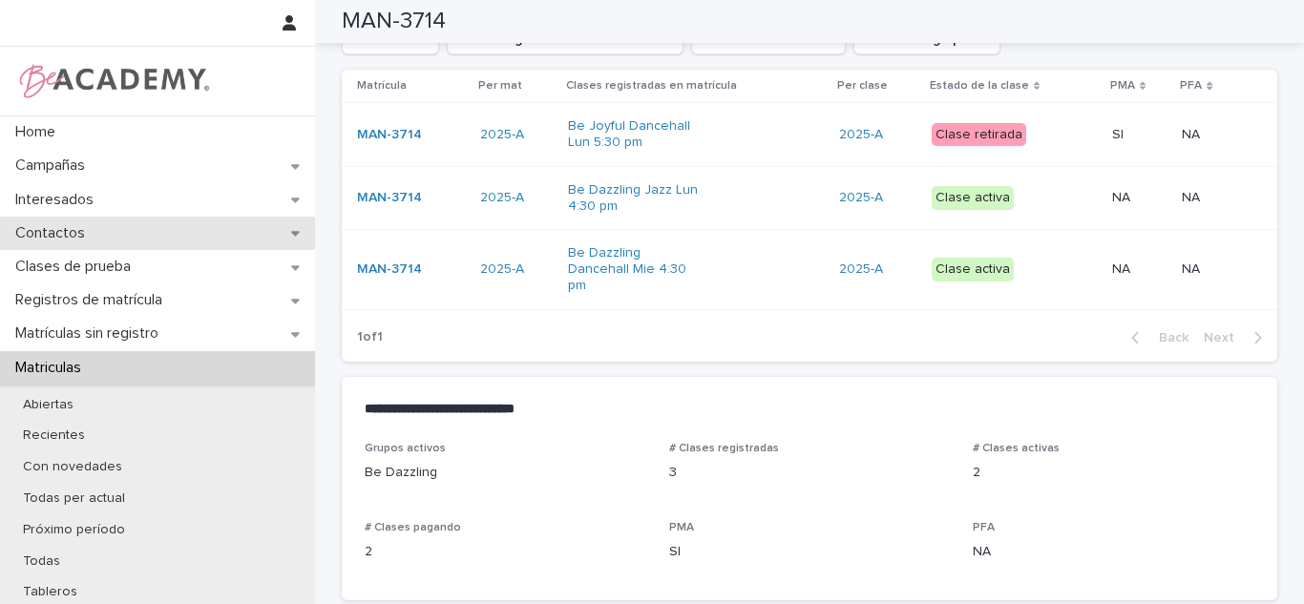
click at [83, 244] on div "Contactos" at bounding box center [157, 233] width 315 height 33
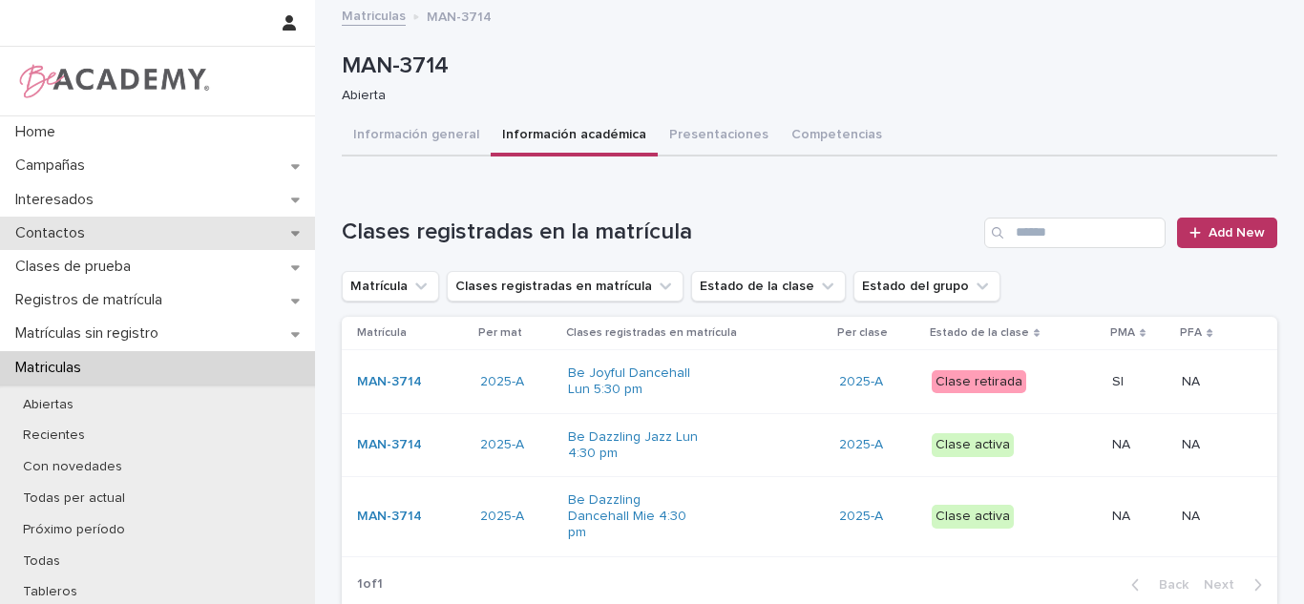
click at [139, 238] on div "Contactos" at bounding box center [157, 233] width 315 height 33
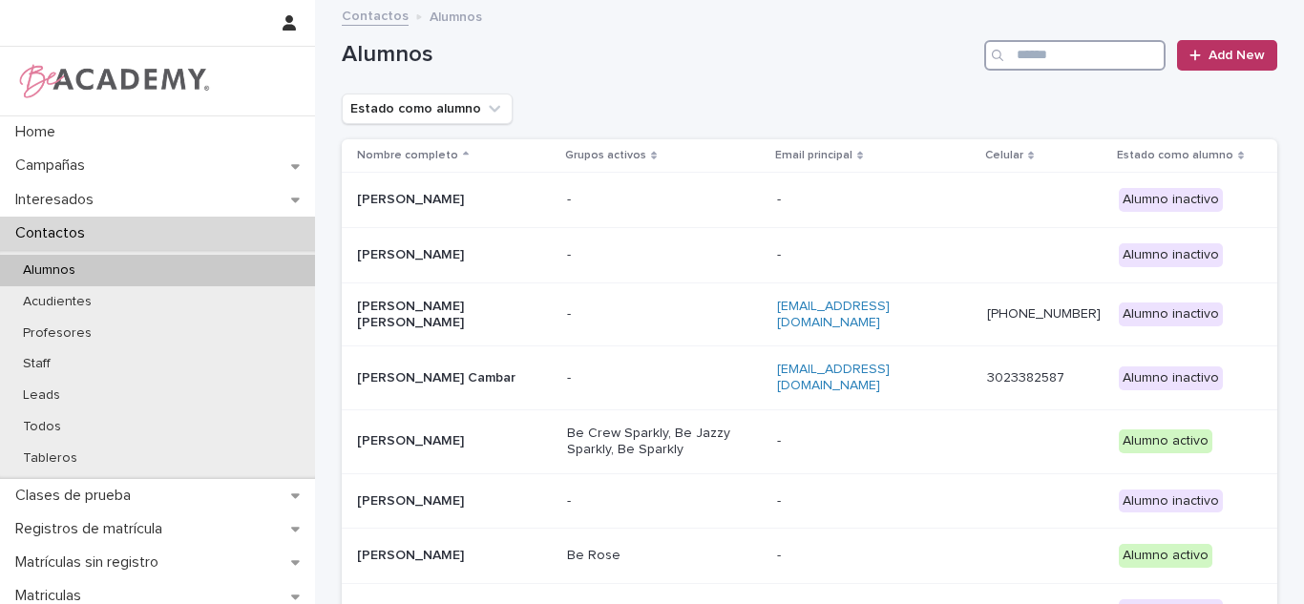
click at [1016, 53] on input "Search" at bounding box center [1075, 55] width 181 height 31
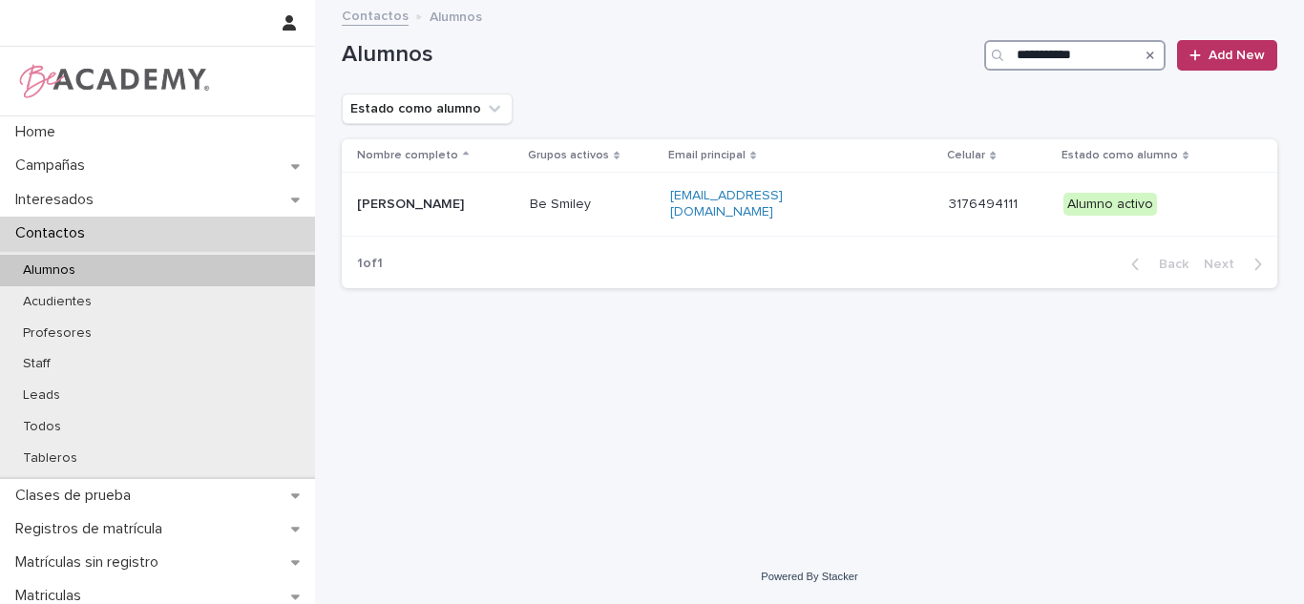
type input "**********"
click at [493, 208] on div "Valeria Arango Garcia" at bounding box center [436, 205] width 158 height 32
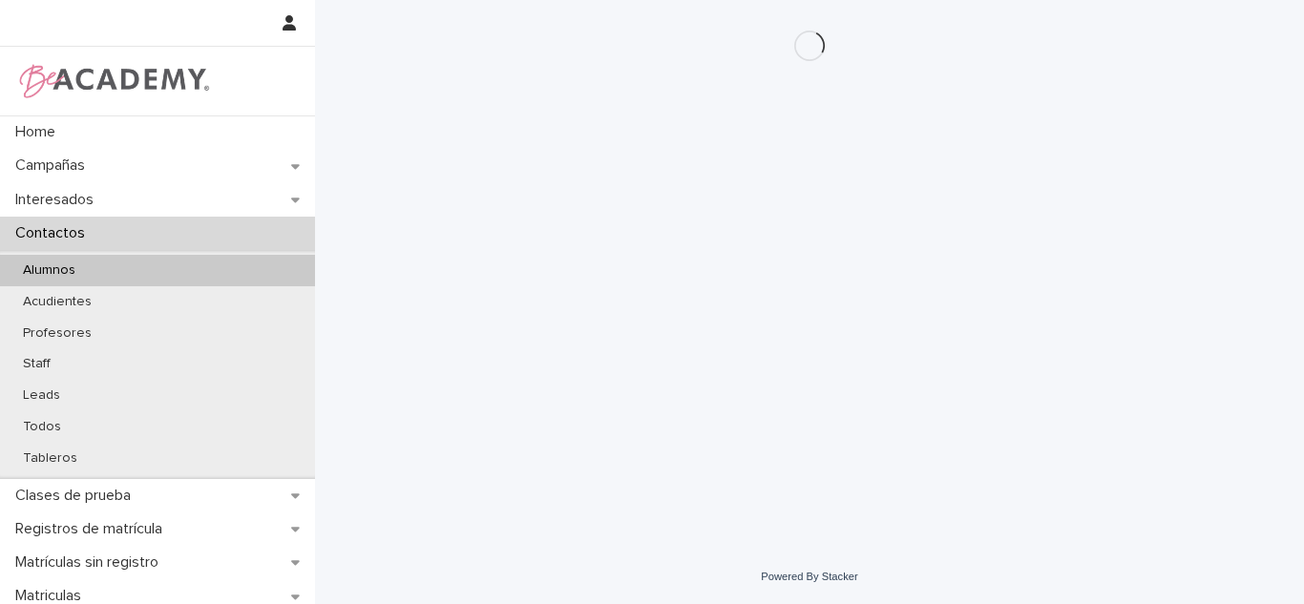
click at [493, 208] on div "Loading... Saving… Loading... Saving…" at bounding box center [809, 251] width 955 height 502
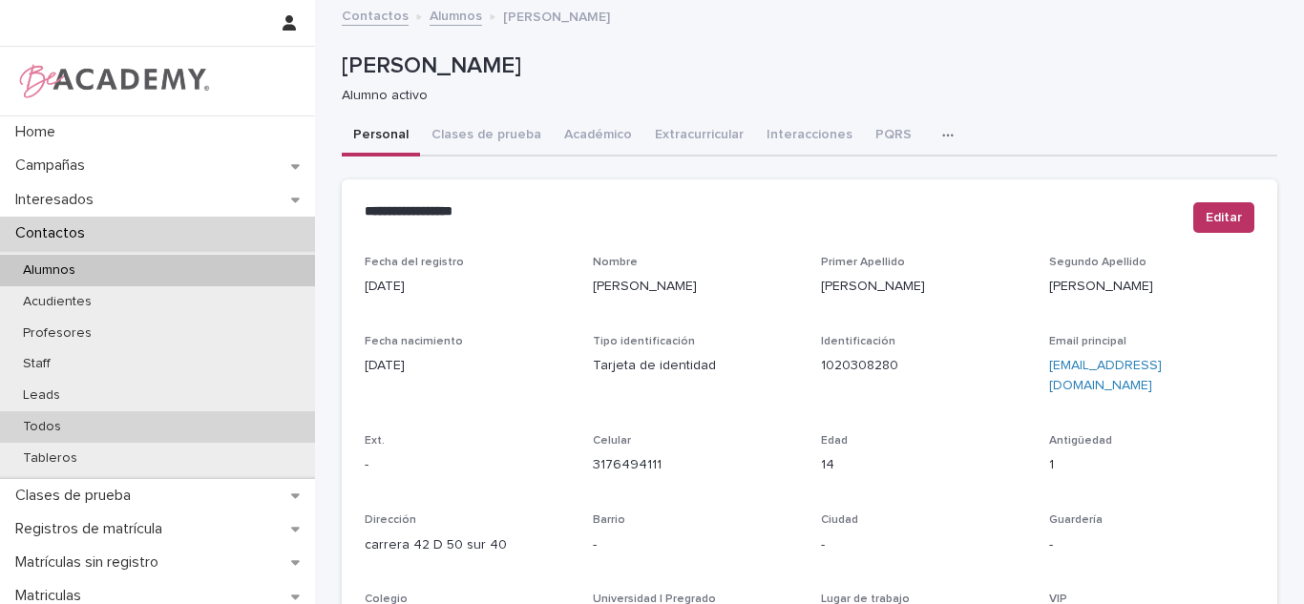
click at [139, 432] on div "Todos" at bounding box center [157, 428] width 315 height 32
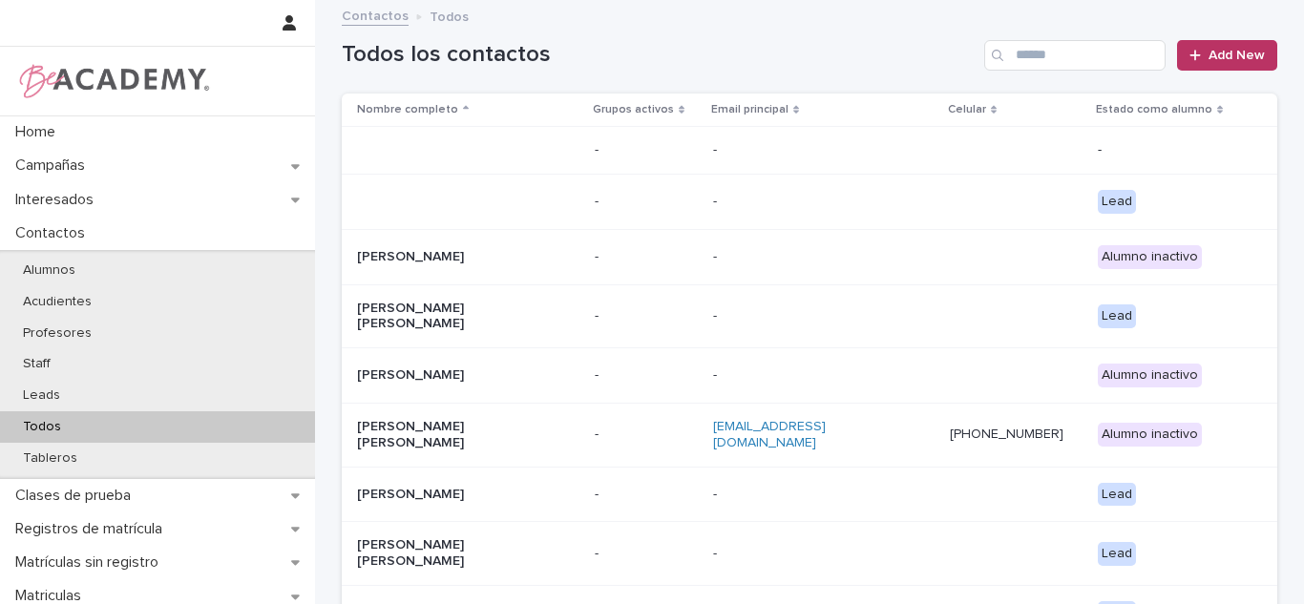
click at [1092, 55] on input "Search" at bounding box center [1075, 55] width 181 height 31
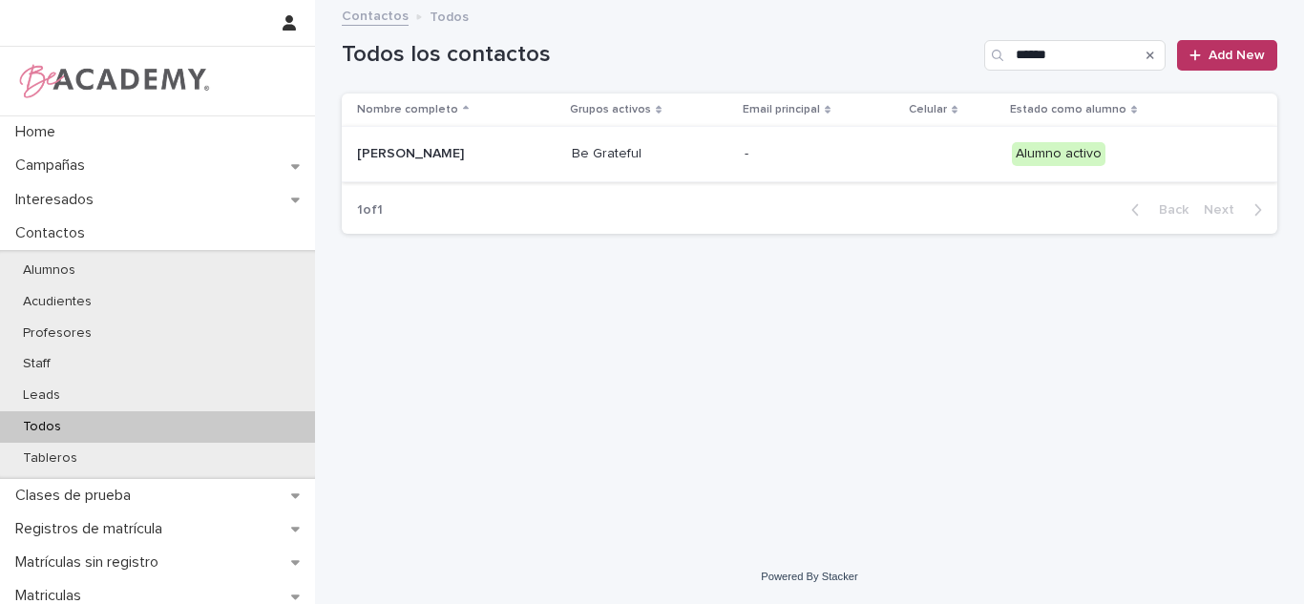
type input "******"
click at [647, 159] on p "Be Grateful" at bounding box center [651, 154] width 158 height 16
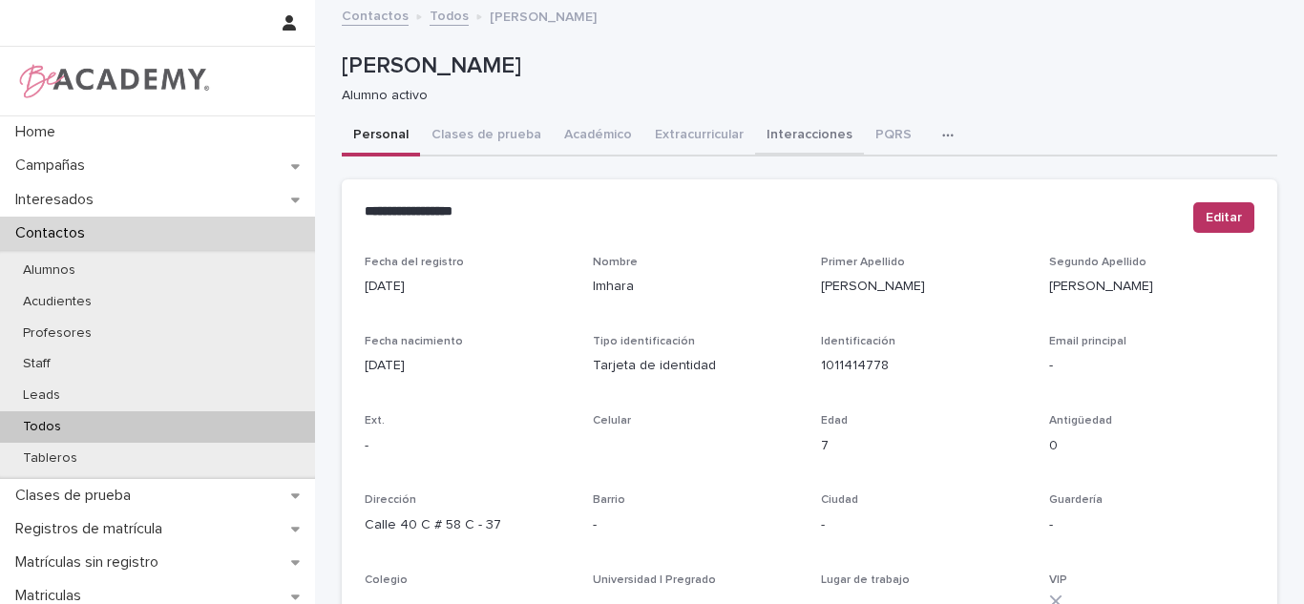
click at [755, 147] on button "Interacciones" at bounding box center [809, 137] width 109 height 40
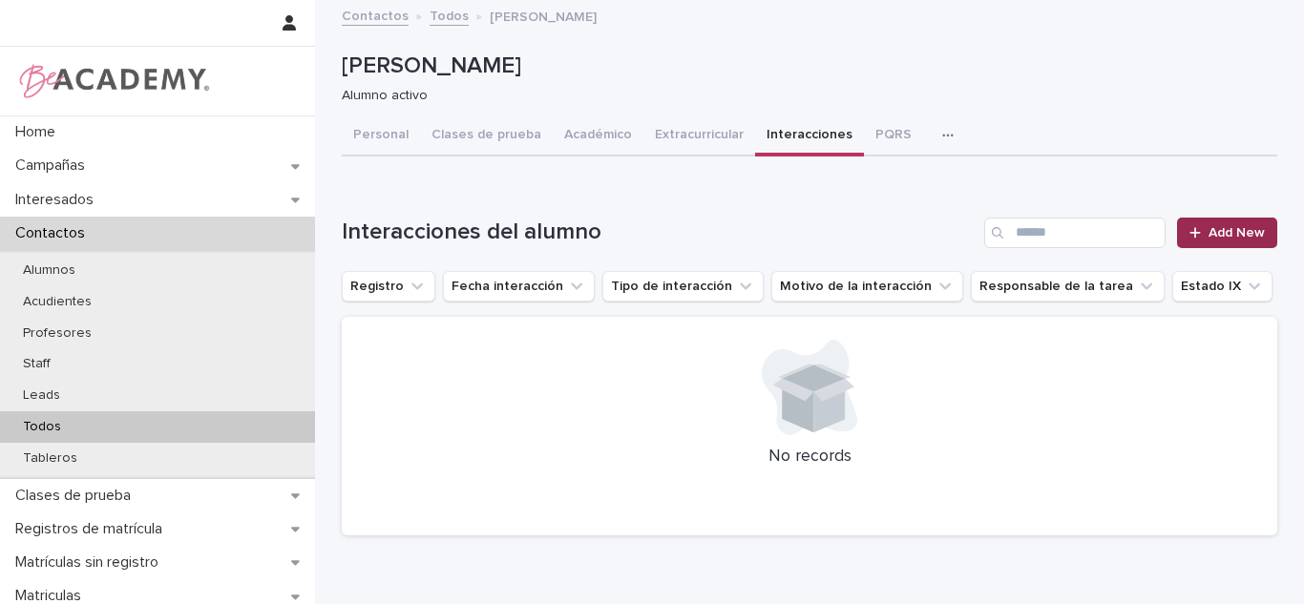
drag, startPoint x: 1242, startPoint y: 201, endPoint x: 1233, endPoint y: 232, distance: 32.0
click at [1243, 201] on div "Loading... Saving… Interacciones del alumno Add New Registro Fecha interacción …" at bounding box center [810, 366] width 936 height 372
click at [1233, 232] on span "Add New" at bounding box center [1237, 232] width 56 height 13
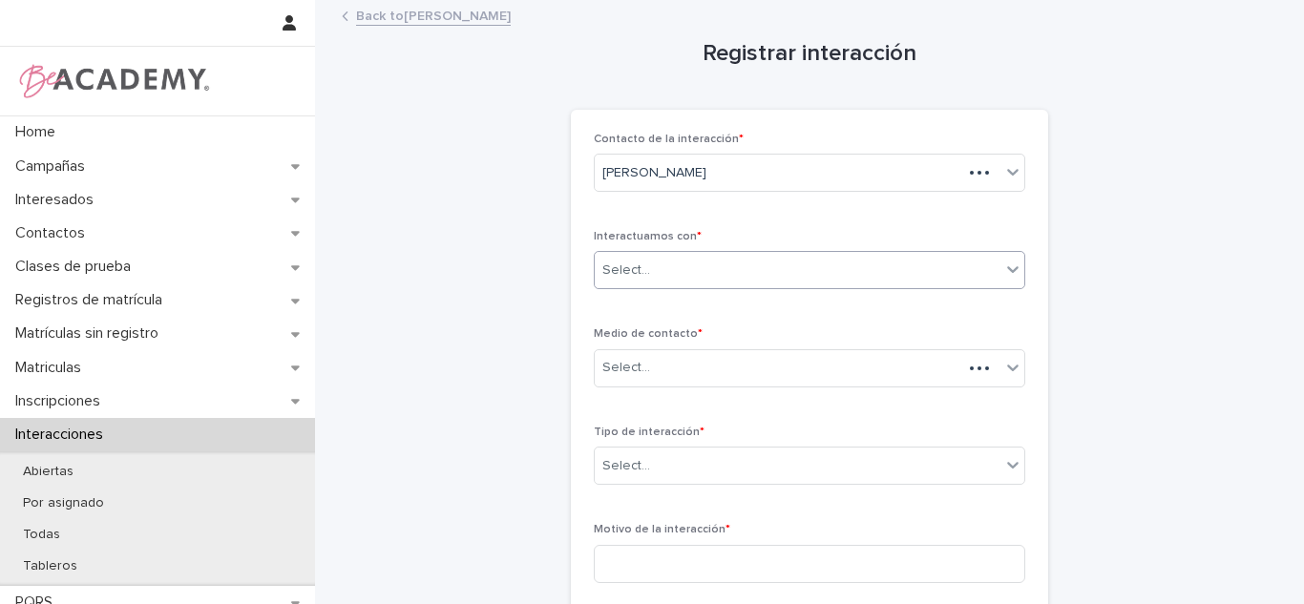
click at [761, 276] on div "Select..." at bounding box center [798, 271] width 406 height 32
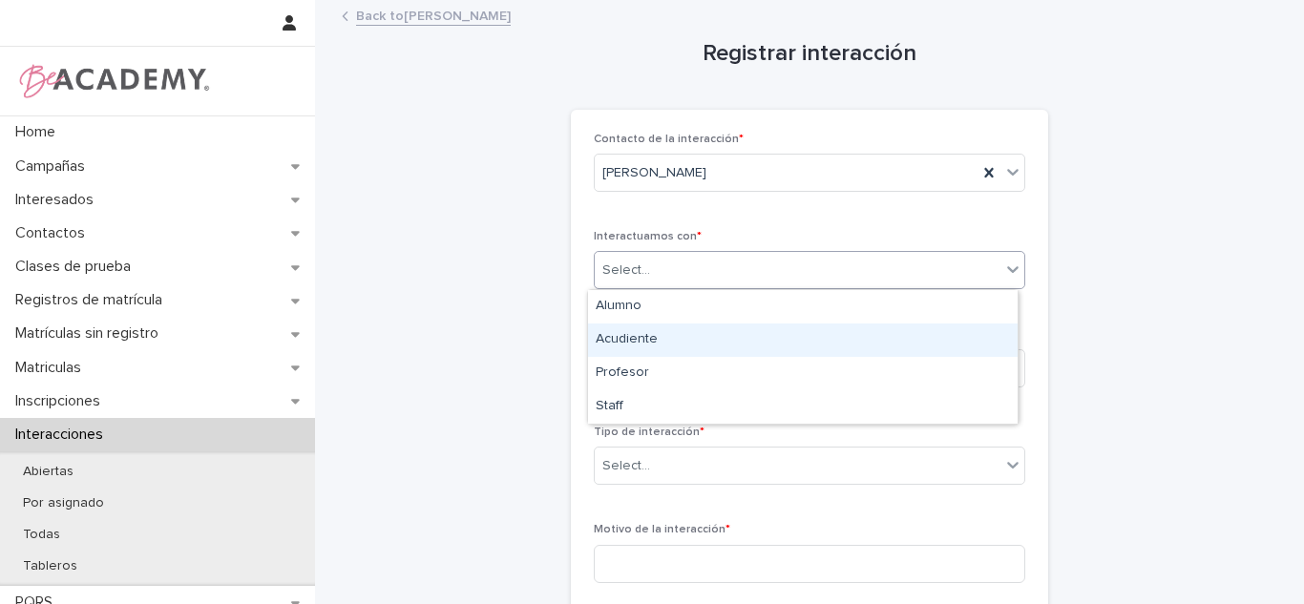
click at [632, 332] on div "Acudiente" at bounding box center [803, 340] width 430 height 33
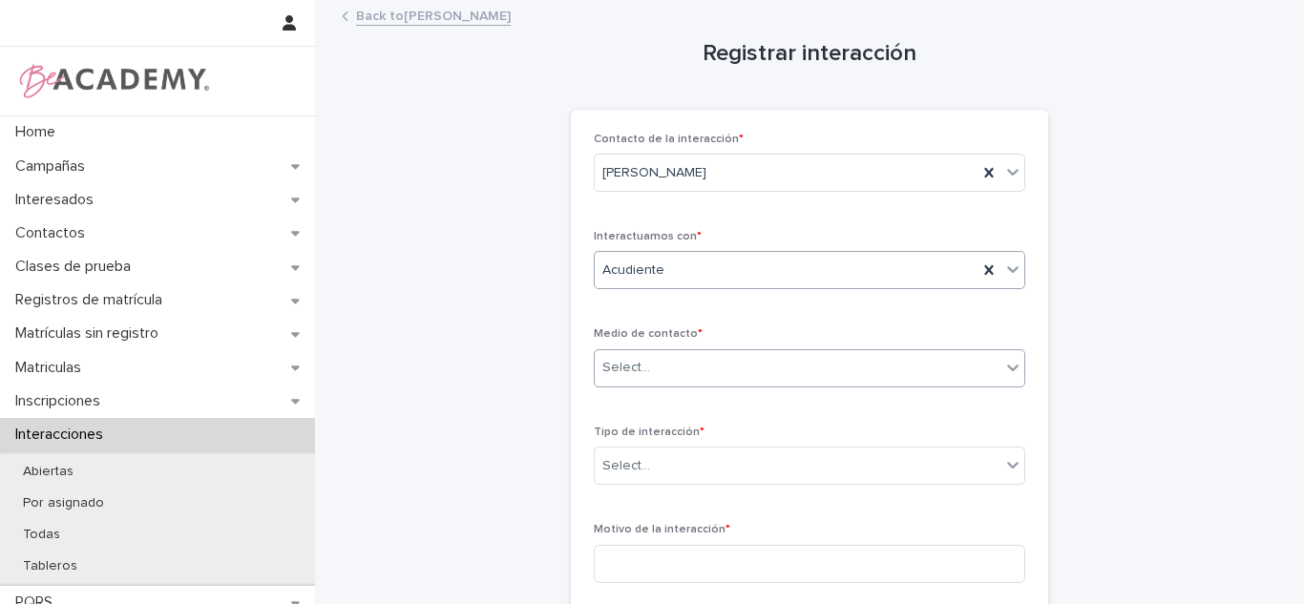
click at [632, 366] on div "Select..." at bounding box center [627, 368] width 48 height 20
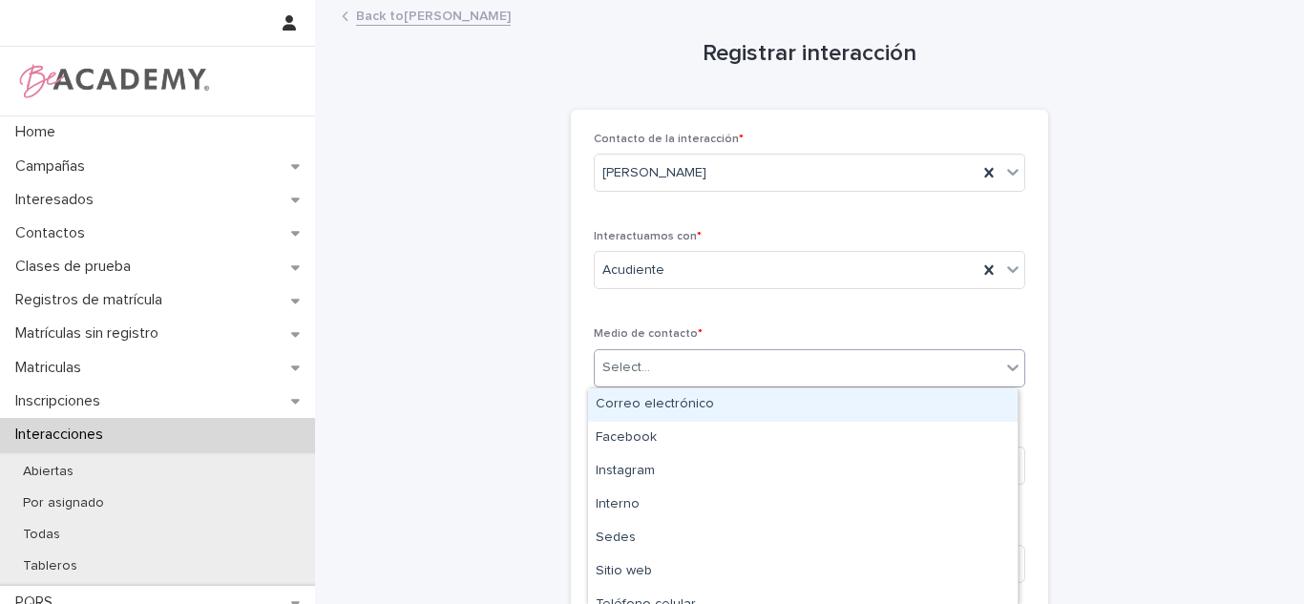
click at [927, 418] on div "Correo electrónico" at bounding box center [803, 405] width 430 height 33
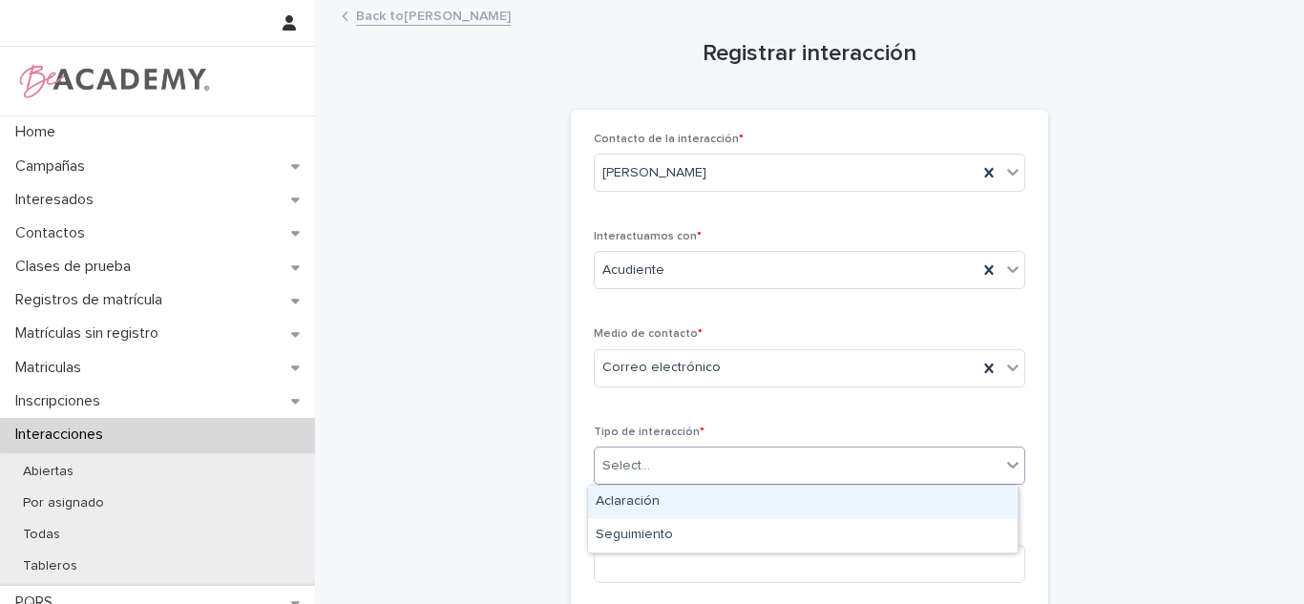
click at [720, 483] on div "Select..." at bounding box center [810, 466] width 432 height 38
click at [712, 501] on div "Aclaración" at bounding box center [803, 502] width 430 height 33
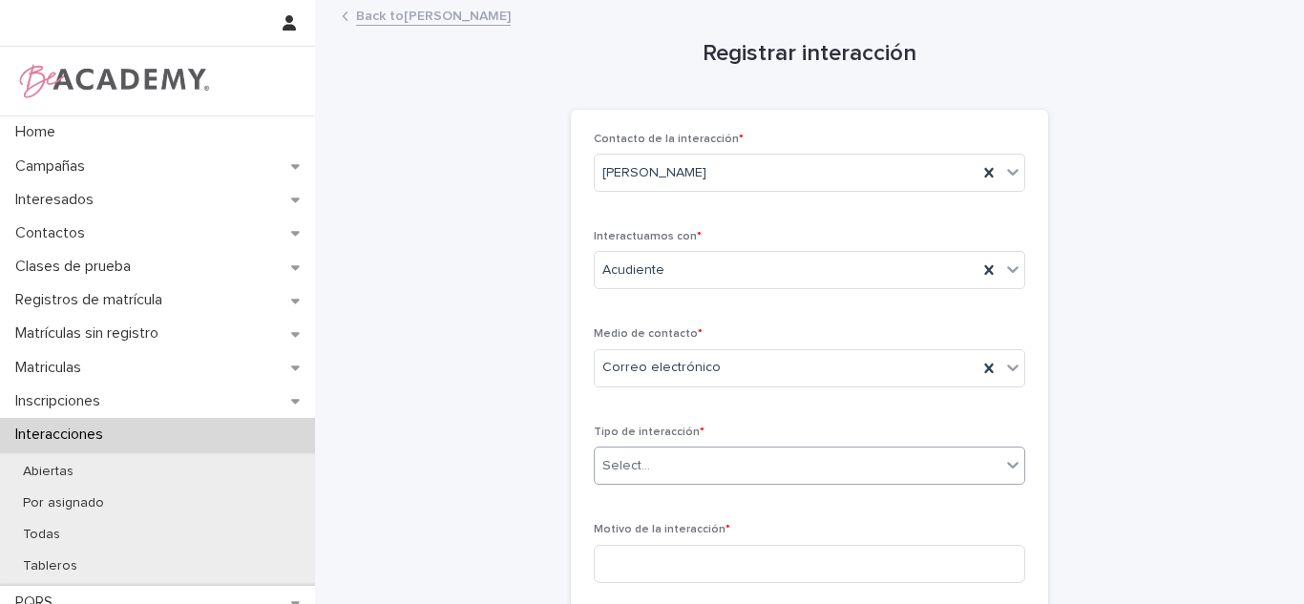
click at [583, 561] on div "Contacto de la interacción * Imhara Ibarguen Perez Interactuamos con * Acudient…" at bounding box center [809, 576] width 477 height 933
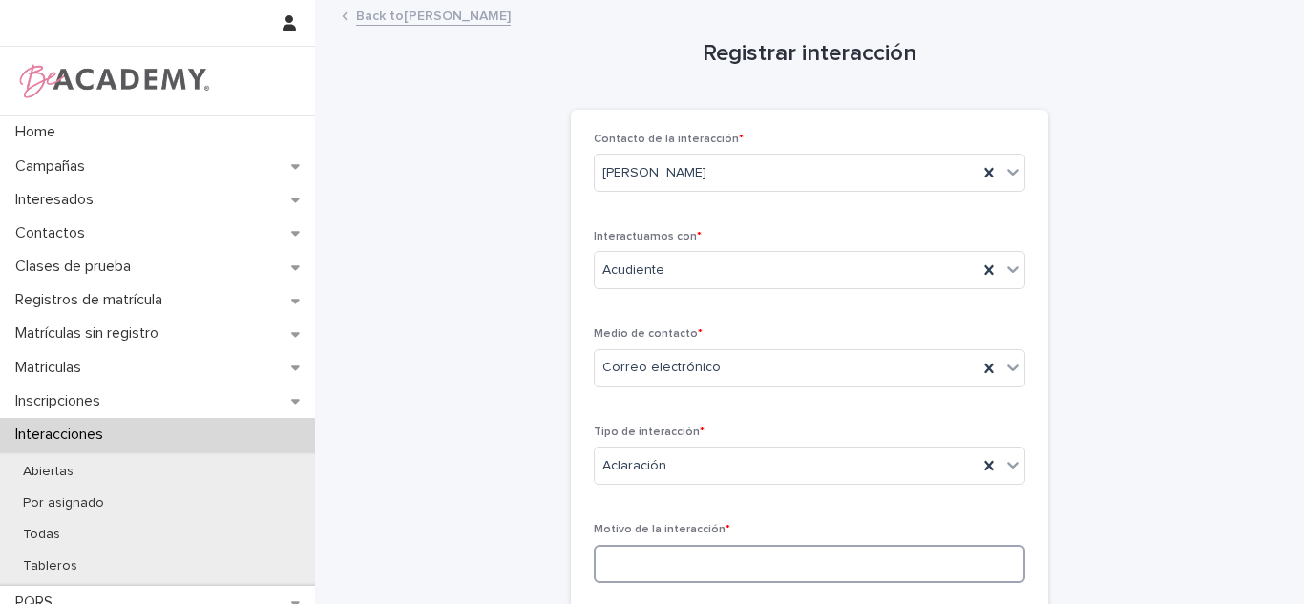
click at [701, 586] on div "Motivo de la interacción *" at bounding box center [810, 560] width 432 height 74
click at [795, 577] on input "**********" at bounding box center [810, 564] width 432 height 38
type input "**********"
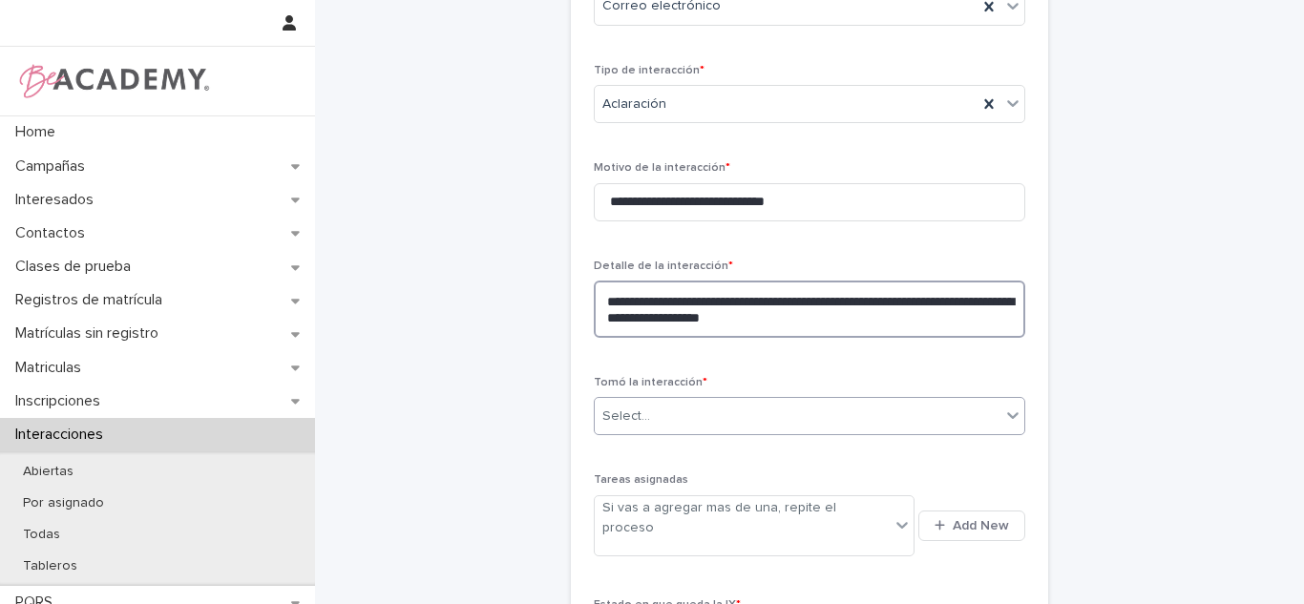
type textarea "**********"
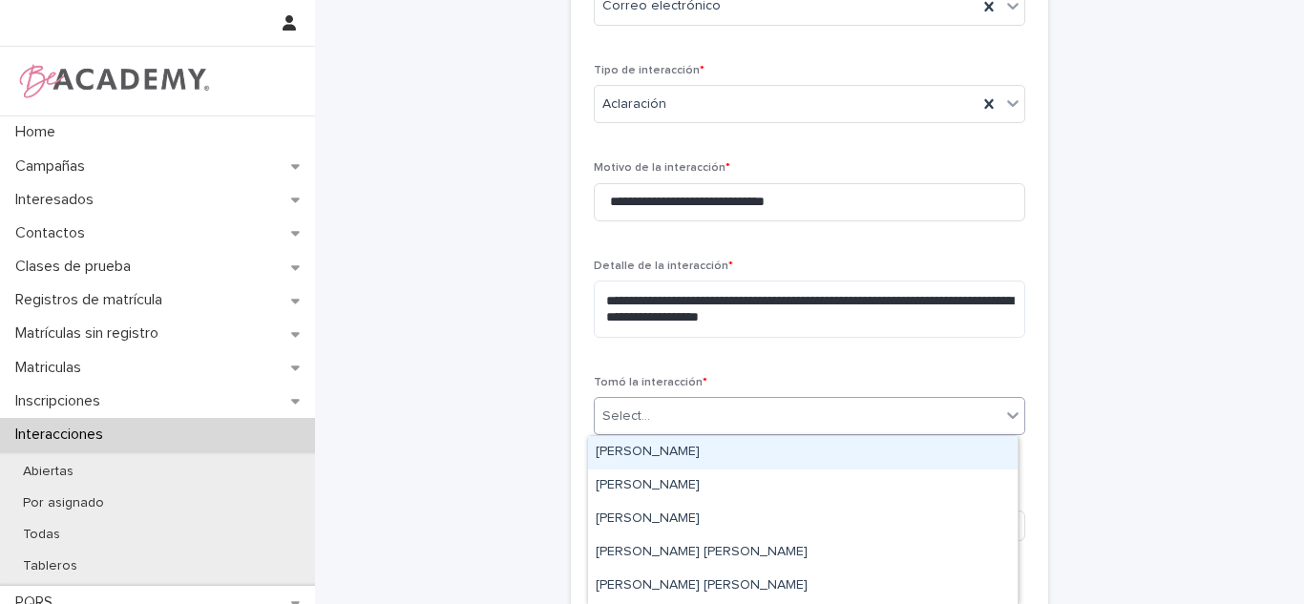
click at [679, 412] on div "Select..." at bounding box center [798, 417] width 406 height 32
click at [656, 469] on div "Carolina Castillo Cuadrado" at bounding box center [803, 452] width 430 height 33
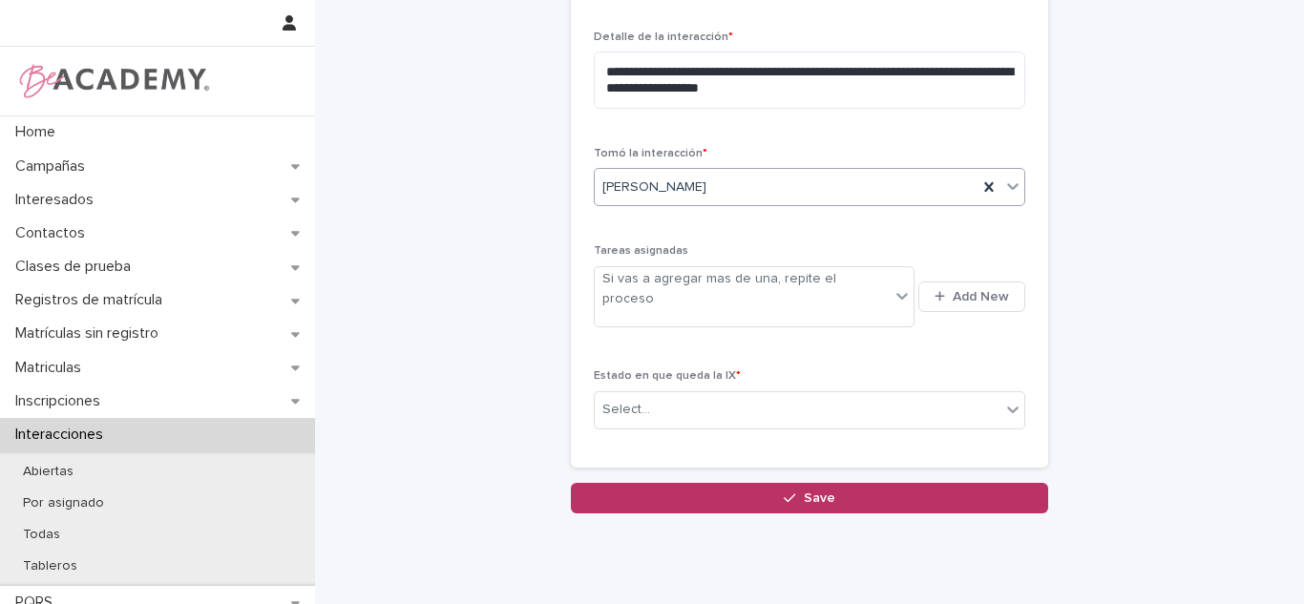
scroll to position [622, 0]
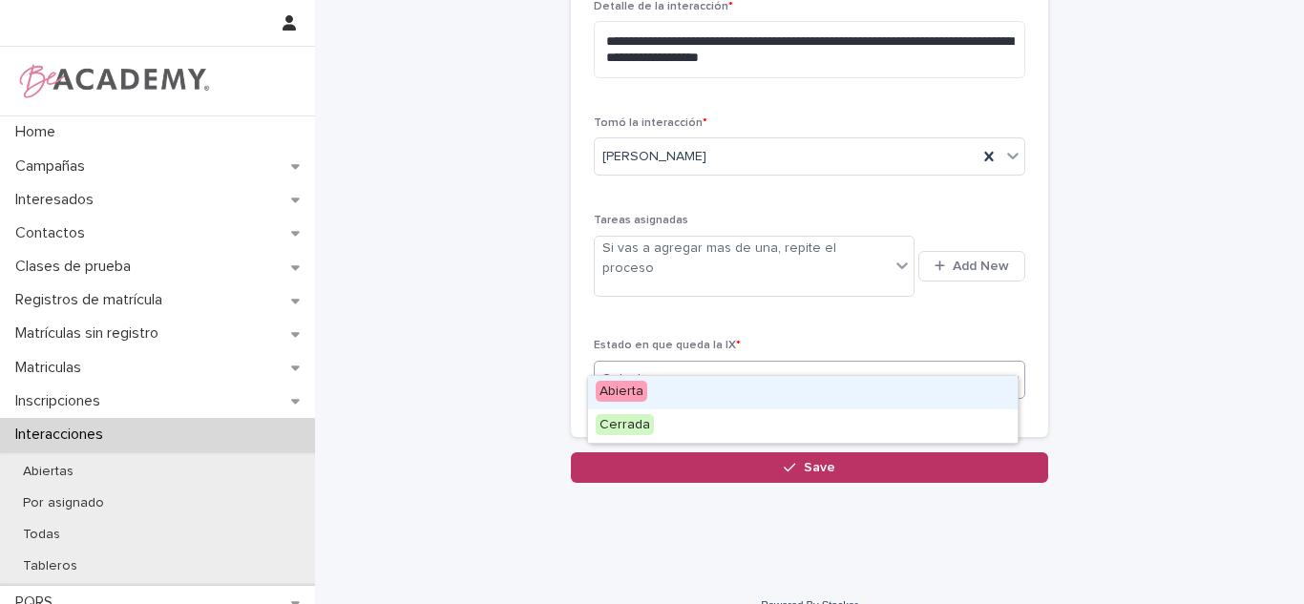
drag, startPoint x: 805, startPoint y: 363, endPoint x: 690, endPoint y: 392, distance: 118.4
click at [802, 364] on div "Select..." at bounding box center [798, 380] width 406 height 32
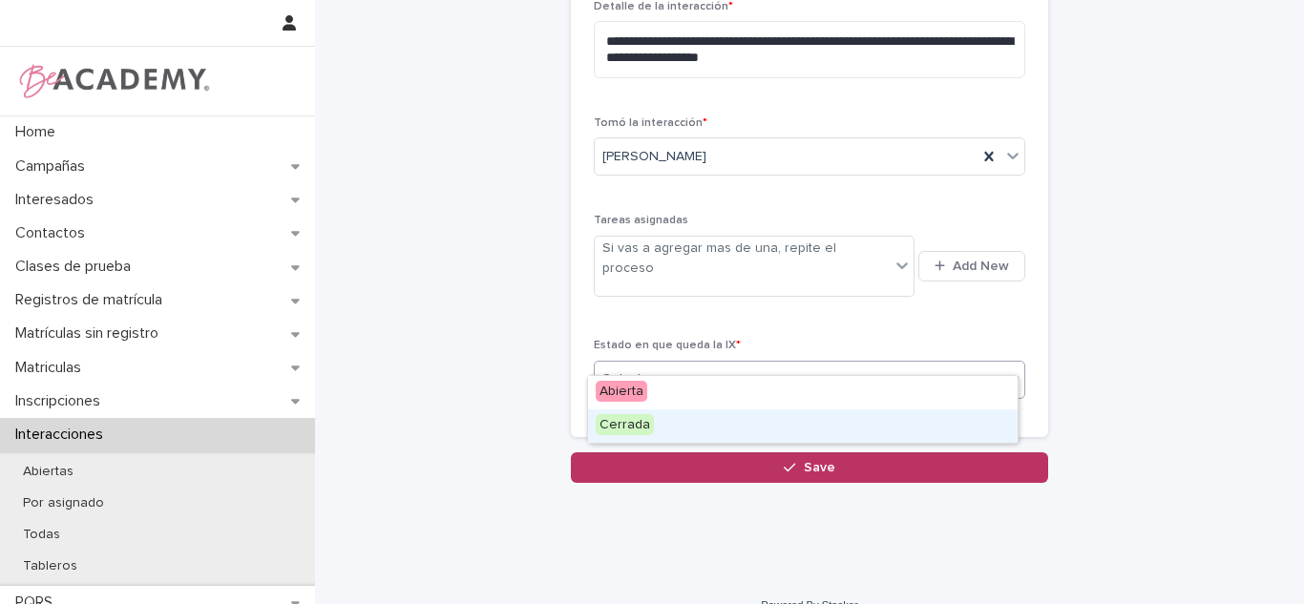
click at [662, 420] on div "Cerrada" at bounding box center [803, 426] width 430 height 33
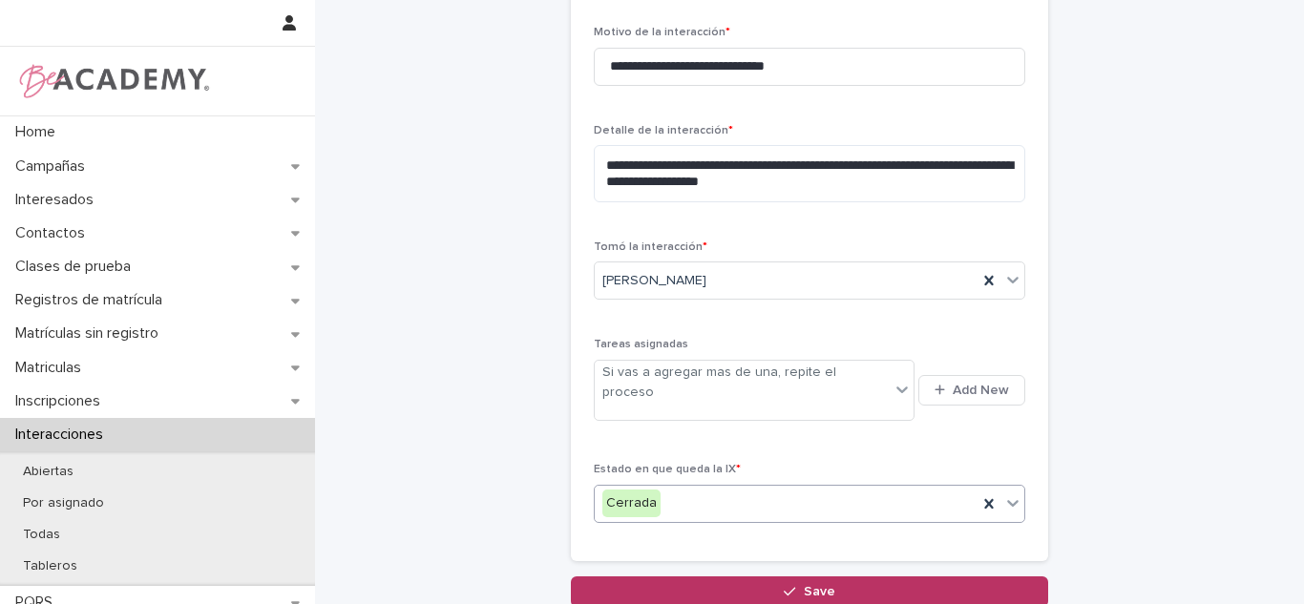
scroll to position [540, 0]
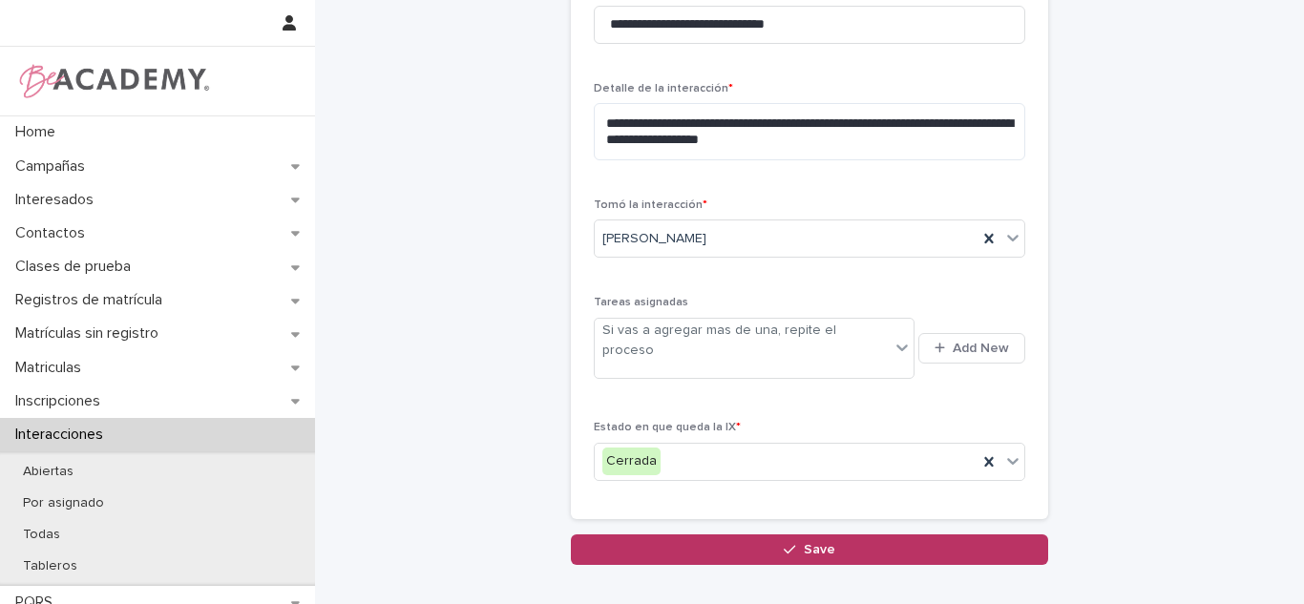
drag, startPoint x: 721, startPoint y: 517, endPoint x: 587, endPoint y: 342, distance: 220.0
click at [723, 535] on button "Save" at bounding box center [809, 550] width 477 height 31
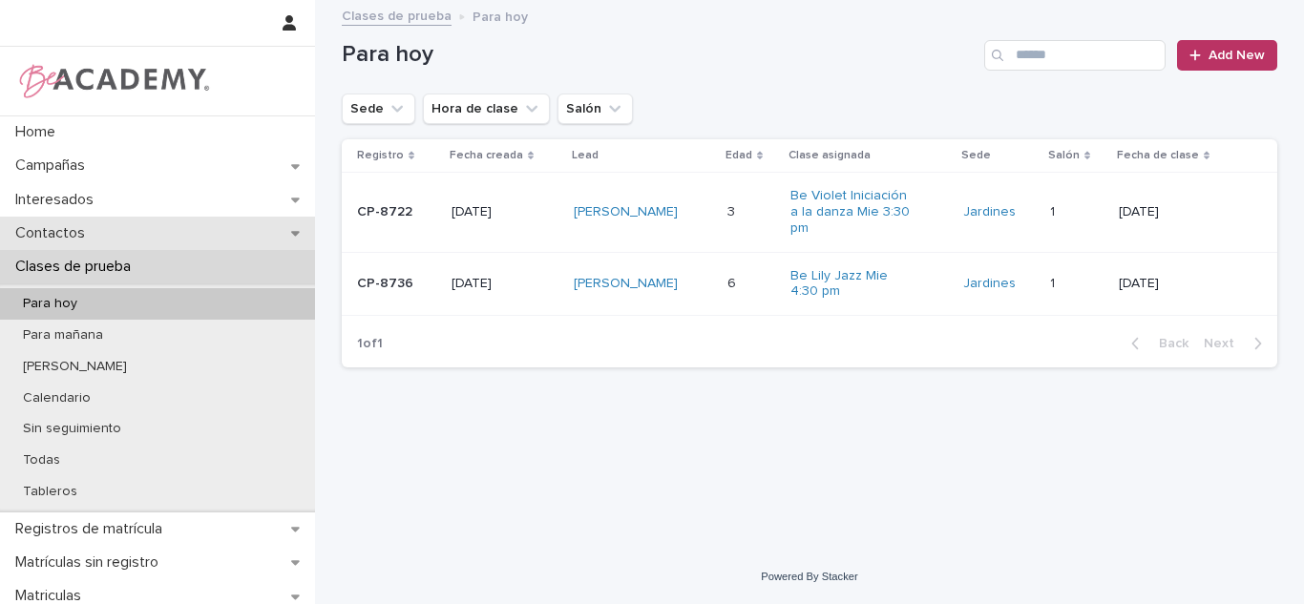
drag, startPoint x: 112, startPoint y: 241, endPoint x: 40, endPoint y: 236, distance: 71.8
click at [40, 236] on p "Contactos" at bounding box center [54, 233] width 93 height 18
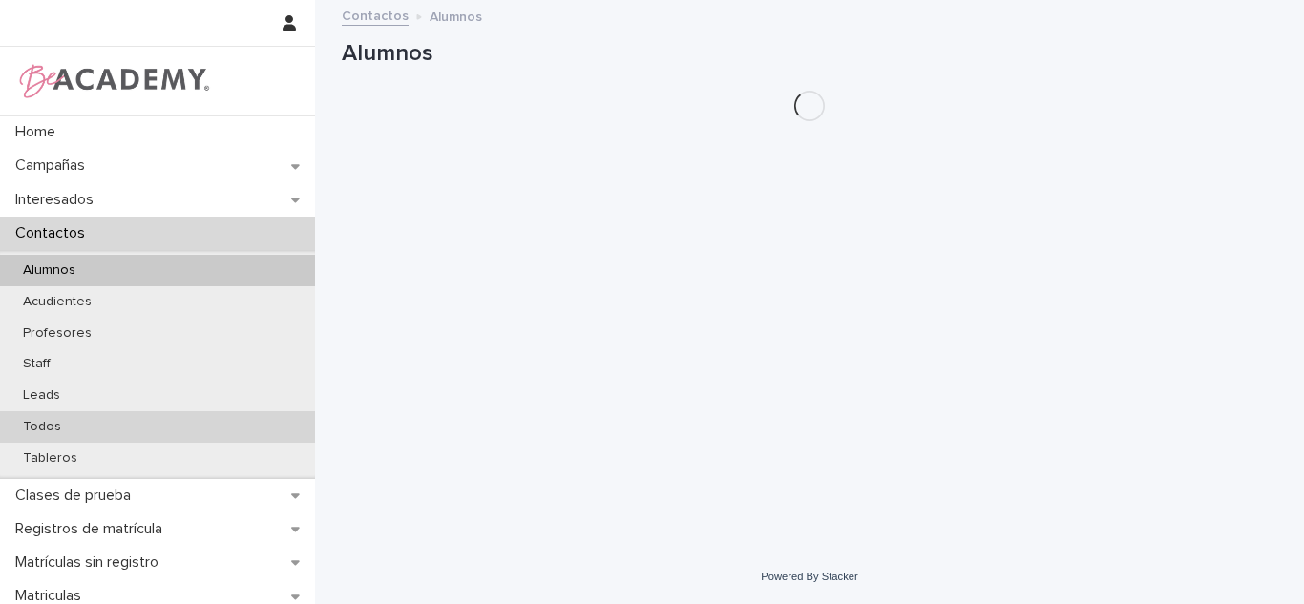
click at [70, 429] on p "Todos" at bounding box center [42, 427] width 69 height 16
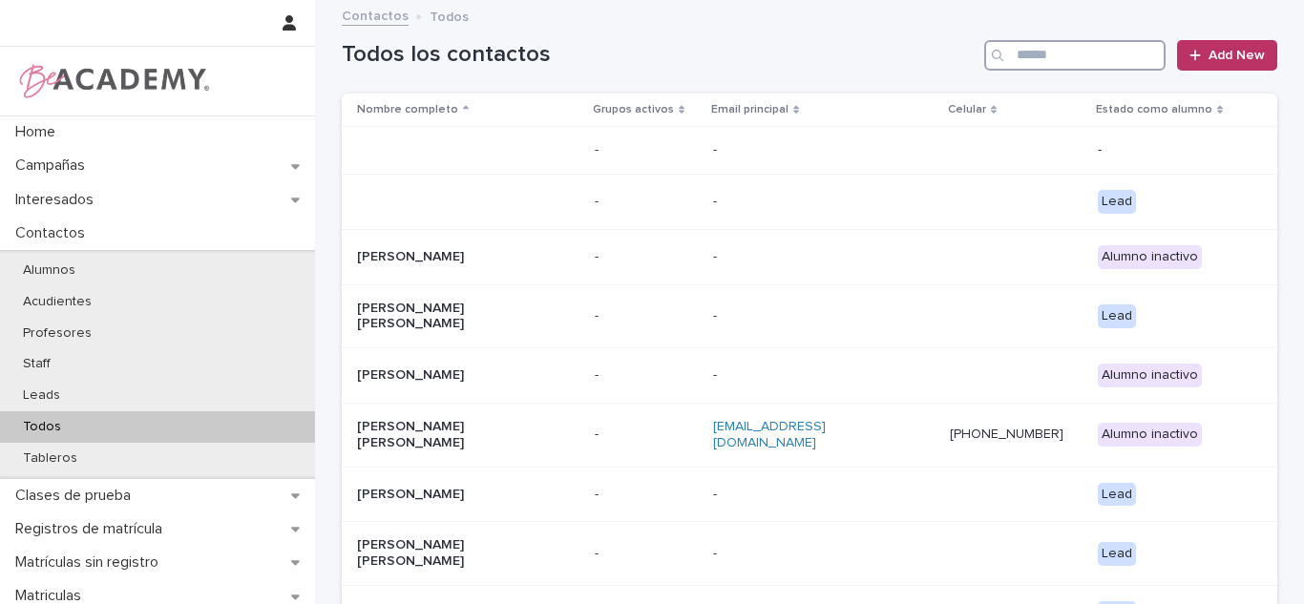
click at [1076, 51] on input "Search" at bounding box center [1075, 55] width 181 height 31
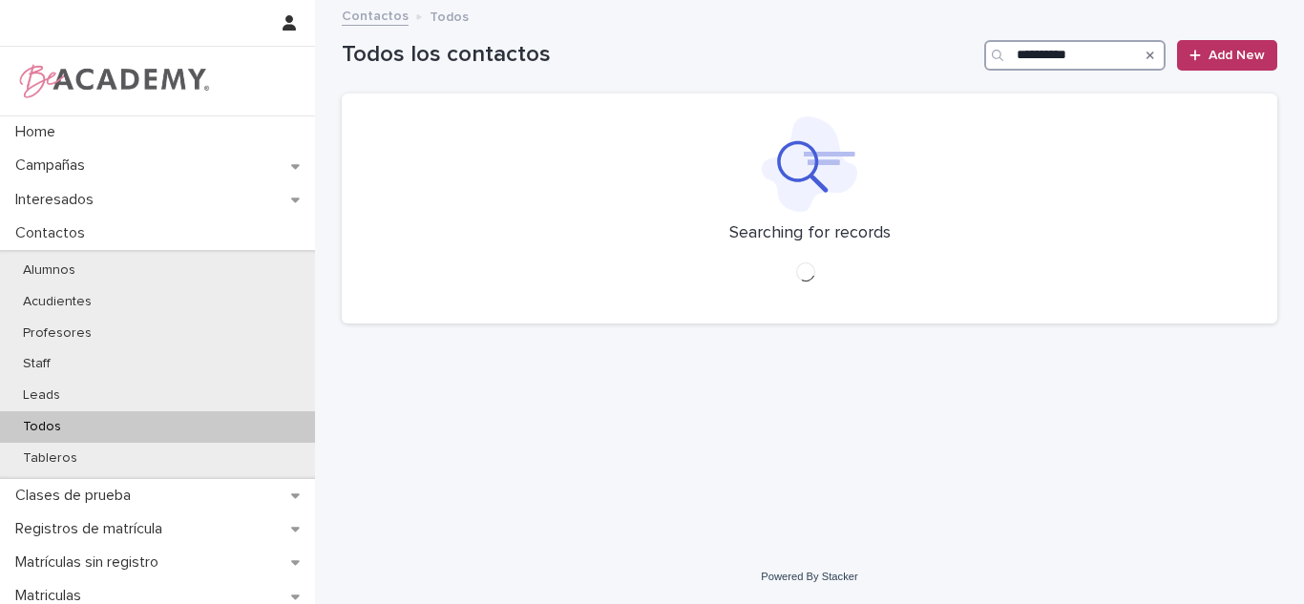
type input "**********"
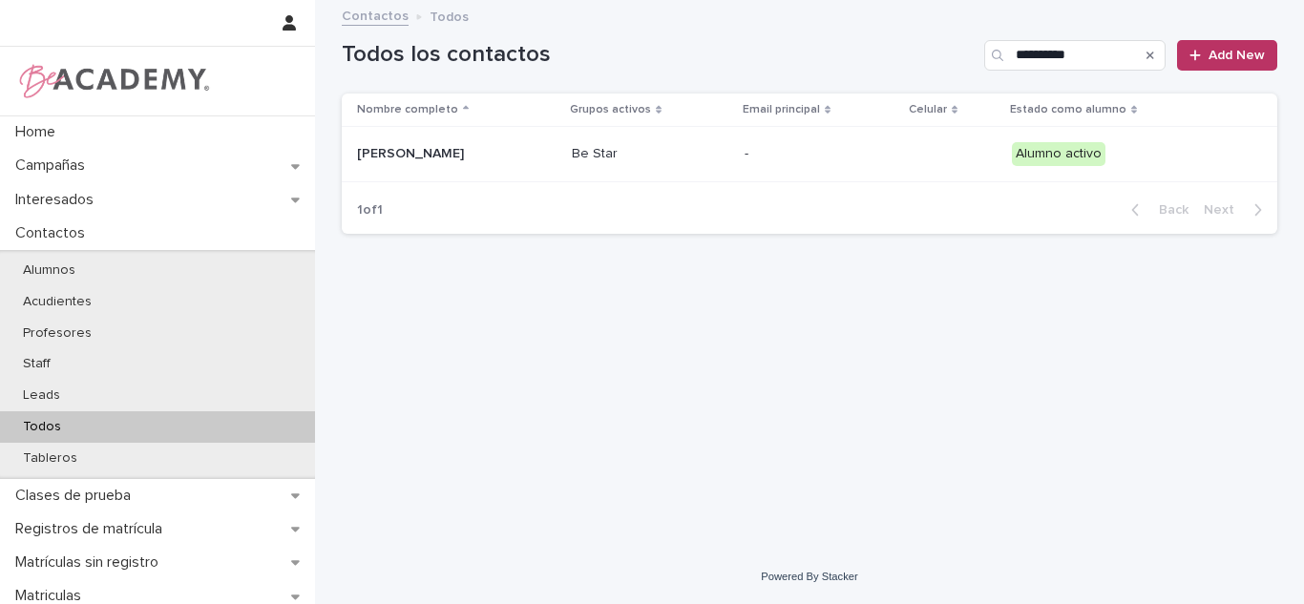
click at [421, 166] on div "Julieta Arizmendi Molina" at bounding box center [457, 154] width 200 height 32
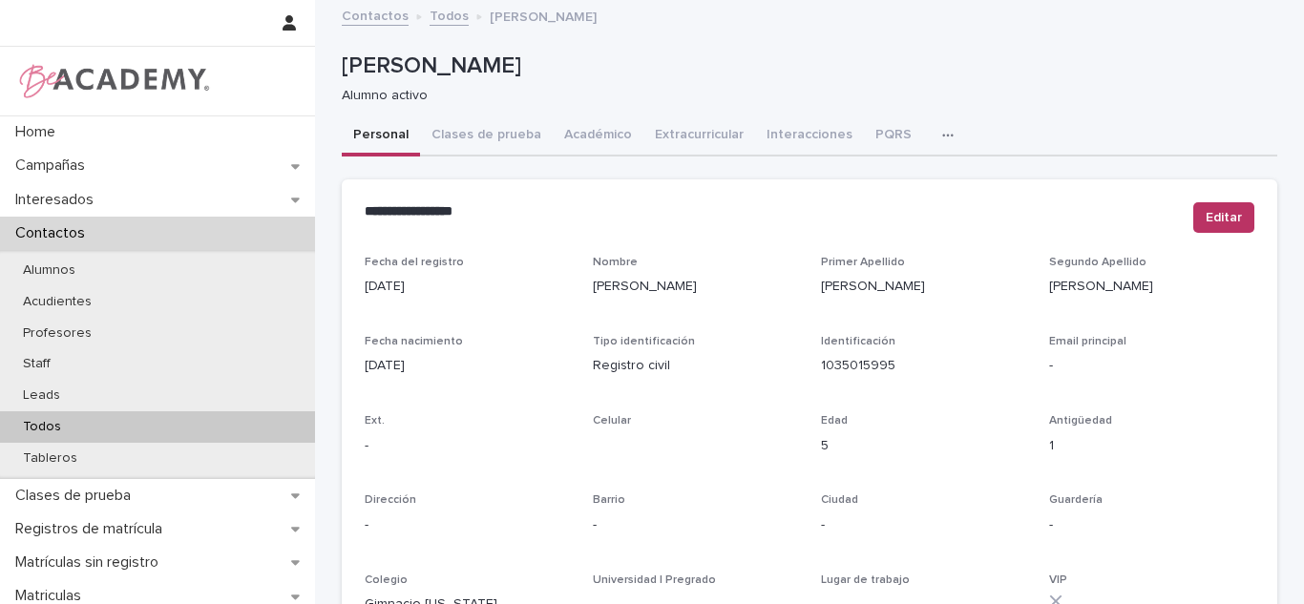
scroll to position [816, 0]
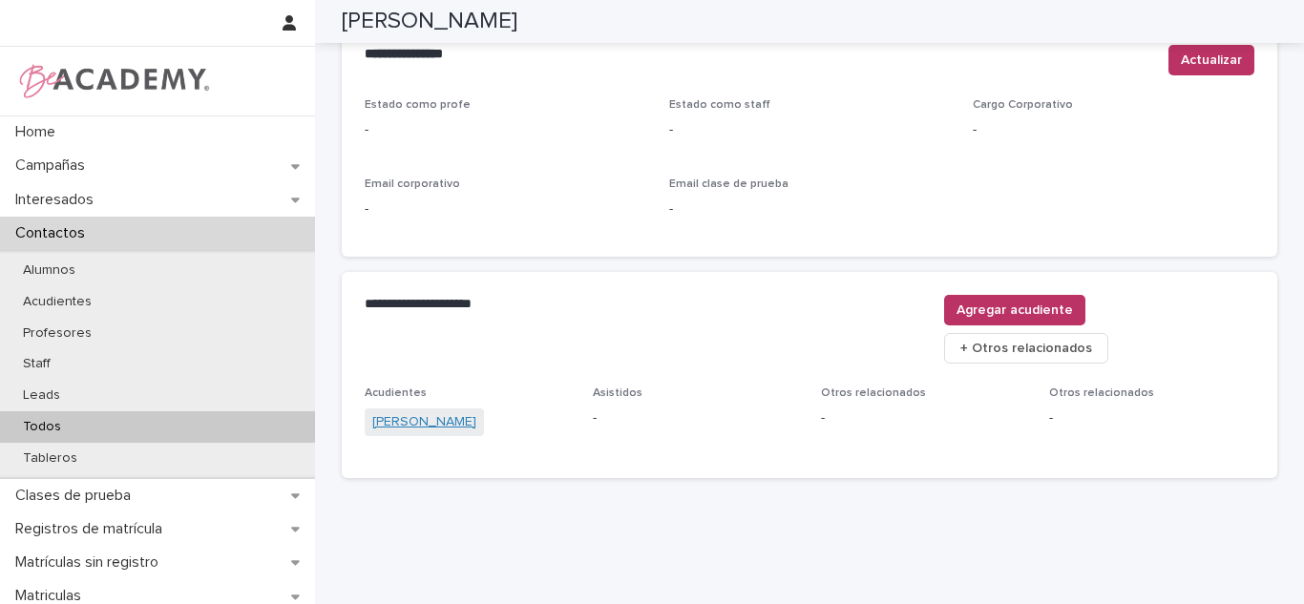
click at [400, 413] on link "Julieth Molina Urrego" at bounding box center [424, 423] width 104 height 20
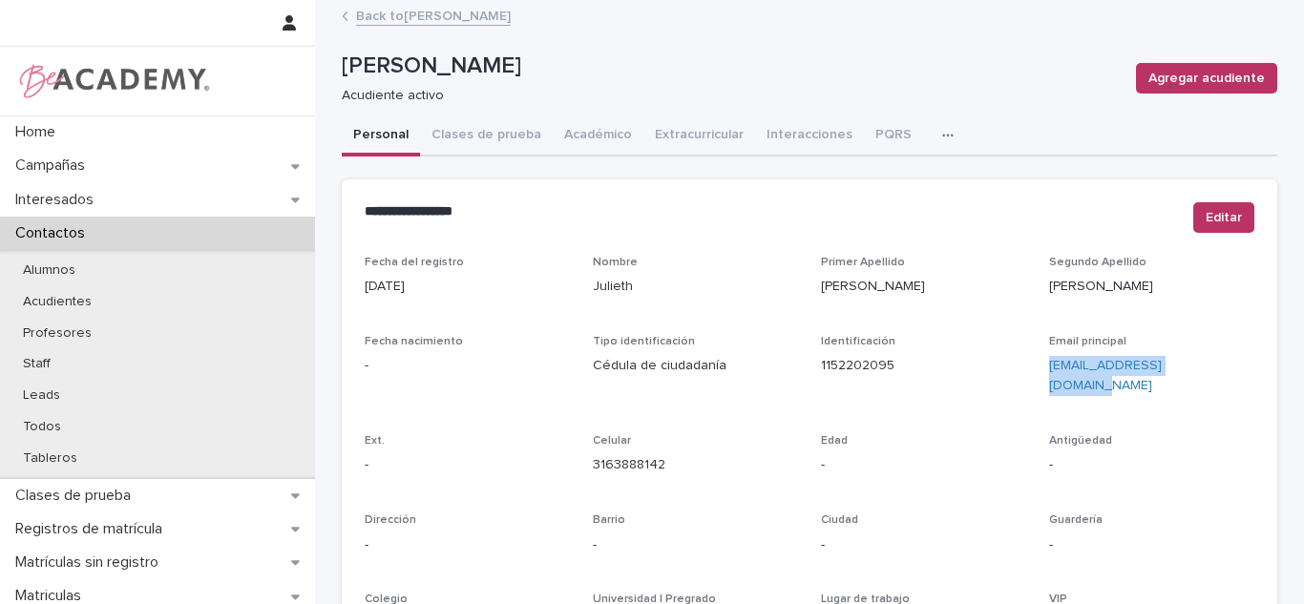
drag, startPoint x: 1195, startPoint y: 364, endPoint x: 1036, endPoint y: 390, distance: 160.6
click at [1036, 390] on div "Fecha del registro 04/10/2022 Nombre Julieth Primer Apellido Molina Segundo Ape…" at bounding box center [810, 538] width 890 height 564
copy link "julieth_793@hotmail.com"
click at [172, 431] on div "Todos" at bounding box center [157, 428] width 315 height 32
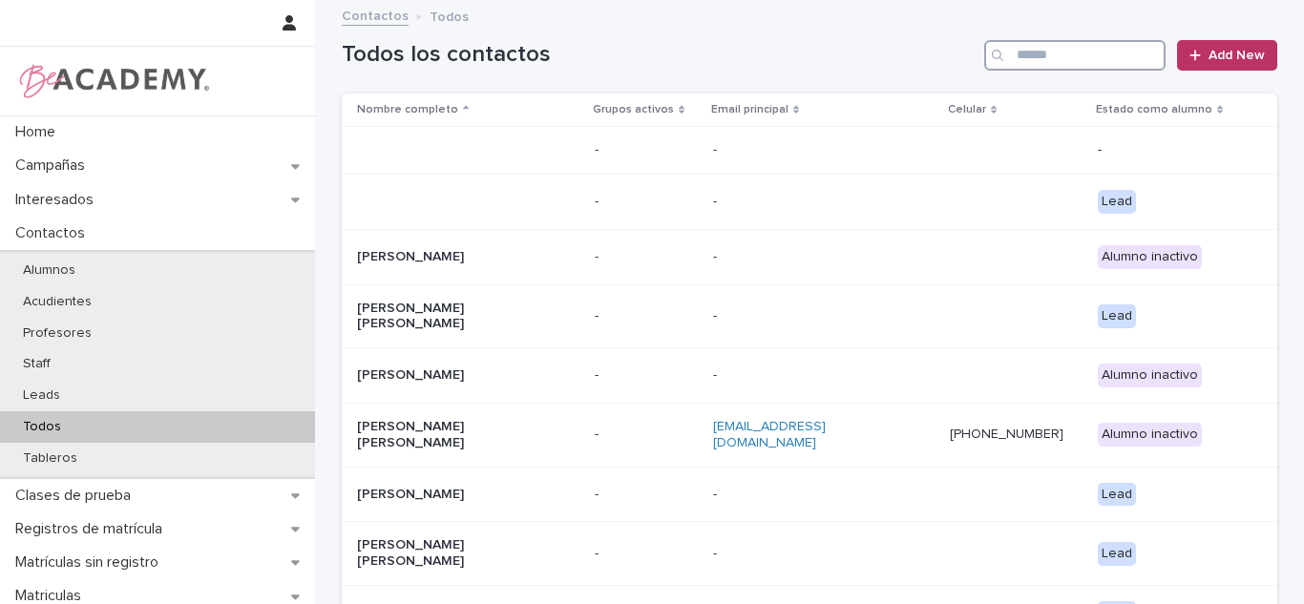
click at [1068, 60] on input "Search" at bounding box center [1075, 55] width 181 height 31
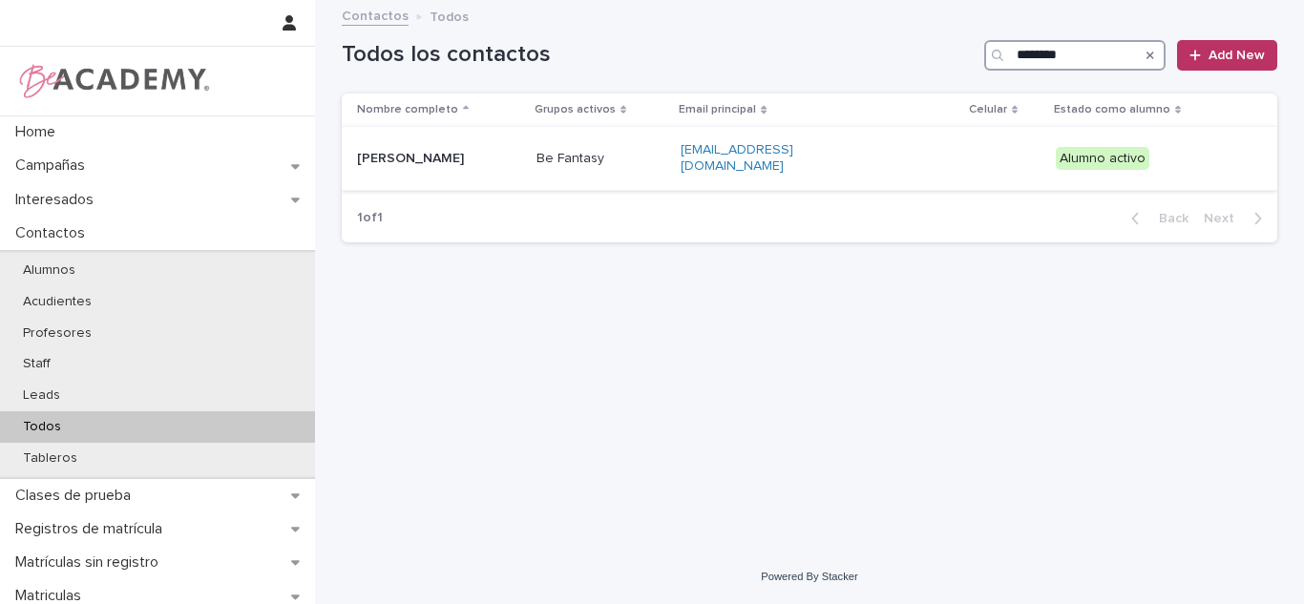
type input "********"
click at [600, 174] on td "Be Fantasy" at bounding box center [601, 159] width 145 height 64
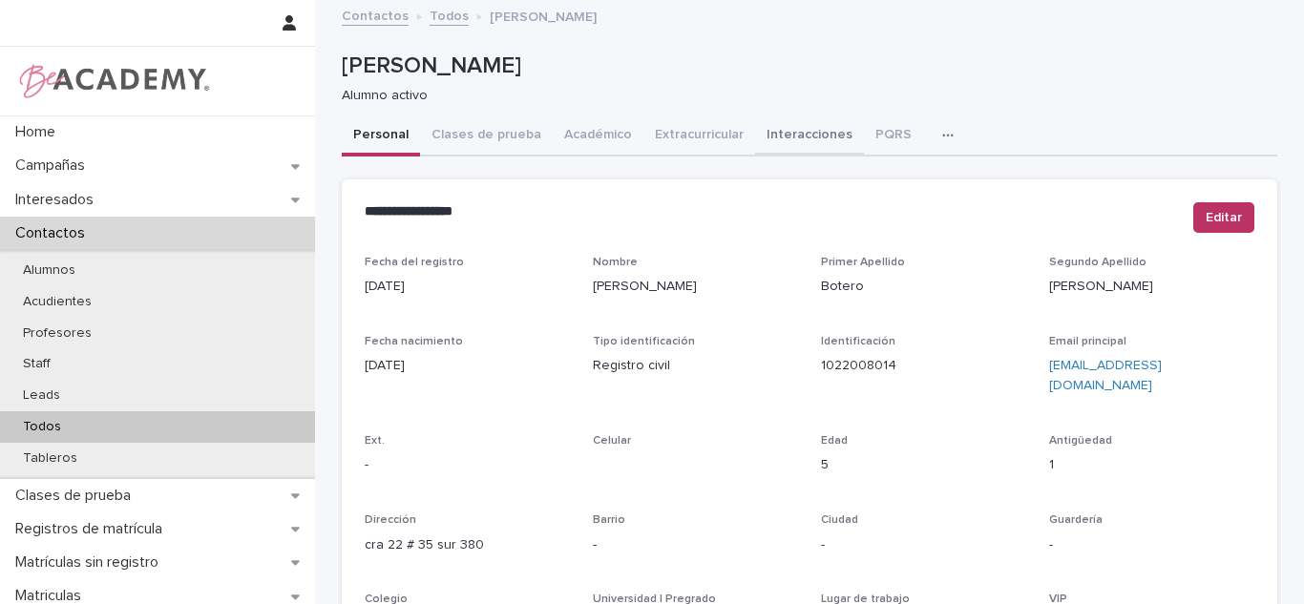
click at [822, 125] on button "Interacciones" at bounding box center [809, 137] width 109 height 40
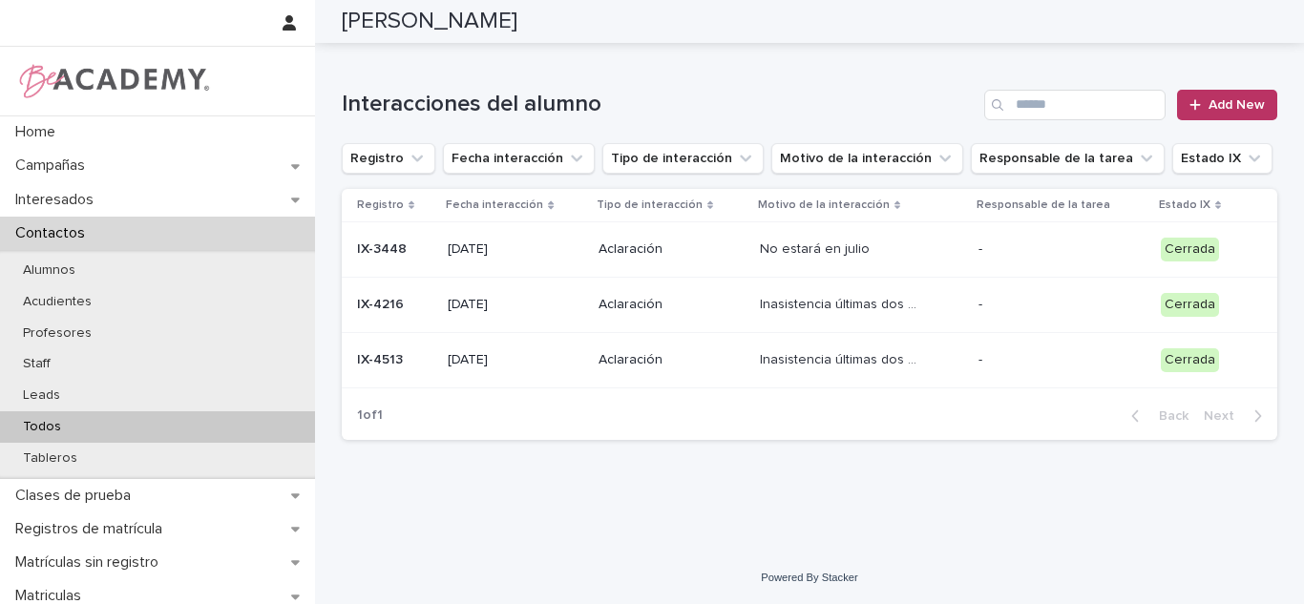
scroll to position [60, 0]
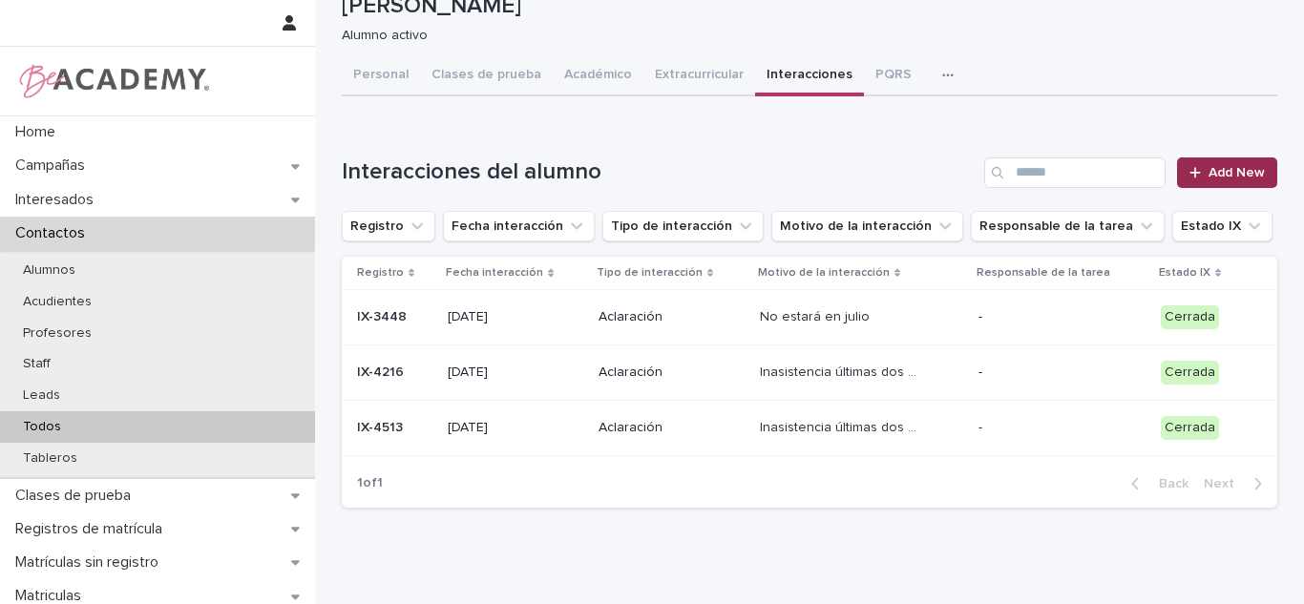
click at [1195, 166] on icon at bounding box center [1195, 172] width 11 height 13
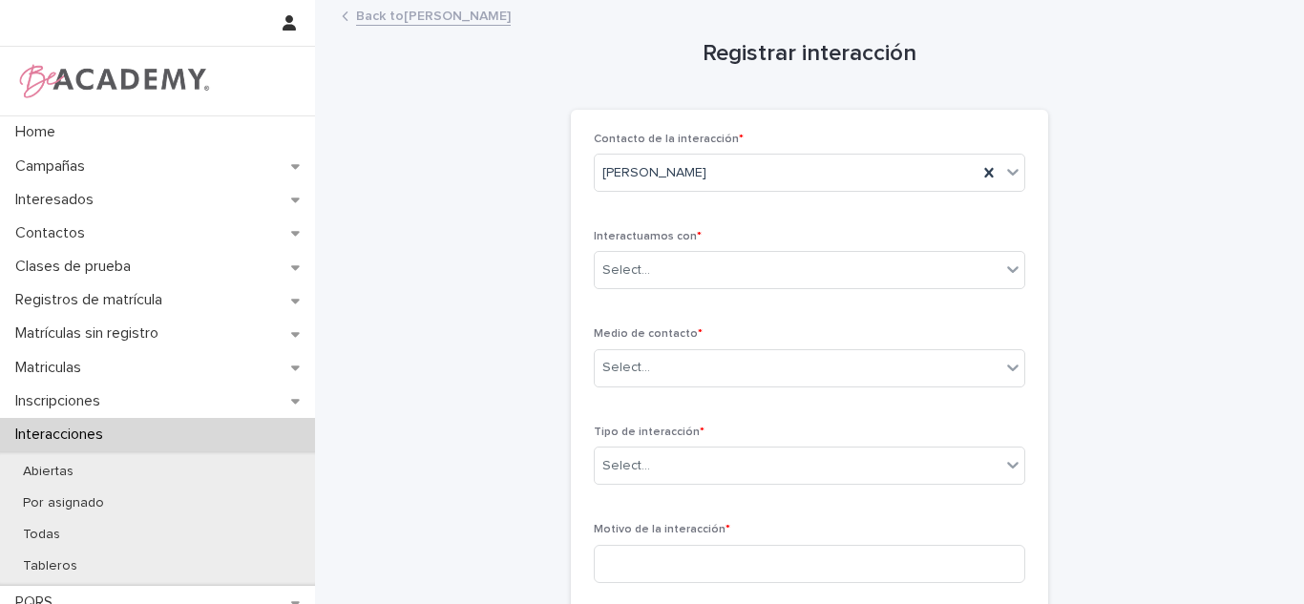
click at [396, 15] on link "Back to Olivia Botero Zapata" at bounding box center [433, 15] width 155 height 22
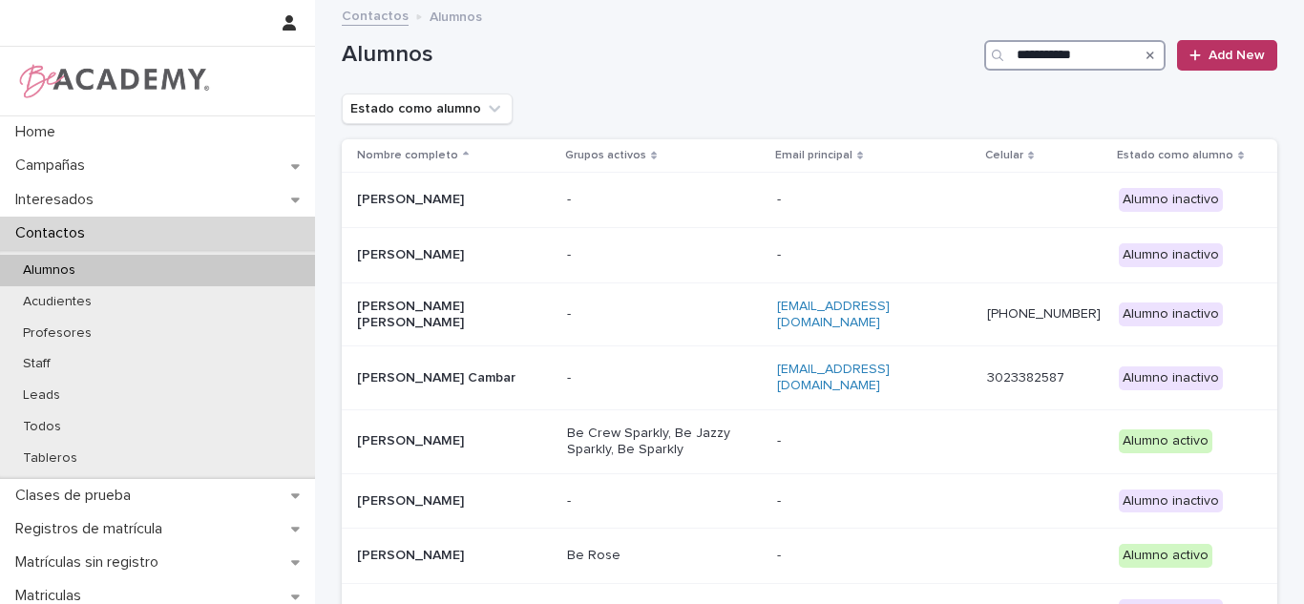
drag, startPoint x: 1027, startPoint y: 62, endPoint x: 29, endPoint y: 1, distance: 999.8
click at [1027, 61] on input "**********" at bounding box center [1075, 55] width 181 height 31
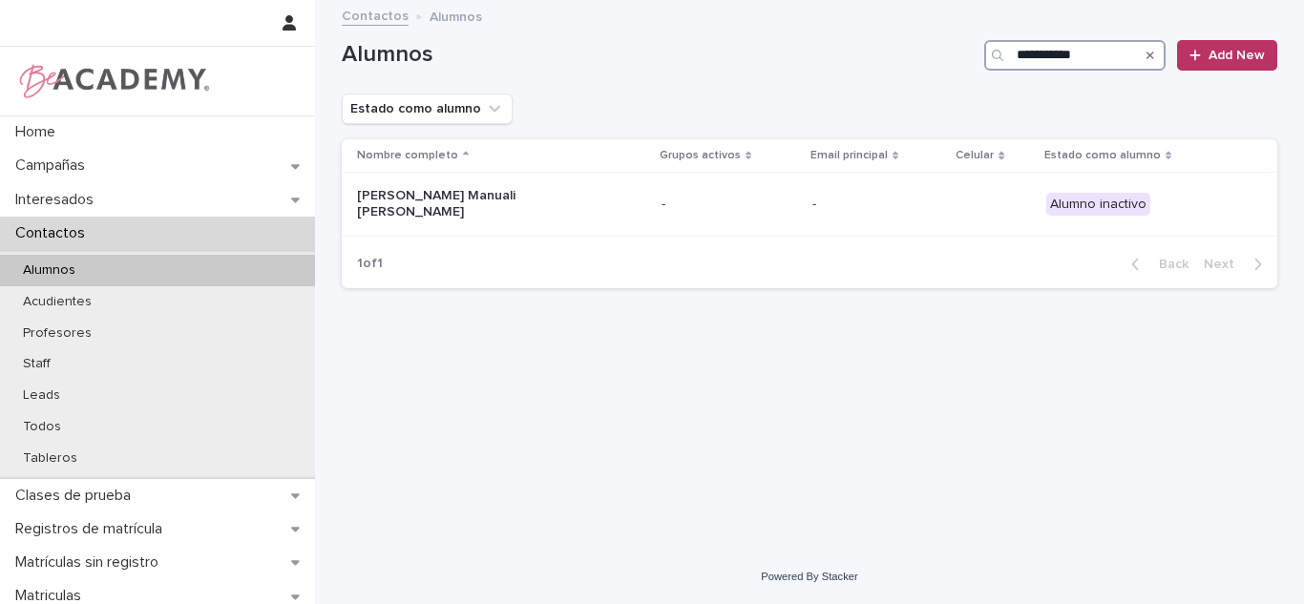
type input "**********"
click at [569, 201] on div "Celeste Manuali Calderon" at bounding box center [501, 204] width 289 height 48
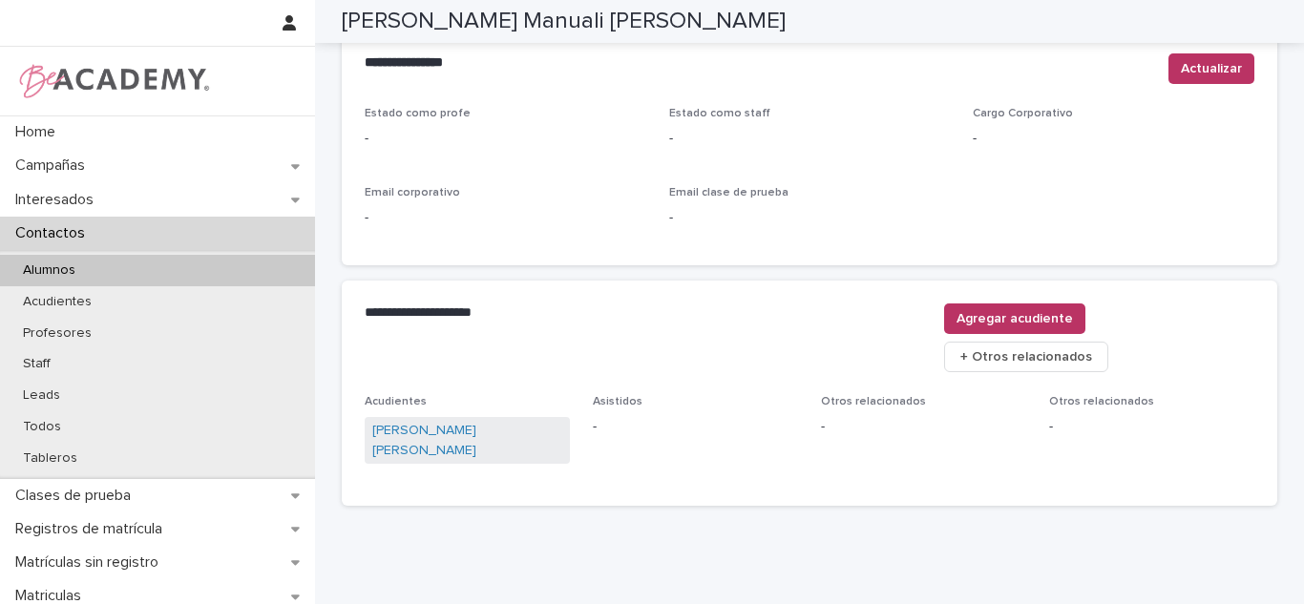
scroll to position [32, 0]
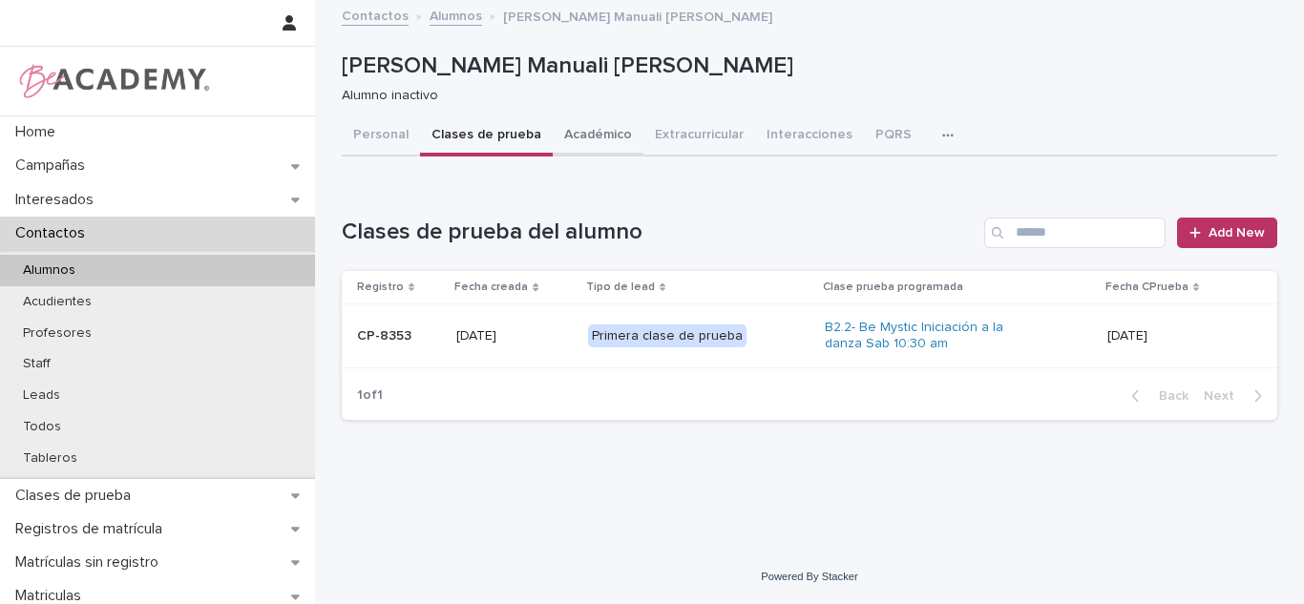
click at [603, 138] on button "Académico" at bounding box center [598, 137] width 91 height 40
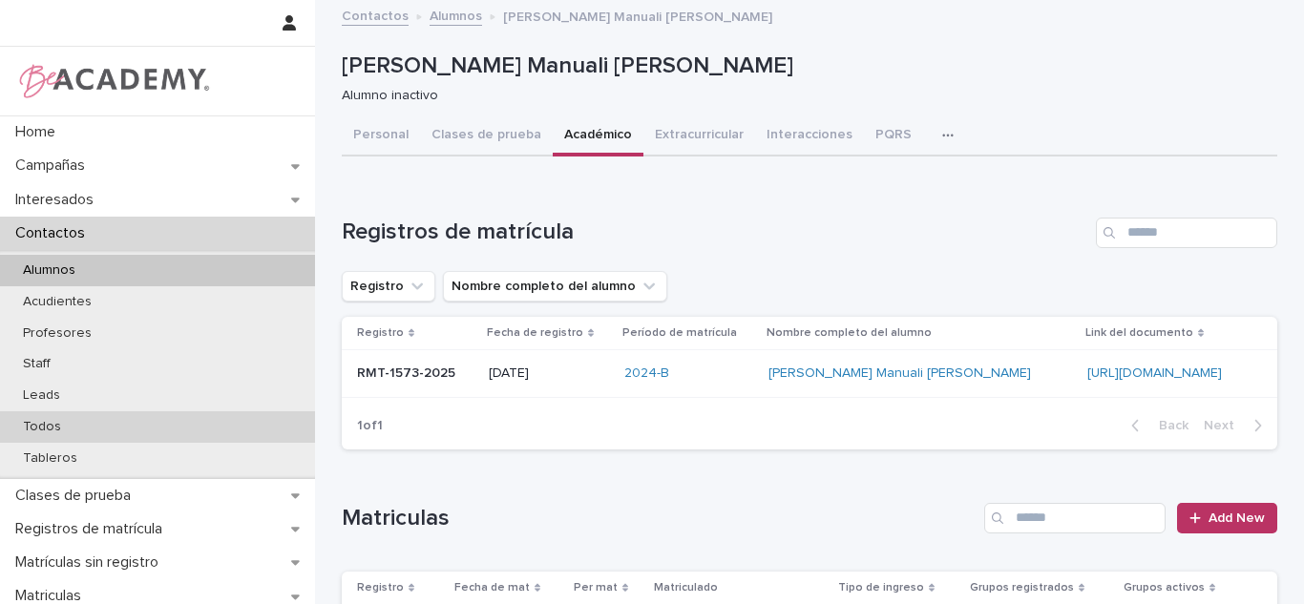
click at [116, 430] on div "Todos" at bounding box center [157, 428] width 315 height 32
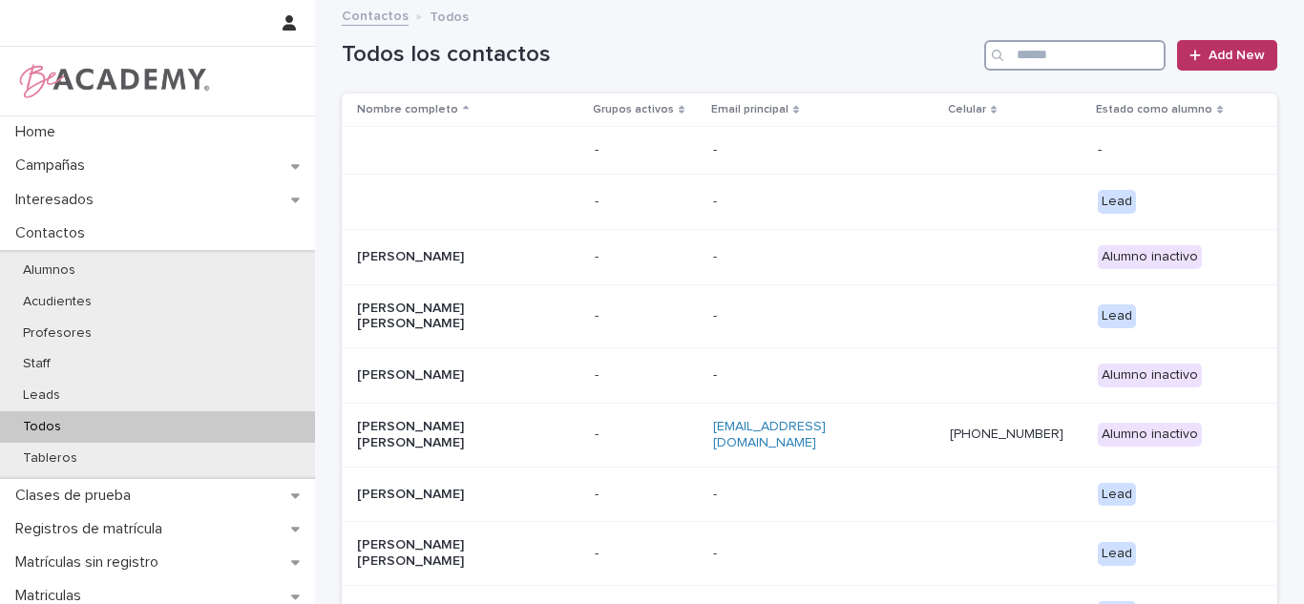
click at [1038, 52] on input "Search" at bounding box center [1075, 55] width 181 height 31
click at [796, 24] on div "Contactos Todos" at bounding box center [809, 17] width 955 height 27
click at [1080, 53] on input "Search" at bounding box center [1075, 55] width 181 height 31
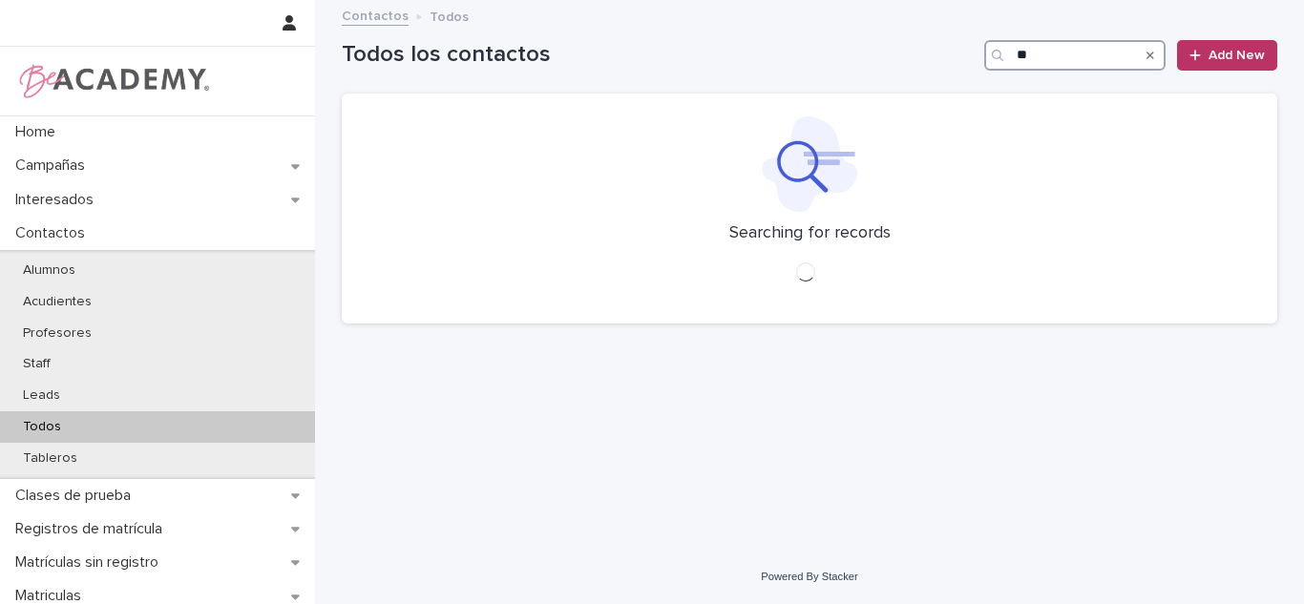
type input "*"
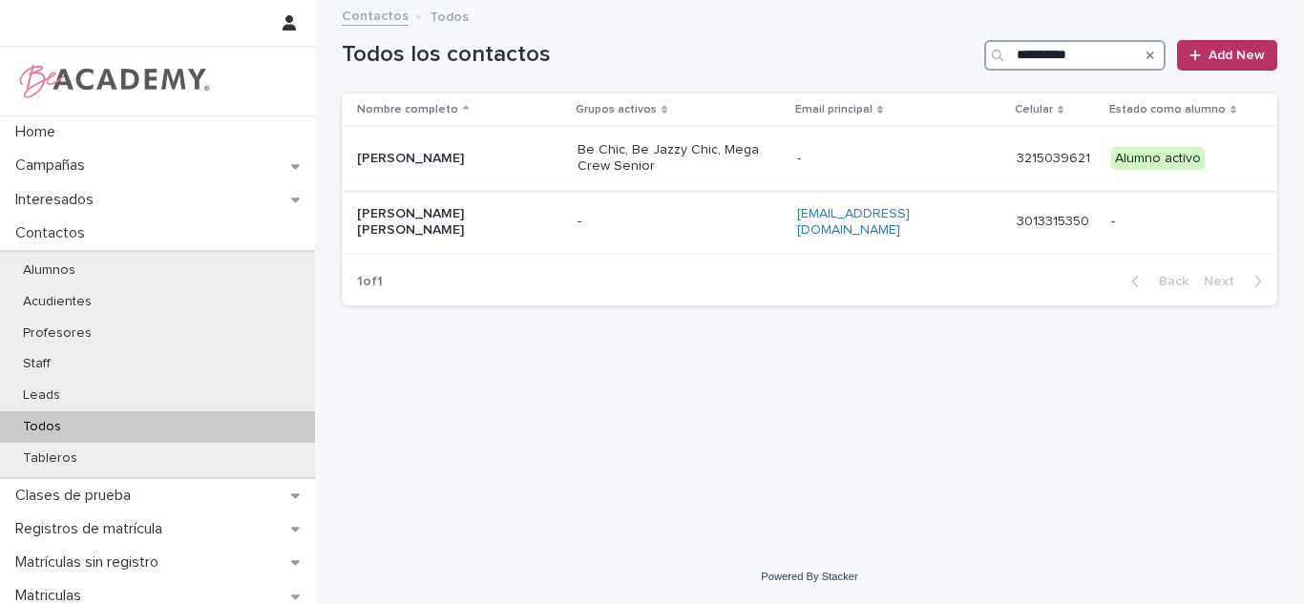
type input "**********"
click at [497, 172] on div "Isabel Henao Perez" at bounding box center [459, 159] width 205 height 32
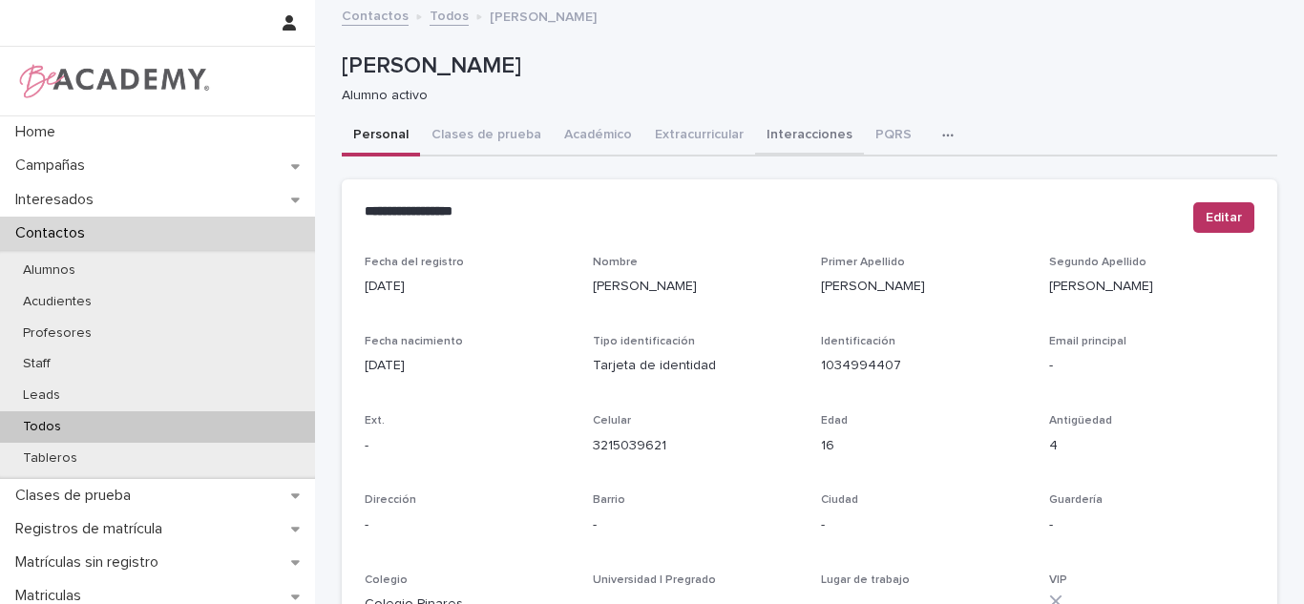
click at [785, 139] on button "Interacciones" at bounding box center [809, 137] width 109 height 40
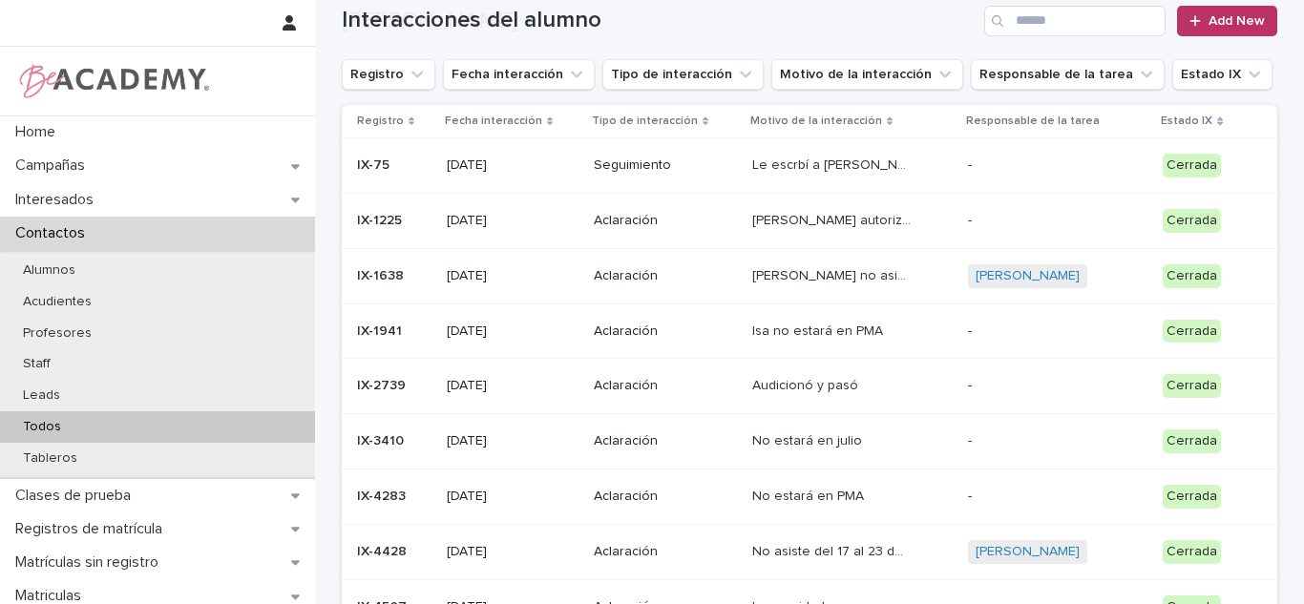
scroll to position [322, 0]
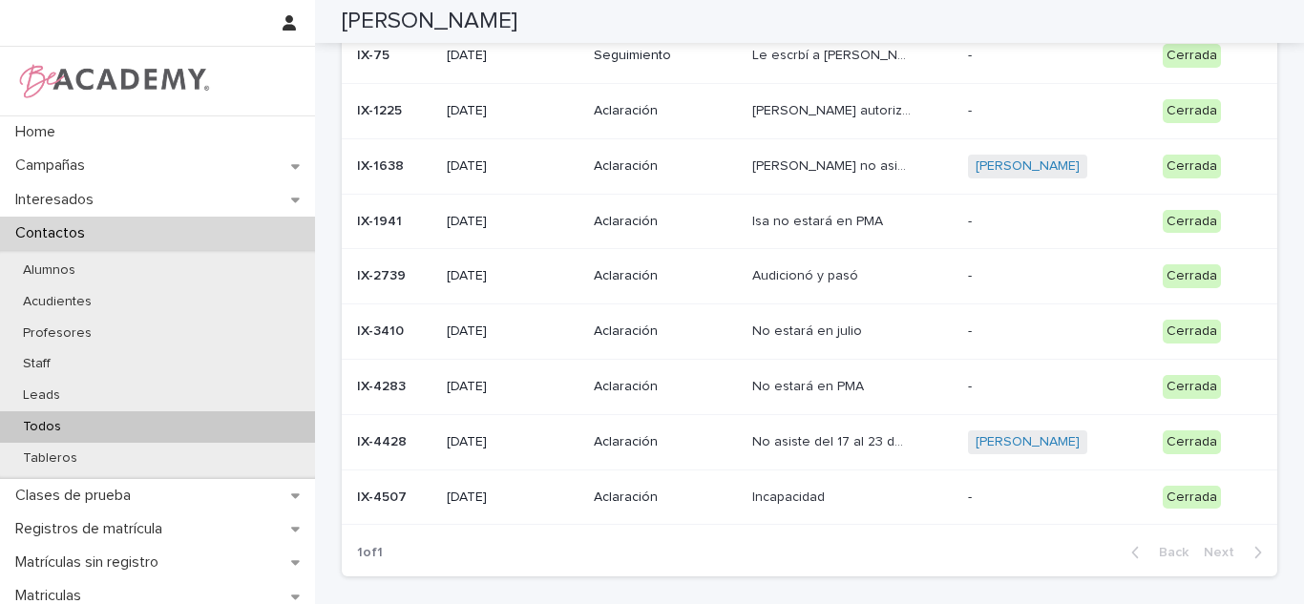
click at [630, 500] on p "Aclaración" at bounding box center [665, 498] width 143 height 16
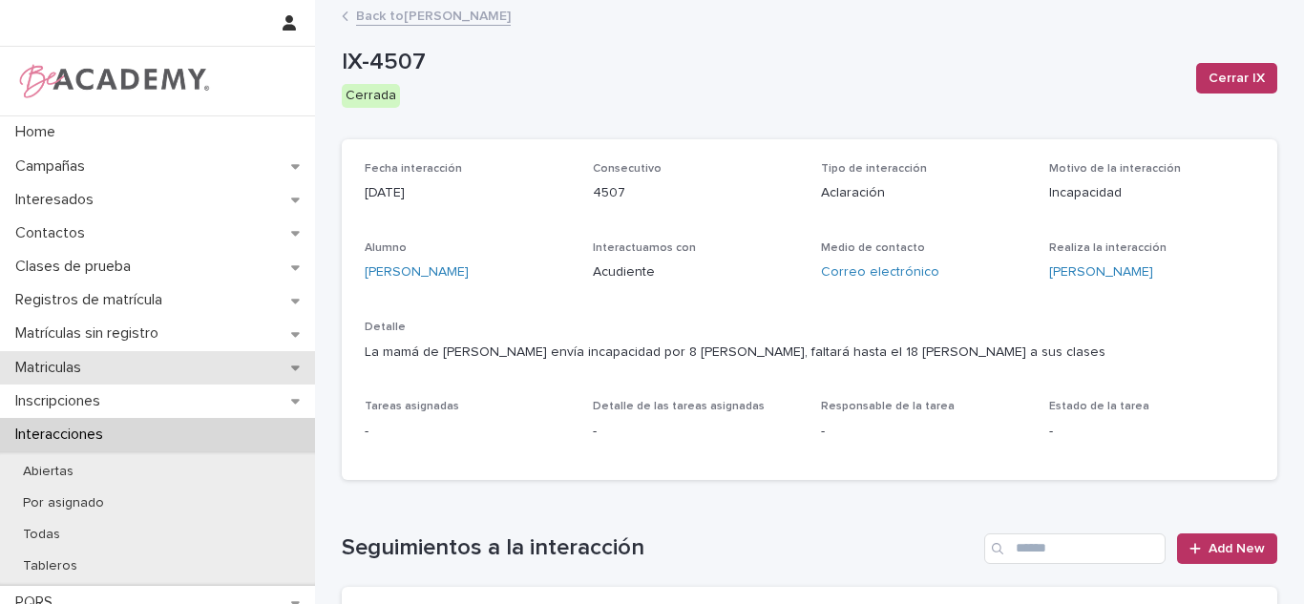
click at [110, 370] on div "Matriculas" at bounding box center [157, 367] width 315 height 33
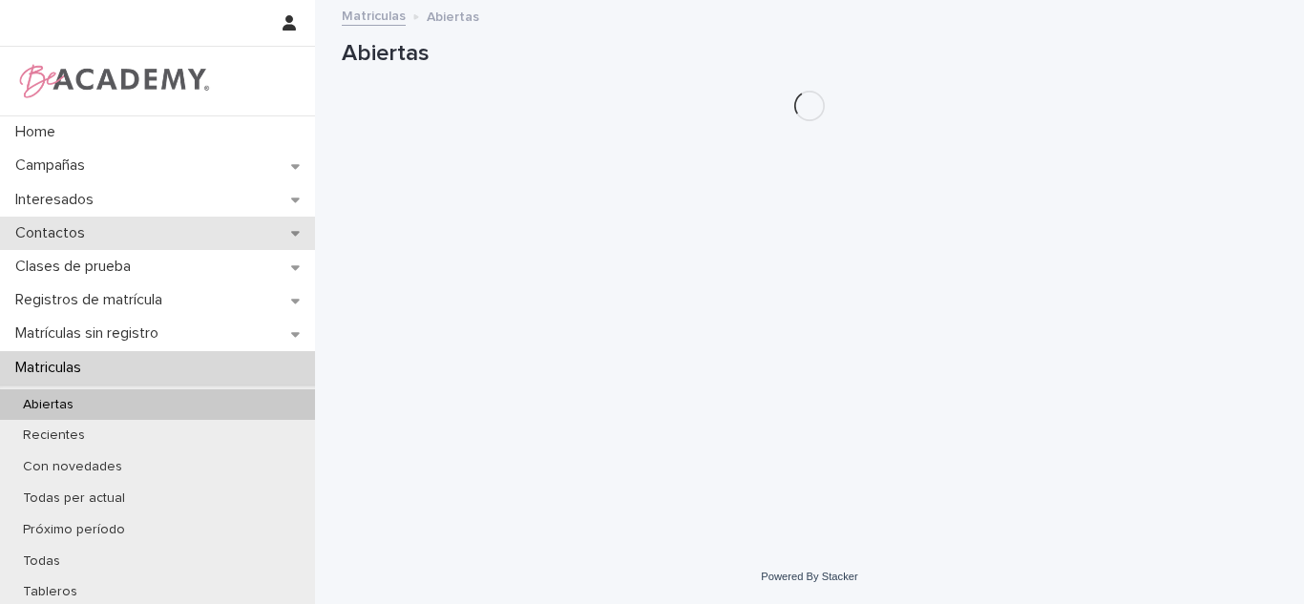
click at [82, 224] on p "Contactos" at bounding box center [54, 233] width 93 height 18
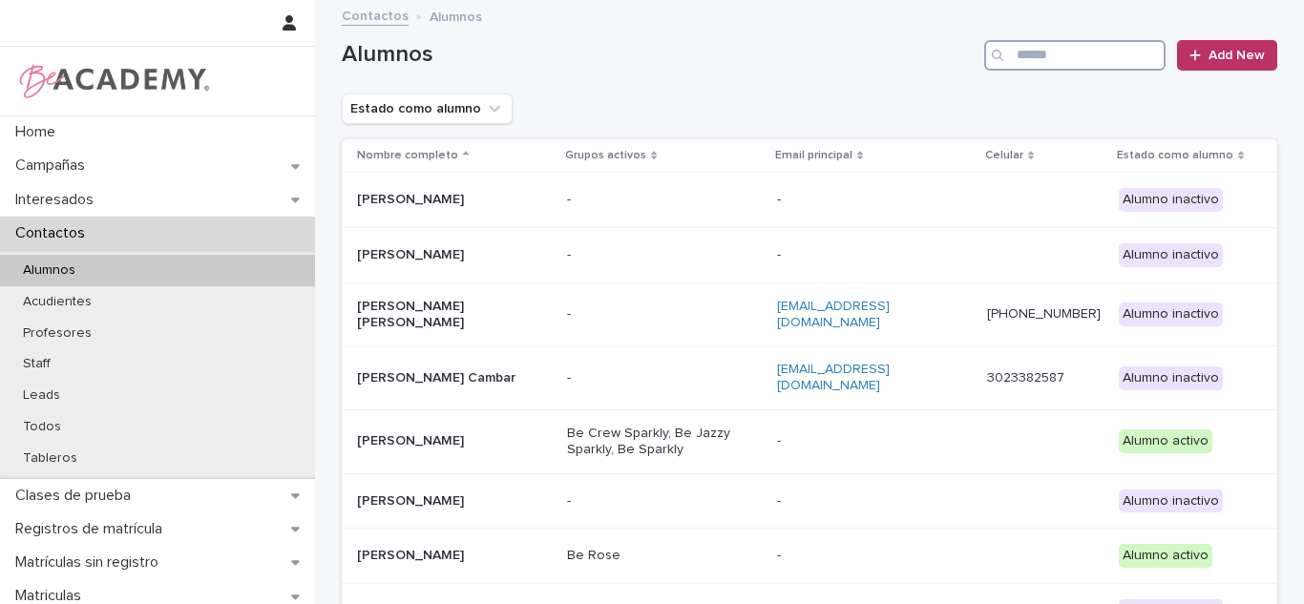
click at [1038, 57] on input "Search" at bounding box center [1075, 55] width 181 height 31
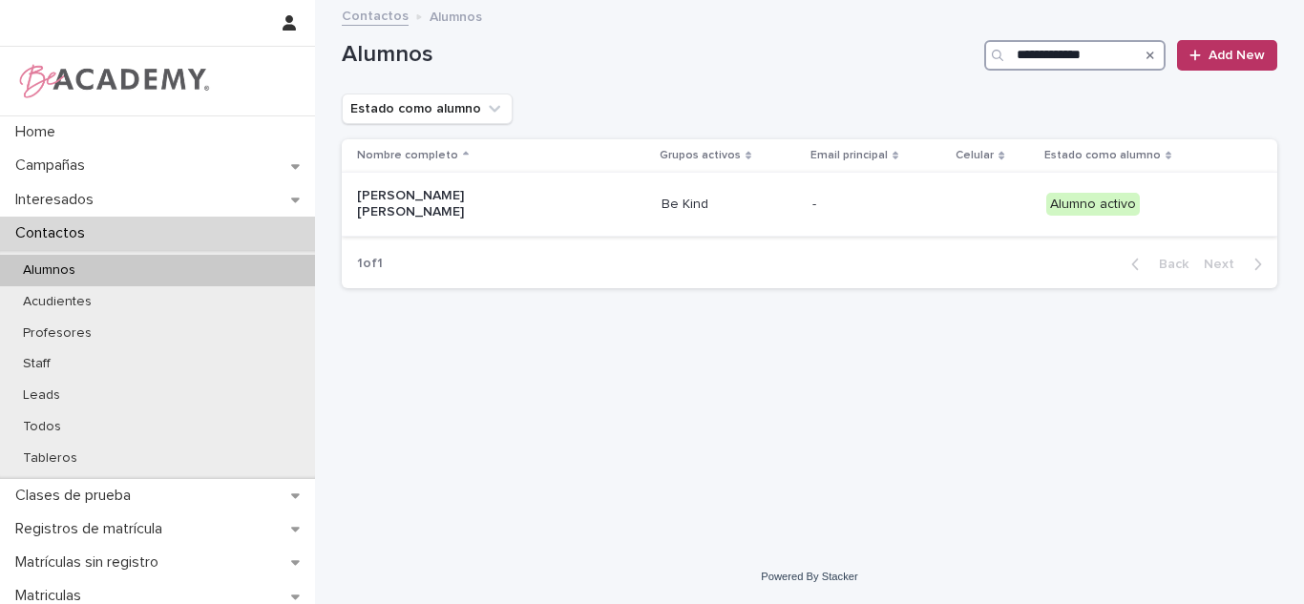
type input "**********"
click at [496, 204] on p "Maria Jose Alzate Morales" at bounding box center [452, 204] width 191 height 32
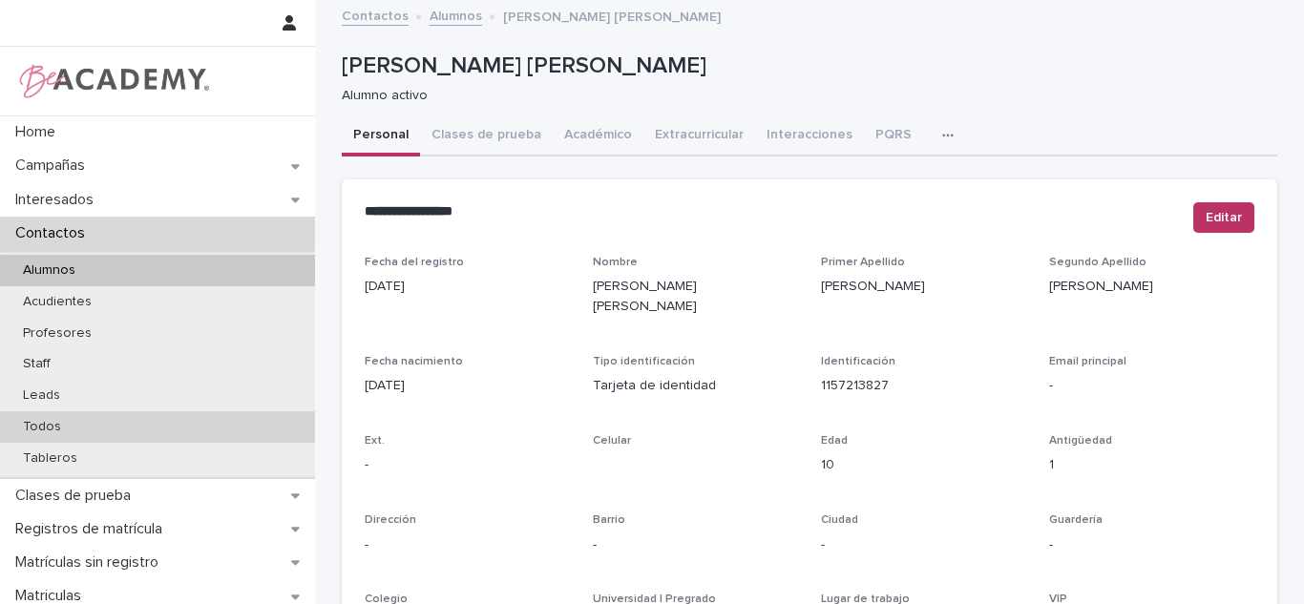
click at [124, 420] on div "Todos" at bounding box center [157, 428] width 315 height 32
click at [820, 138] on button "Interacciones" at bounding box center [809, 137] width 109 height 40
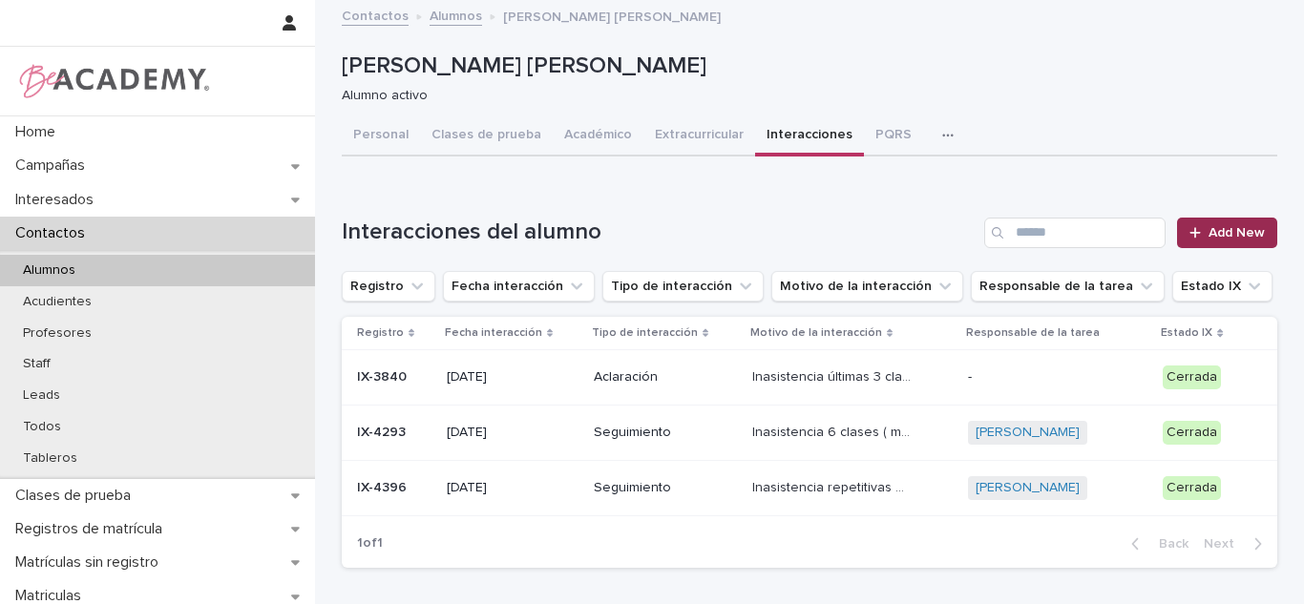
click at [1219, 223] on link "Add New" at bounding box center [1227, 233] width 100 height 31
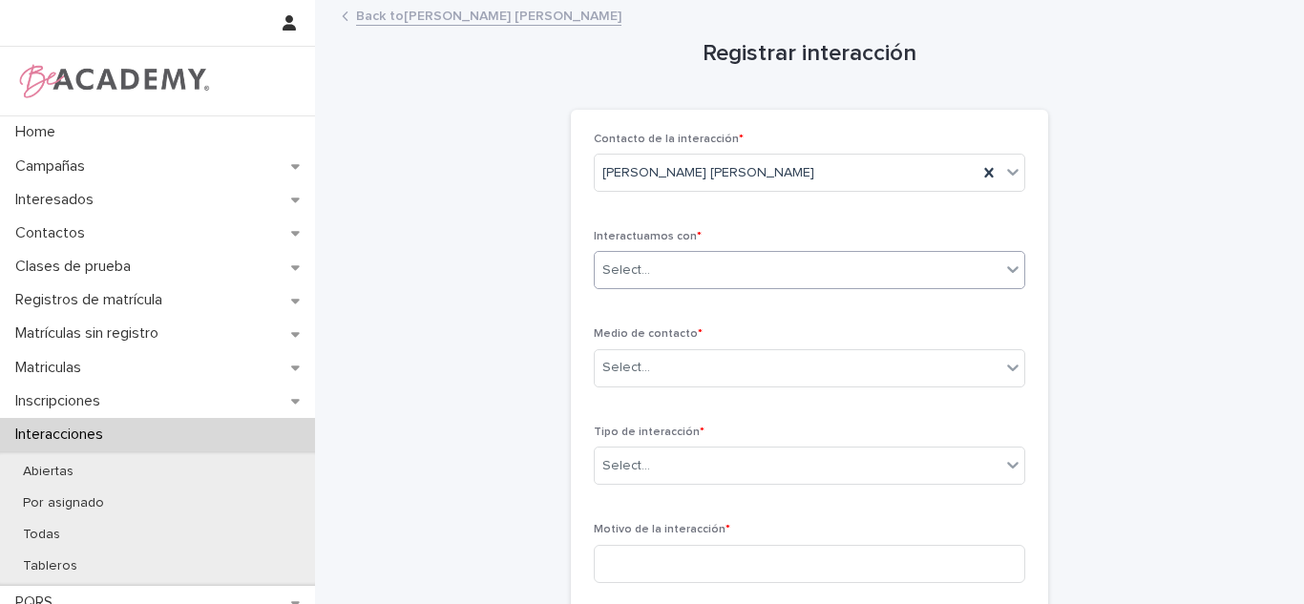
click at [684, 289] on div "Interactuamos con * Select..." at bounding box center [810, 267] width 432 height 74
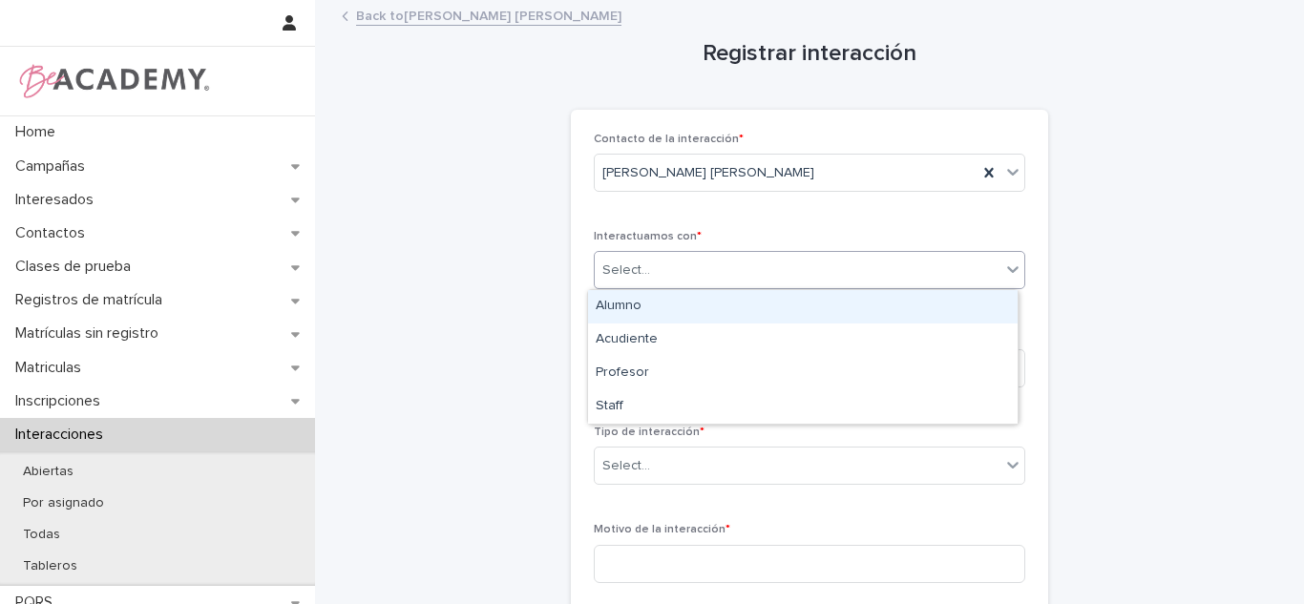
click at [668, 261] on div "Select..." at bounding box center [798, 271] width 406 height 32
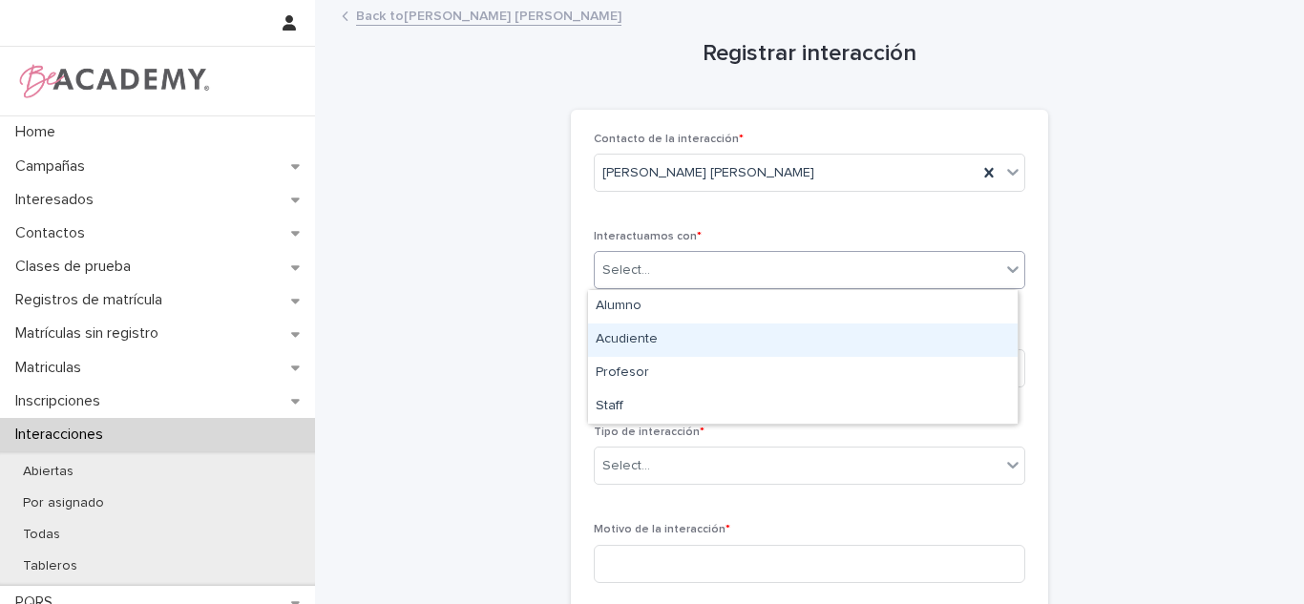
click at [645, 333] on div "Acudiente" at bounding box center [803, 340] width 430 height 33
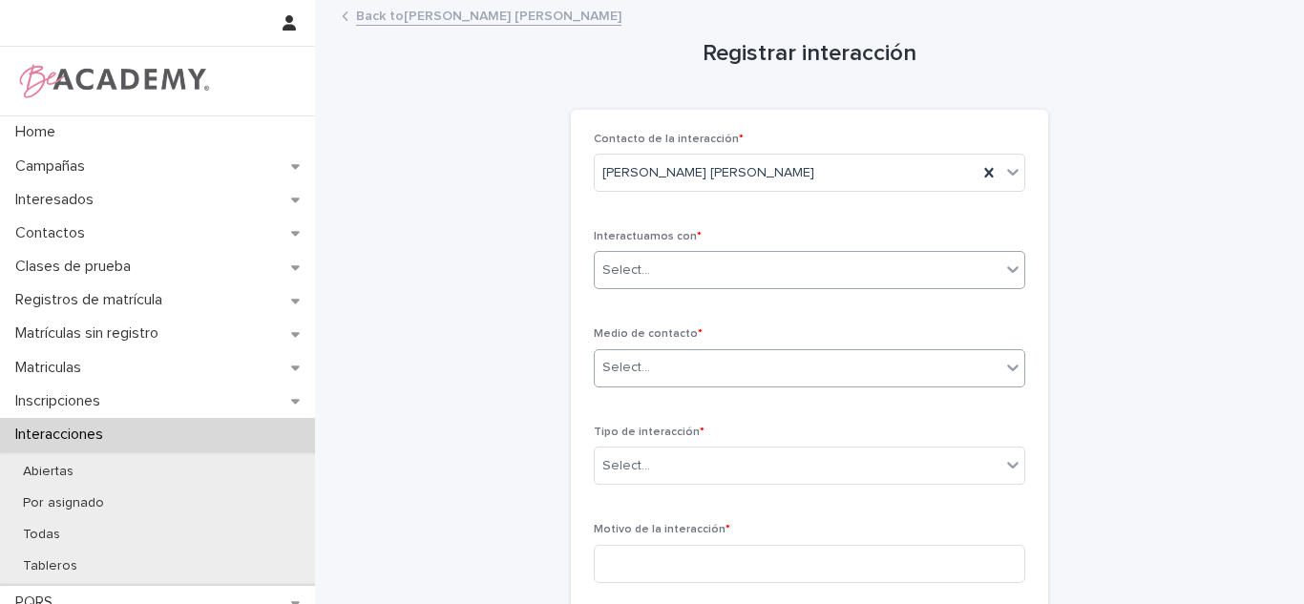
click at [642, 356] on div "Select..." at bounding box center [798, 368] width 406 height 32
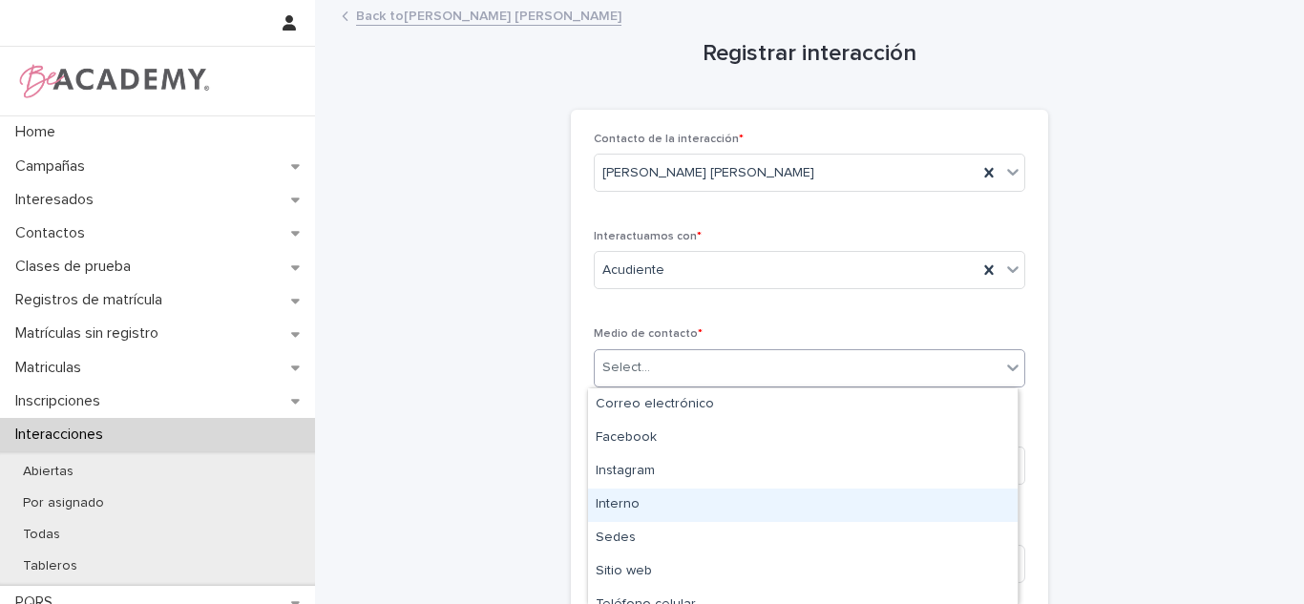
scroll to position [84, 0]
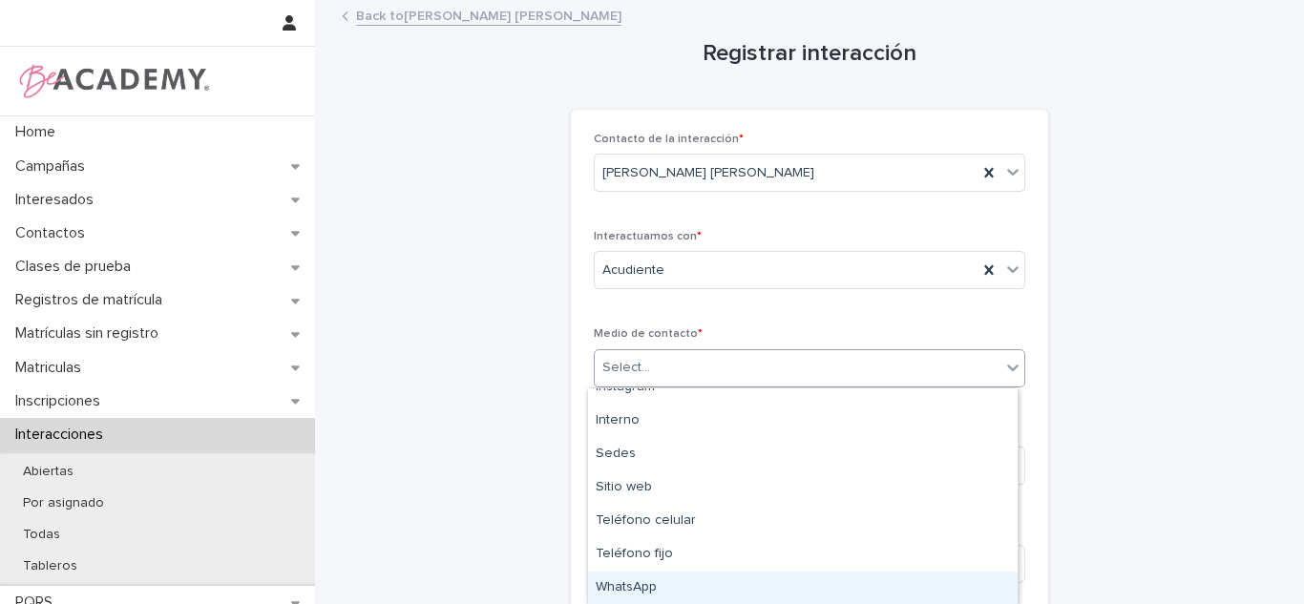
click at [749, 592] on div "WhatsApp" at bounding box center [803, 588] width 430 height 33
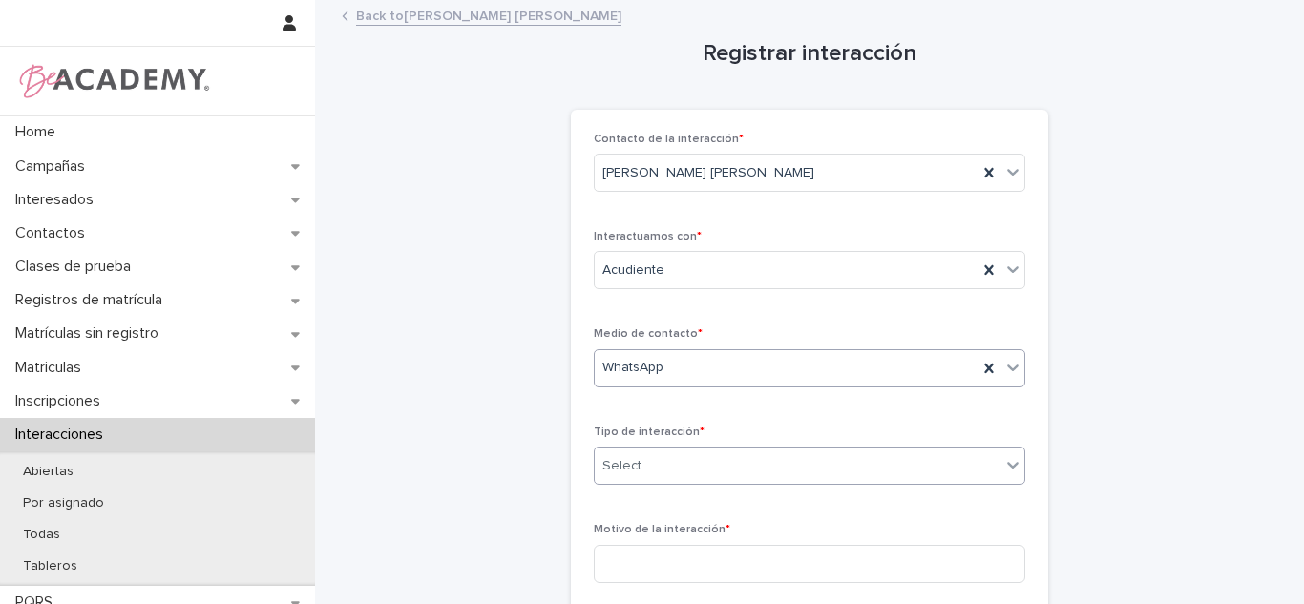
click at [710, 477] on div "Select..." at bounding box center [798, 467] width 406 height 32
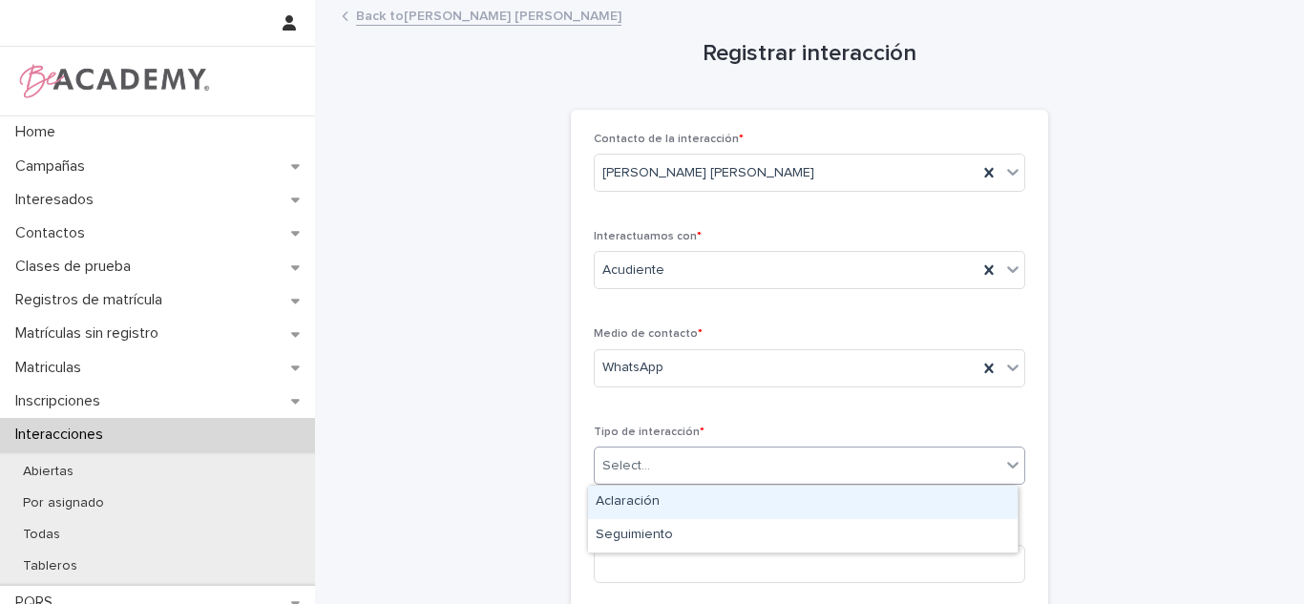
click at [659, 490] on div "Aclaración" at bounding box center [803, 502] width 430 height 33
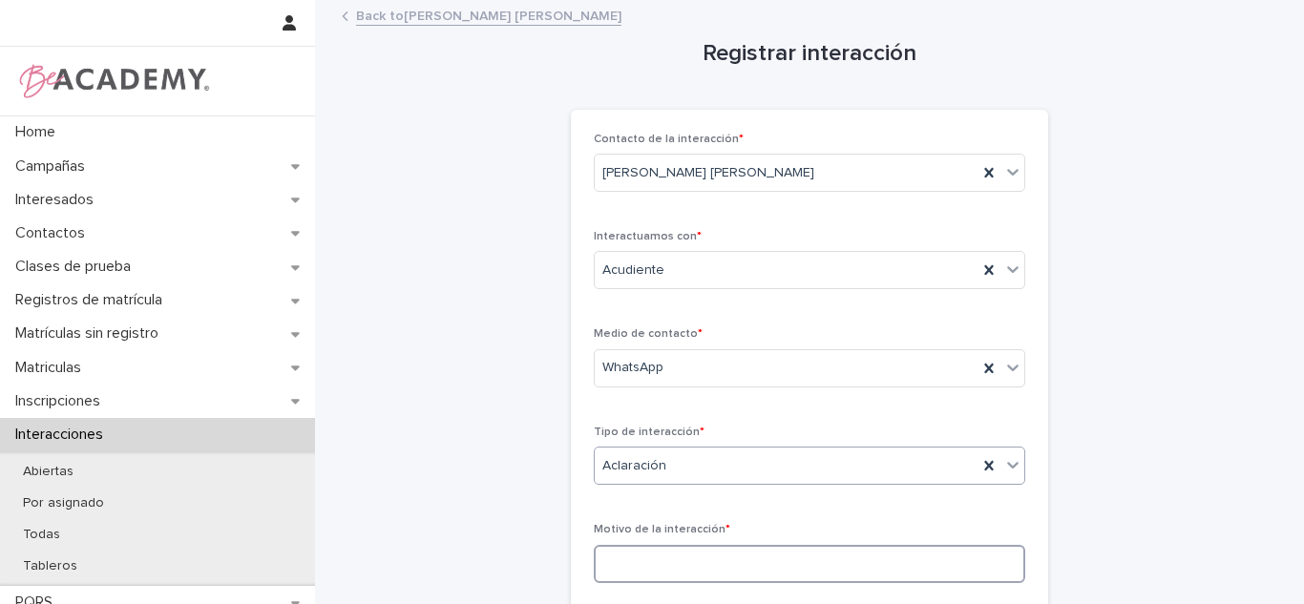
click at [647, 565] on input at bounding box center [810, 564] width 432 height 38
click at [640, 569] on input at bounding box center [810, 564] width 432 height 38
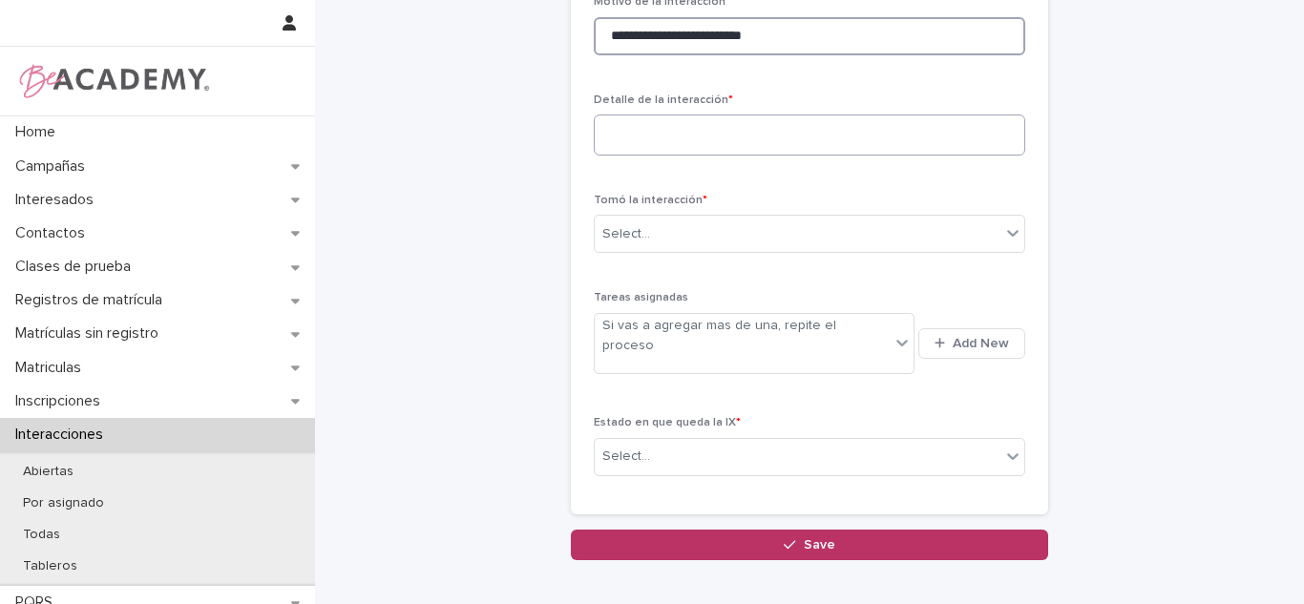
type input "**********"
click at [668, 121] on textarea at bounding box center [810, 135] width 432 height 41
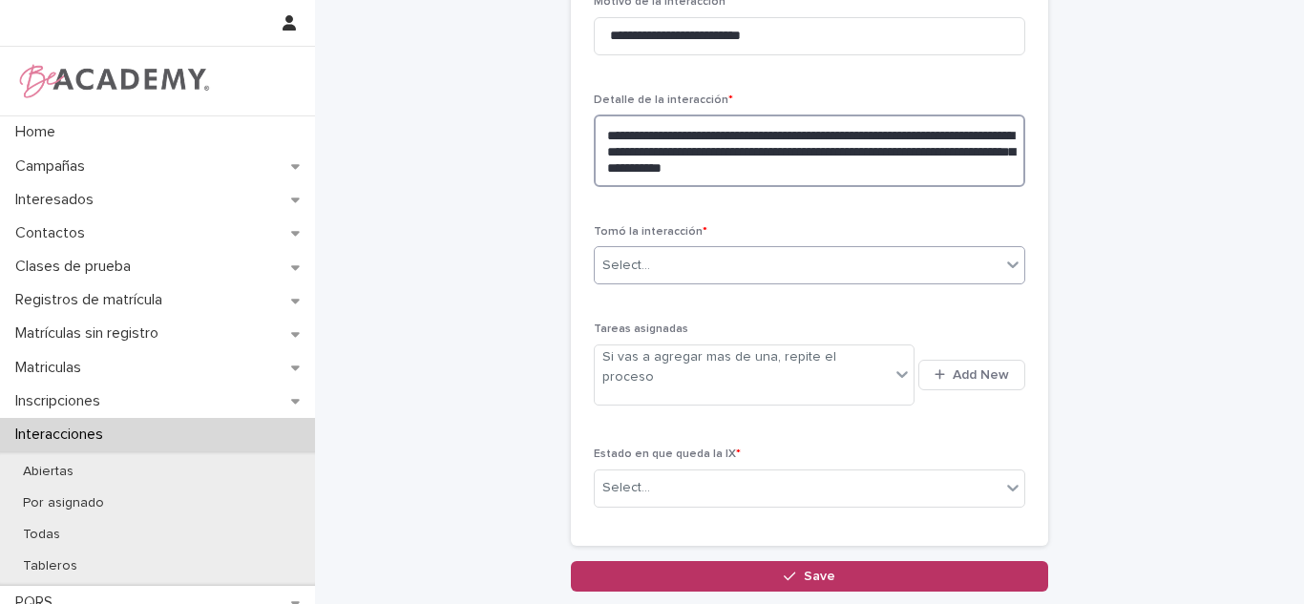
type textarea "**********"
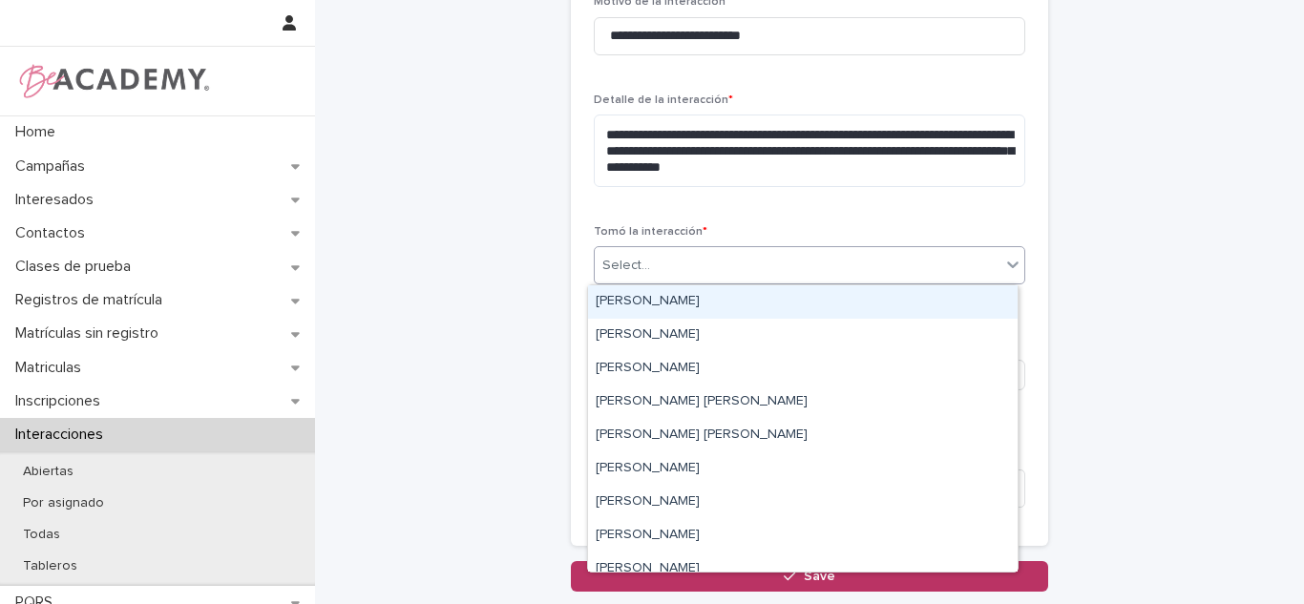
click at [779, 284] on div "Select..." at bounding box center [810, 265] width 432 height 38
click at [739, 315] on div "Carolina Castillo Cuadrado" at bounding box center [803, 302] width 430 height 33
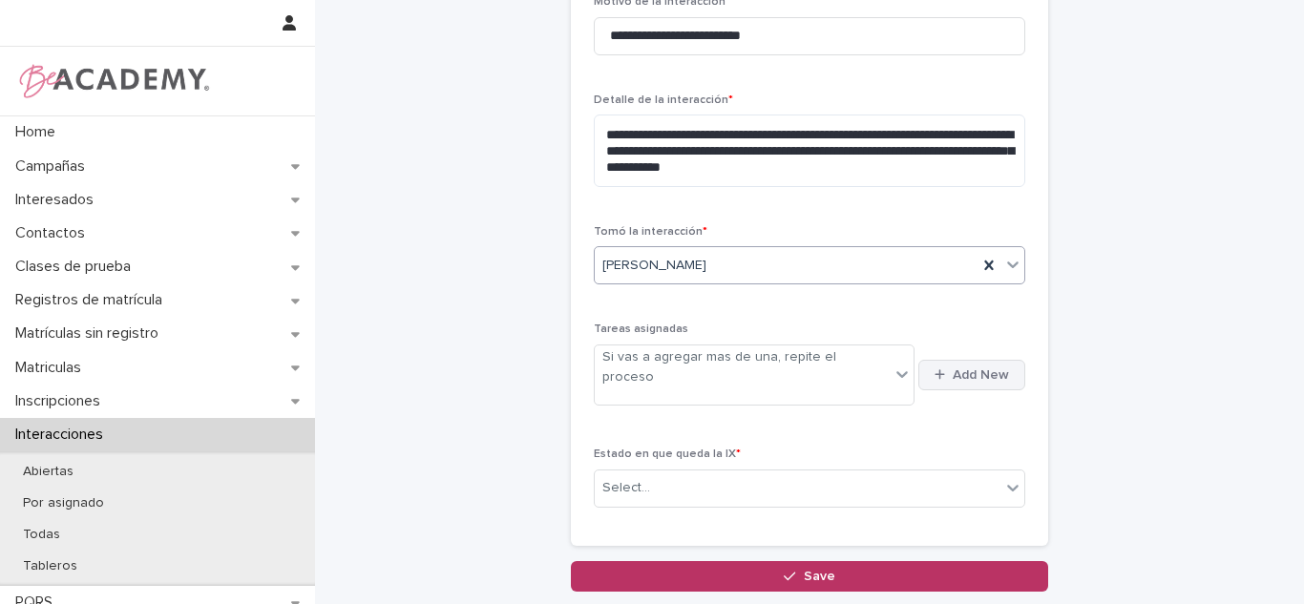
click at [965, 373] on button "Add New" at bounding box center [972, 375] width 107 height 31
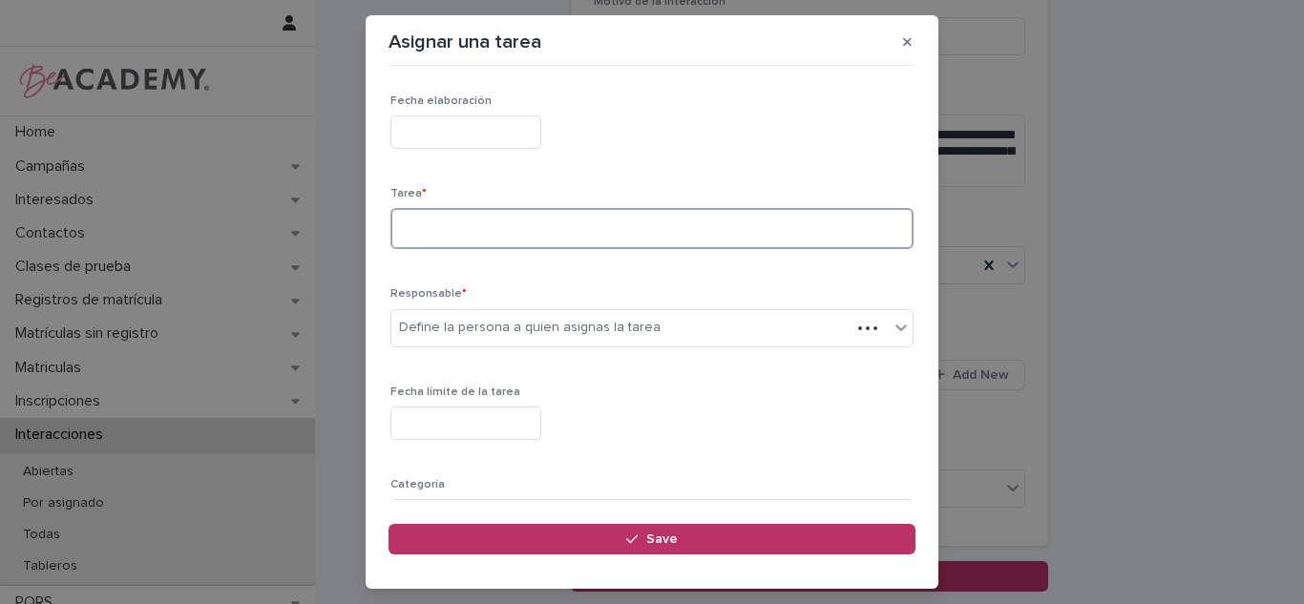
click at [442, 225] on textarea at bounding box center [652, 228] width 523 height 41
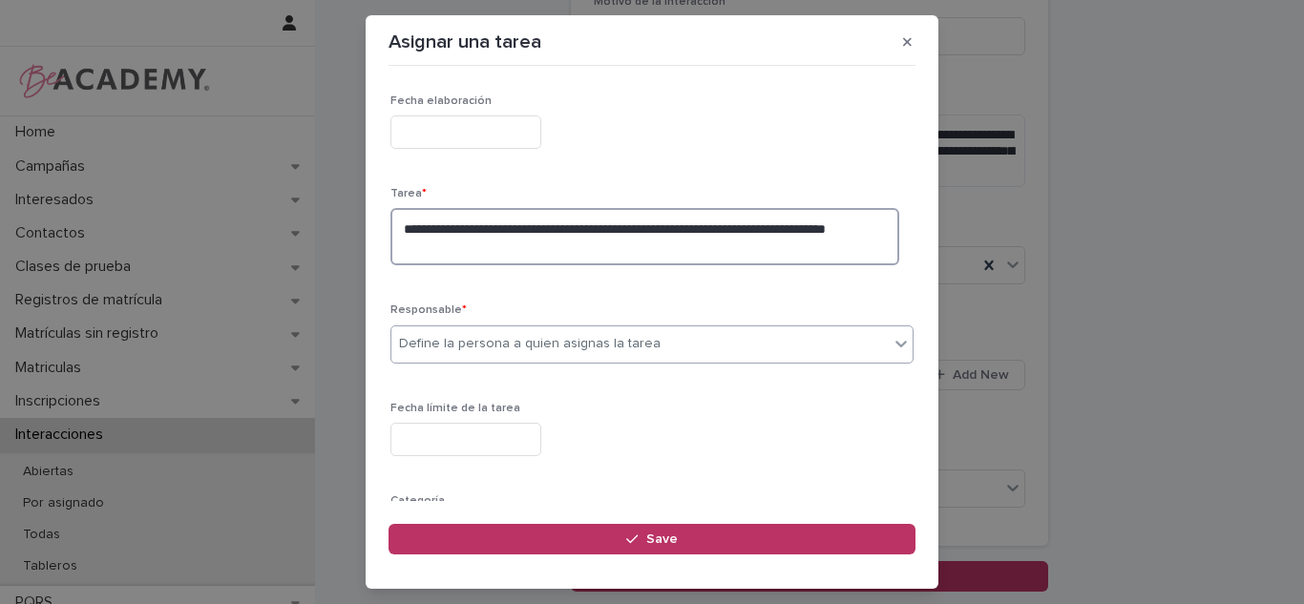
type textarea "**********"
click at [592, 351] on div "Define la persona a quien asignas la tarea" at bounding box center [530, 344] width 262 height 20
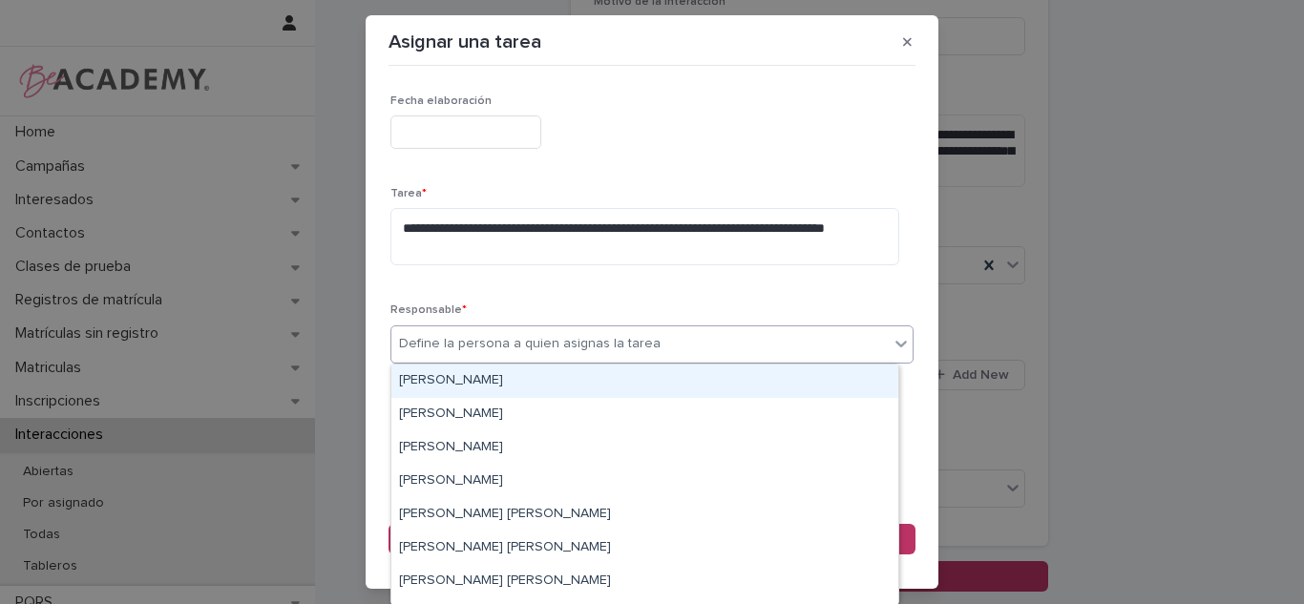
click at [529, 381] on div "Carolina Castillo Cuadrado" at bounding box center [645, 381] width 507 height 33
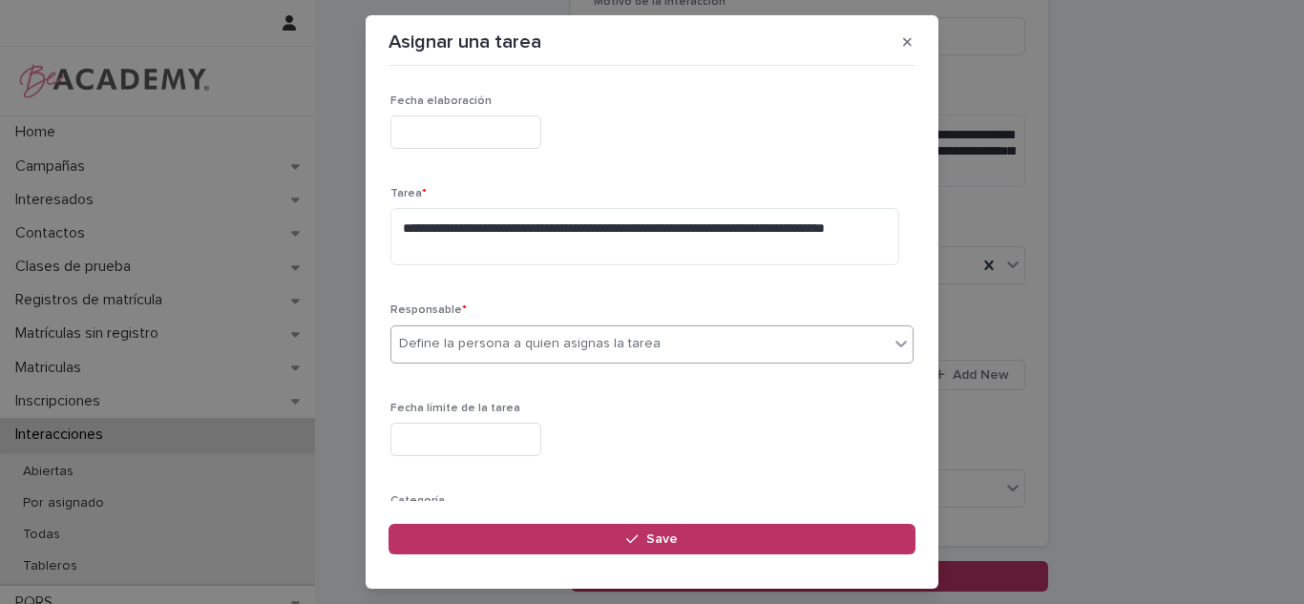
click at [484, 433] on input "text" at bounding box center [466, 439] width 151 height 33
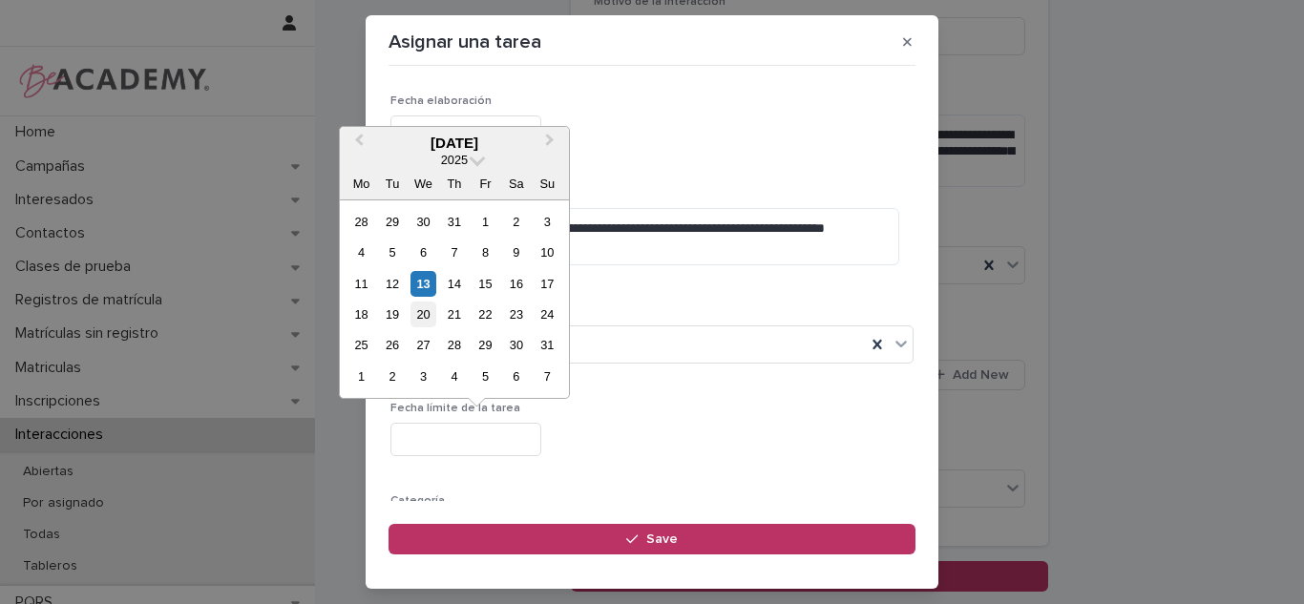
click at [421, 315] on div "20" at bounding box center [424, 315] width 26 height 26
type input "**********"
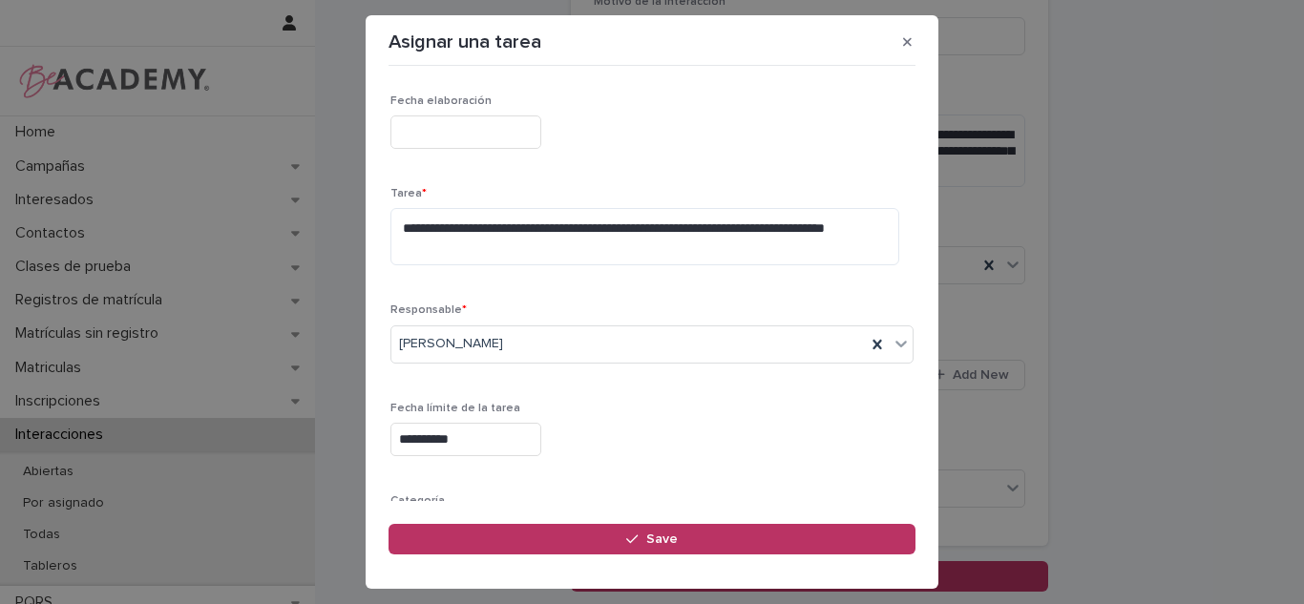
scroll to position [95, 0]
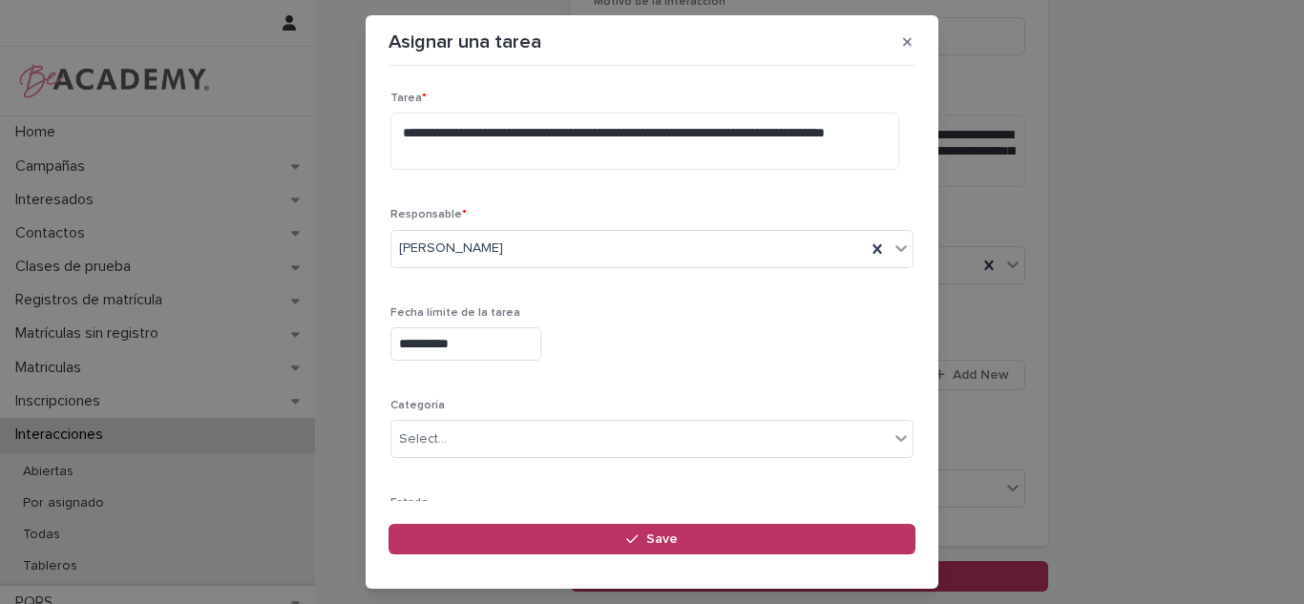
click at [468, 346] on input "**********" at bounding box center [466, 344] width 151 height 33
click at [695, 288] on div "**********" at bounding box center [652, 285] width 523 height 573
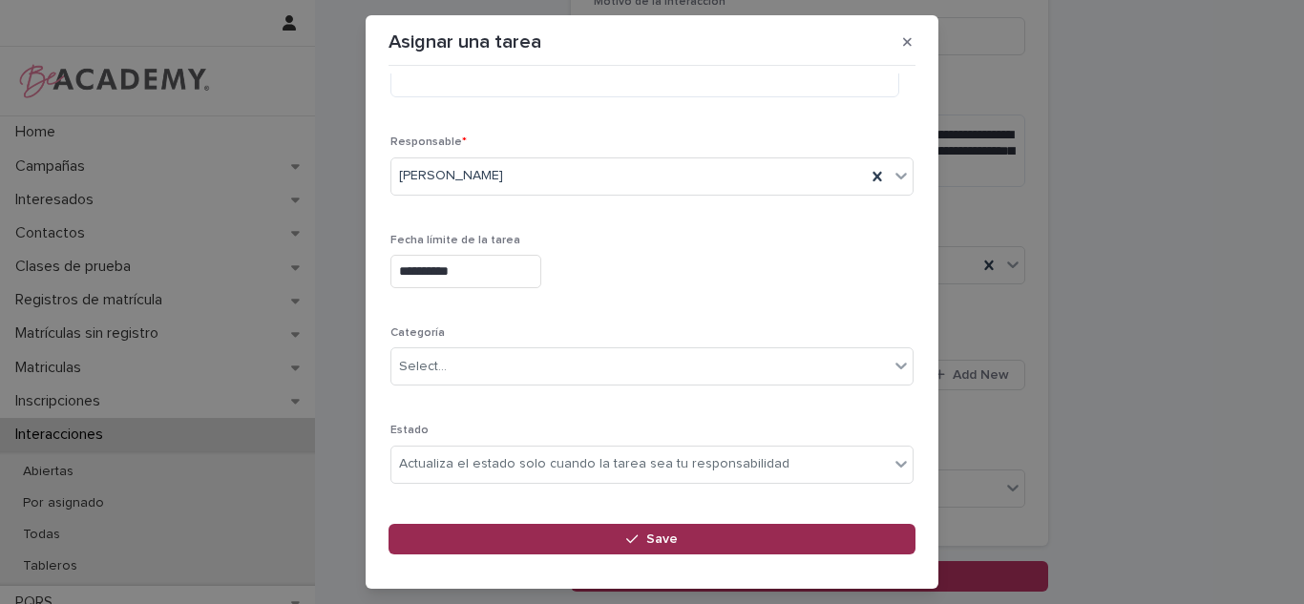
click at [583, 534] on button "Save" at bounding box center [652, 539] width 527 height 31
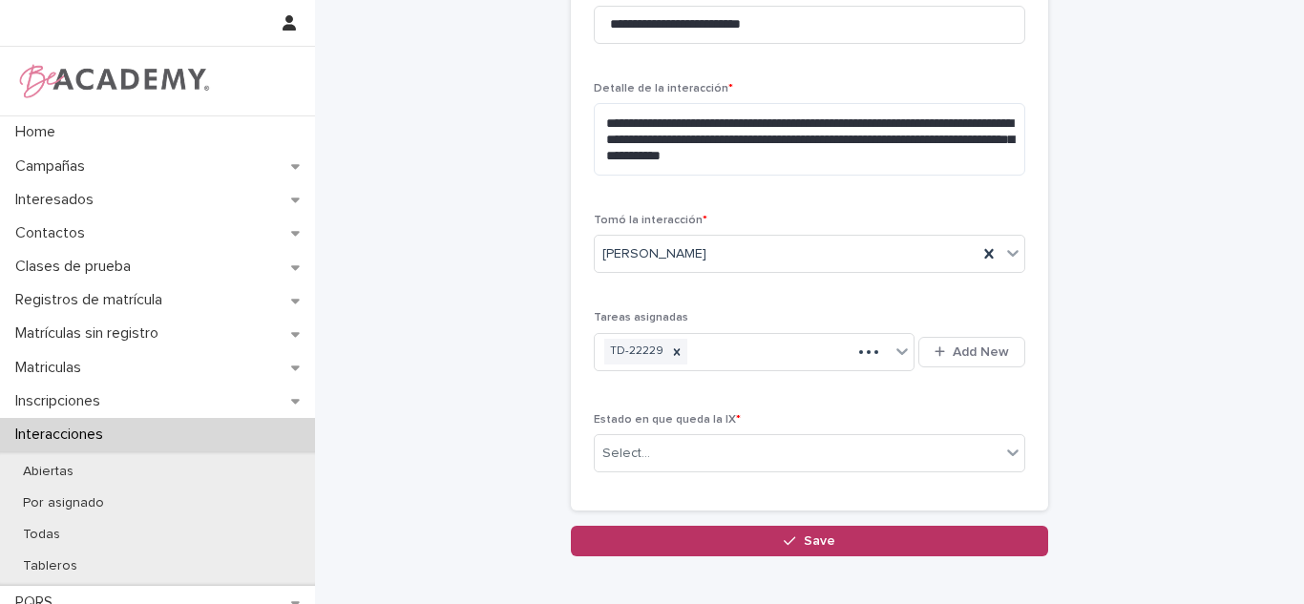
scroll to position [528, 0]
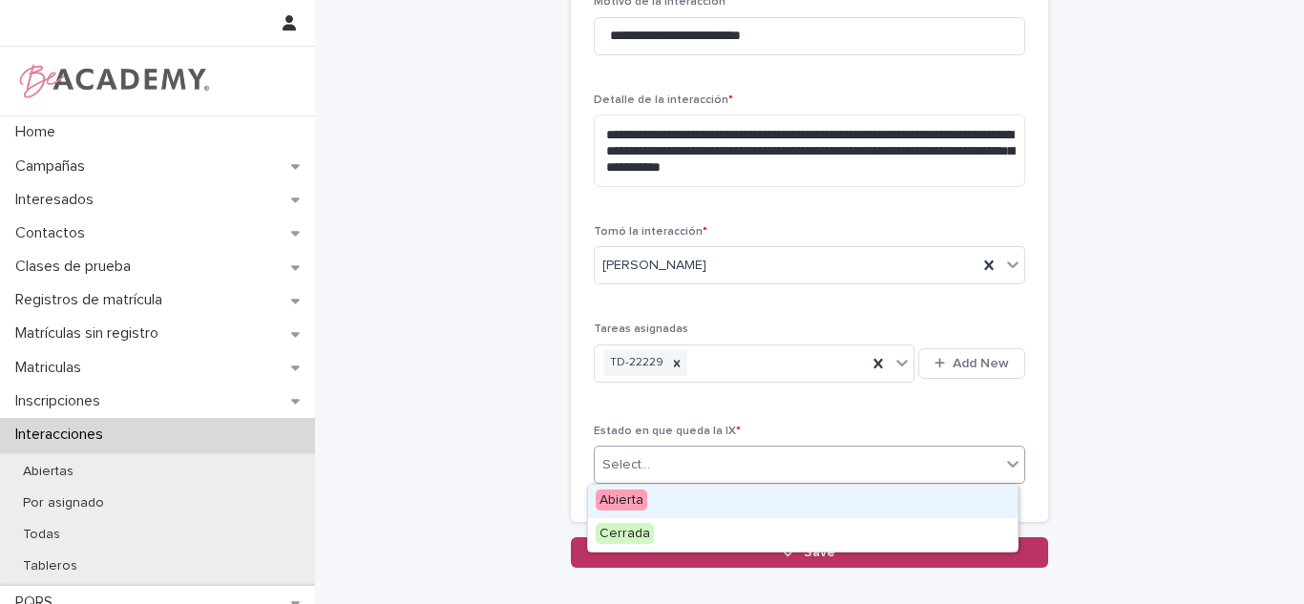
click at [655, 456] on div "Select..." at bounding box center [798, 466] width 406 height 32
click at [640, 498] on span "Abierta" at bounding box center [622, 500] width 52 height 21
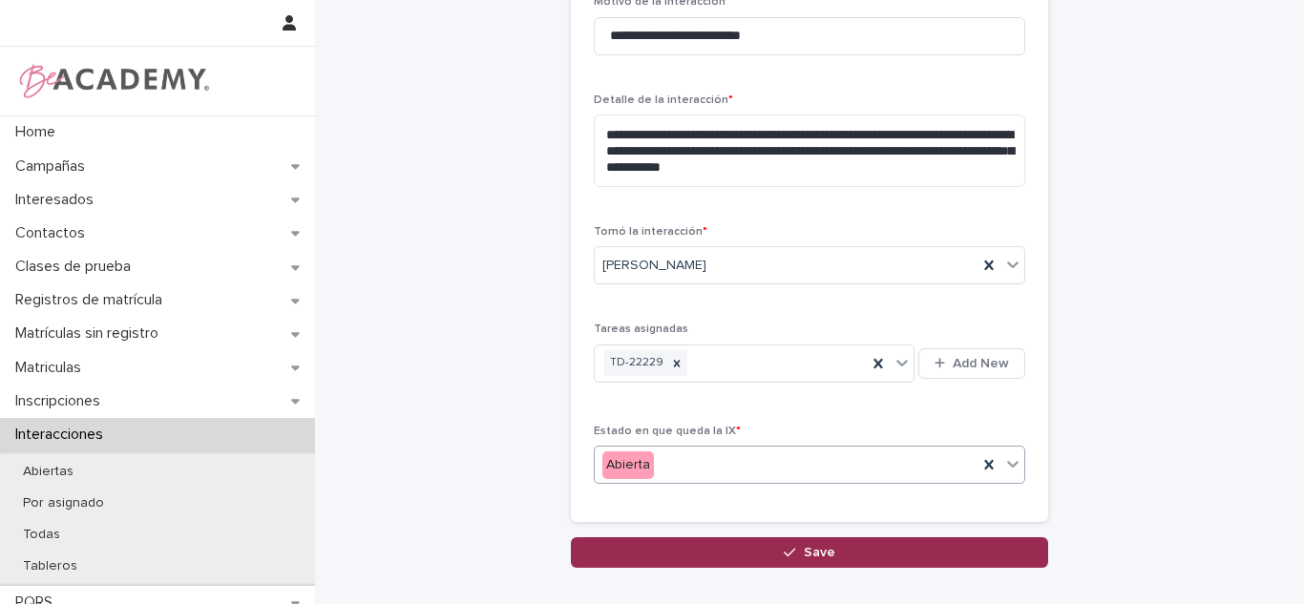
click at [887, 545] on button "Save" at bounding box center [809, 553] width 477 height 31
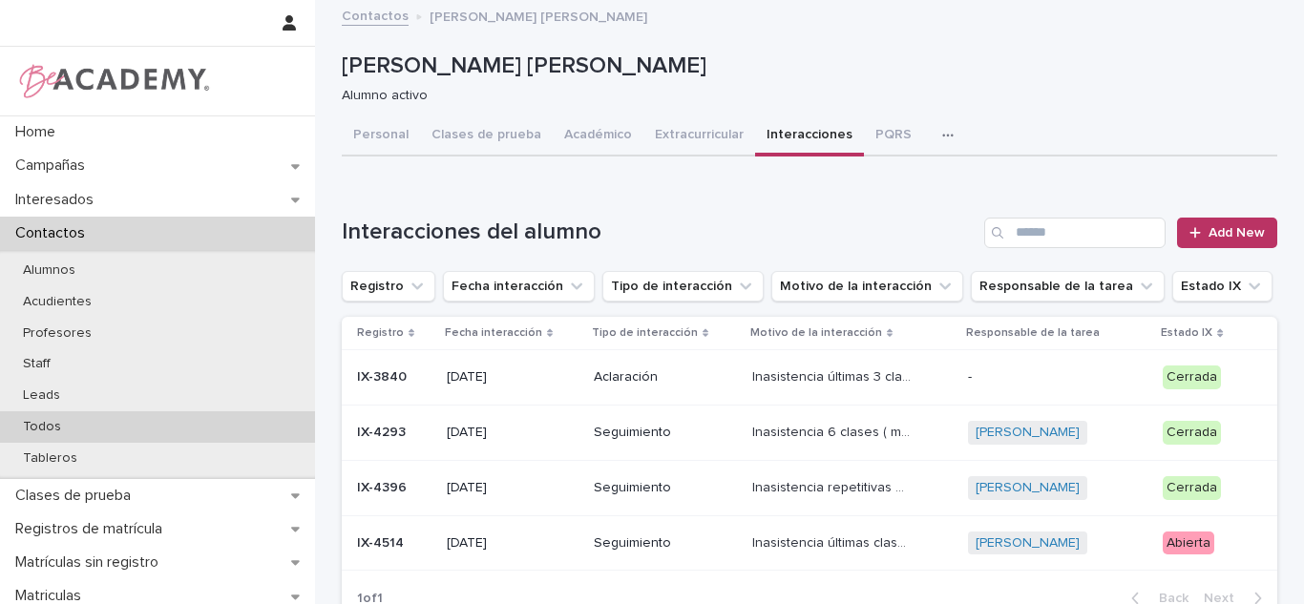
click at [127, 436] on div "Todos" at bounding box center [157, 428] width 315 height 32
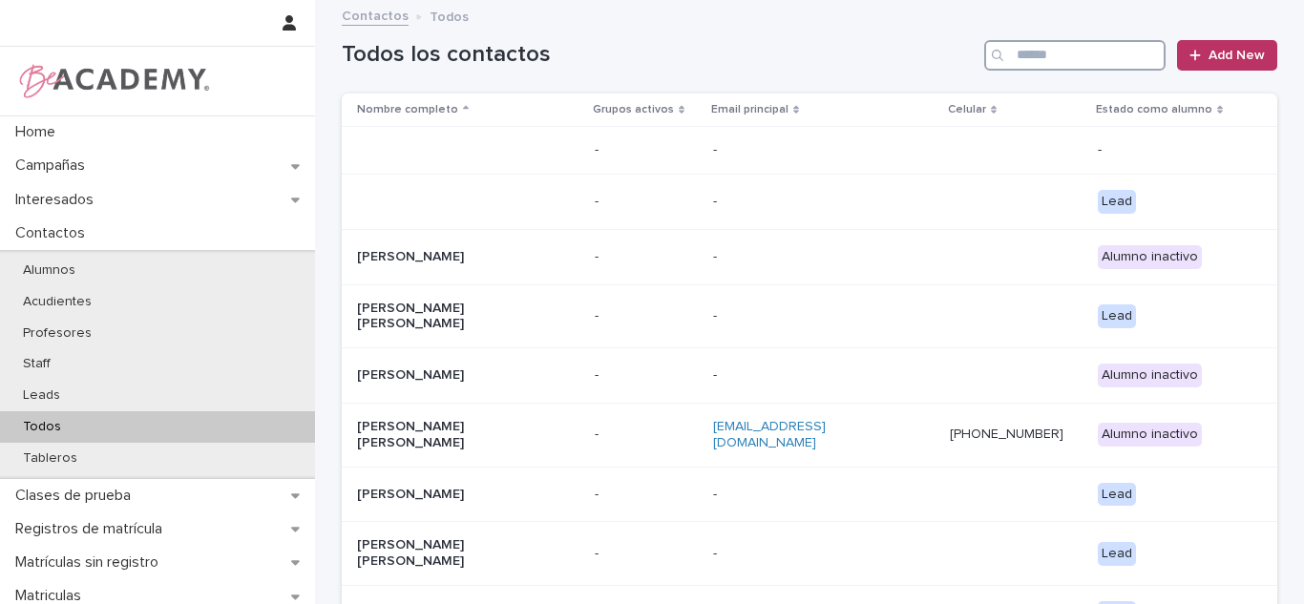
click at [1063, 50] on input "Search" at bounding box center [1075, 55] width 181 height 31
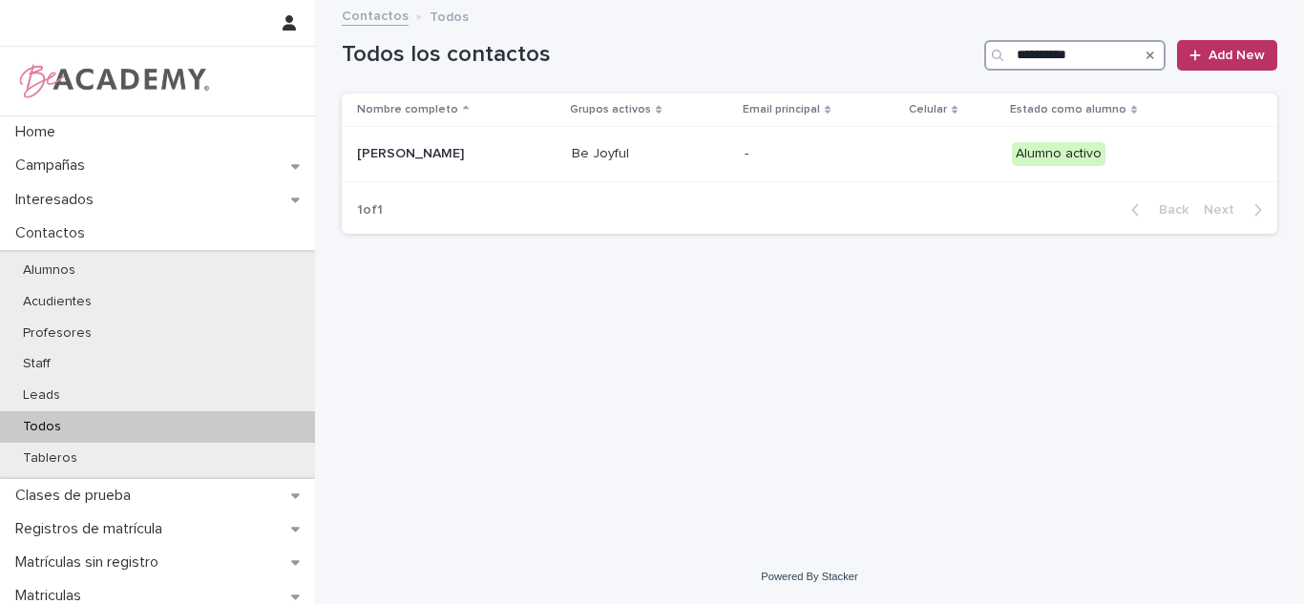
type input "**********"
click at [557, 165] on div "Rebeca Salazar Laverde" at bounding box center [457, 154] width 200 height 32
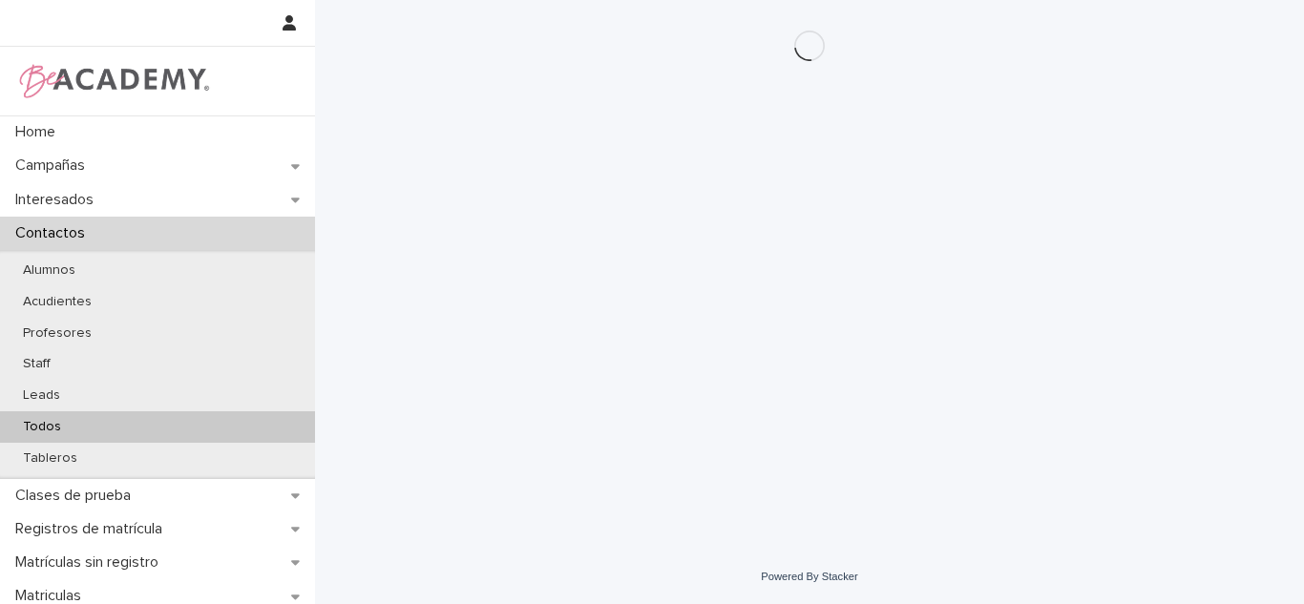
scroll to position [135, 0]
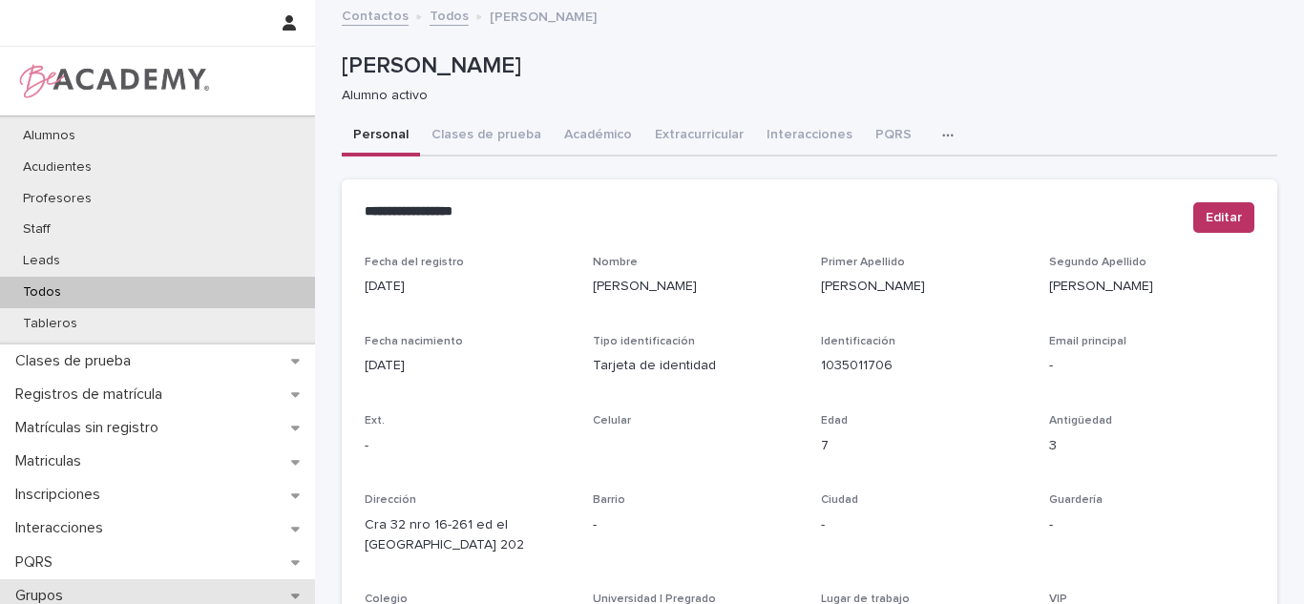
click at [66, 593] on p "Grupos" at bounding box center [43, 596] width 71 height 18
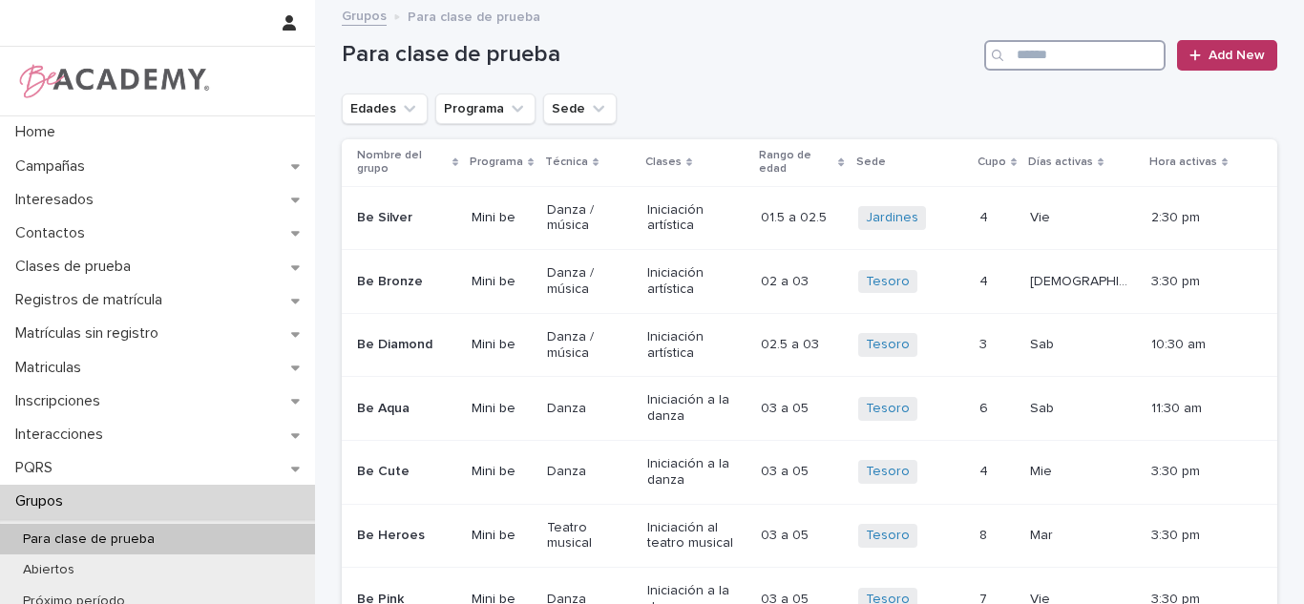
click at [1094, 56] on input "Search" at bounding box center [1075, 55] width 181 height 31
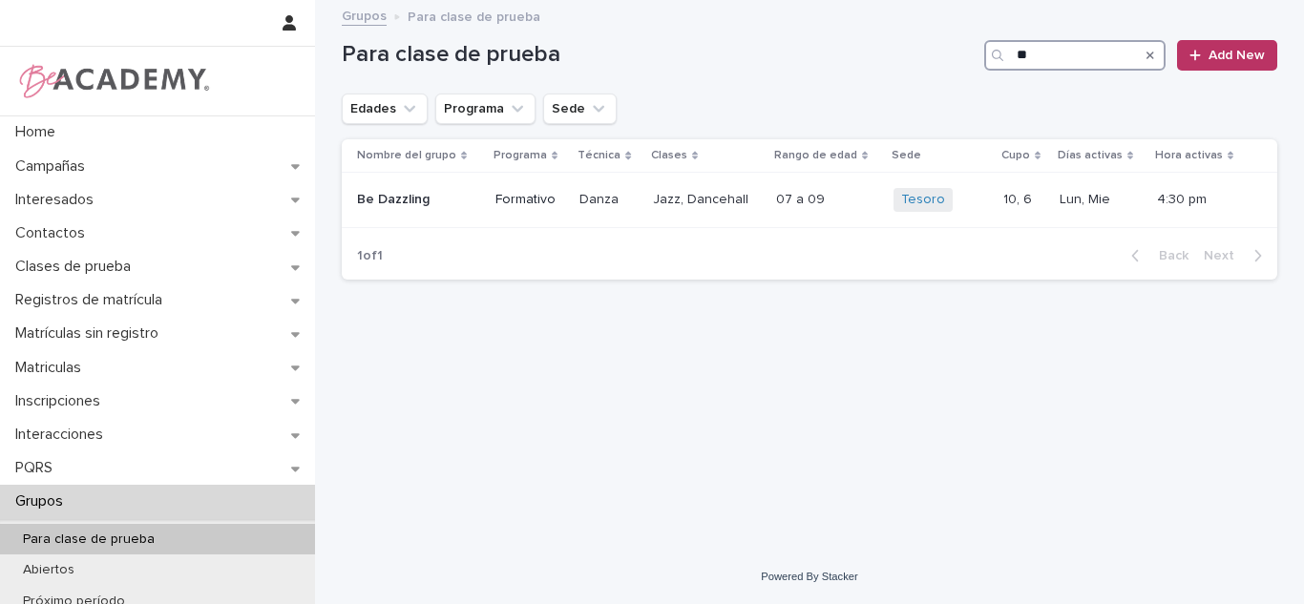
type input "*"
